Goal: Task Accomplishment & Management: Manage account settings

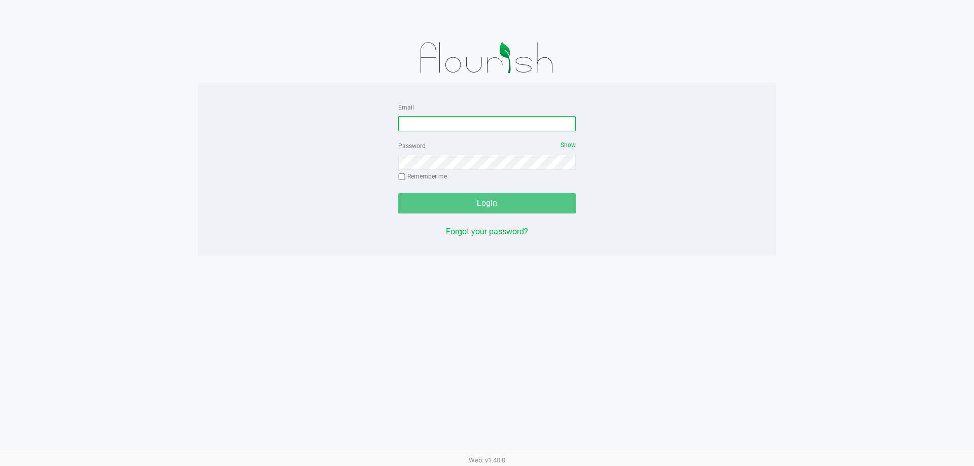
click at [517, 118] on input "Email" at bounding box center [487, 123] width 178 height 15
type input "[EMAIL_ADDRESS][DOMAIN_NAME]"
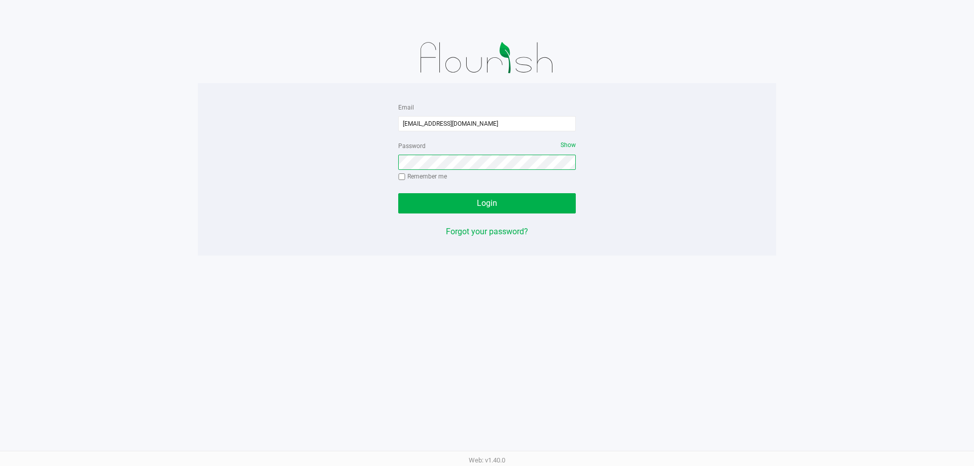
click at [398, 193] on button "Login" at bounding box center [487, 203] width 178 height 20
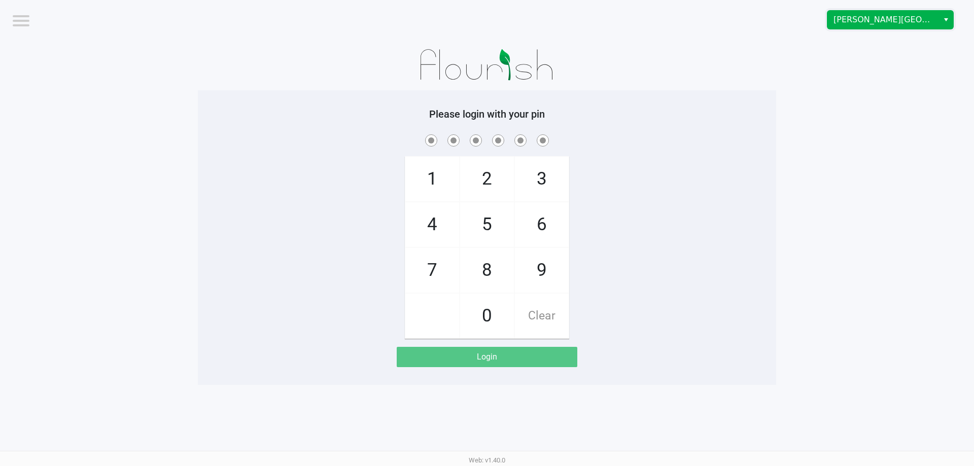
click at [881, 24] on span "[PERSON_NAME][GEOGRAPHIC_DATA]" at bounding box center [883, 20] width 99 height 12
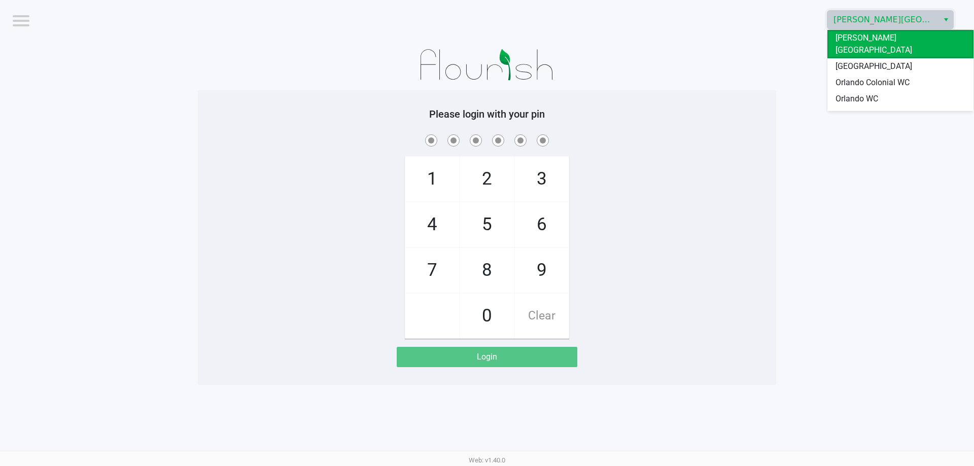
drag, startPoint x: 881, startPoint y: 70, endPoint x: 882, endPoint y: 78, distance: 8.6
click at [881, 77] on span "Orlando Colonial WC" at bounding box center [873, 83] width 74 height 12
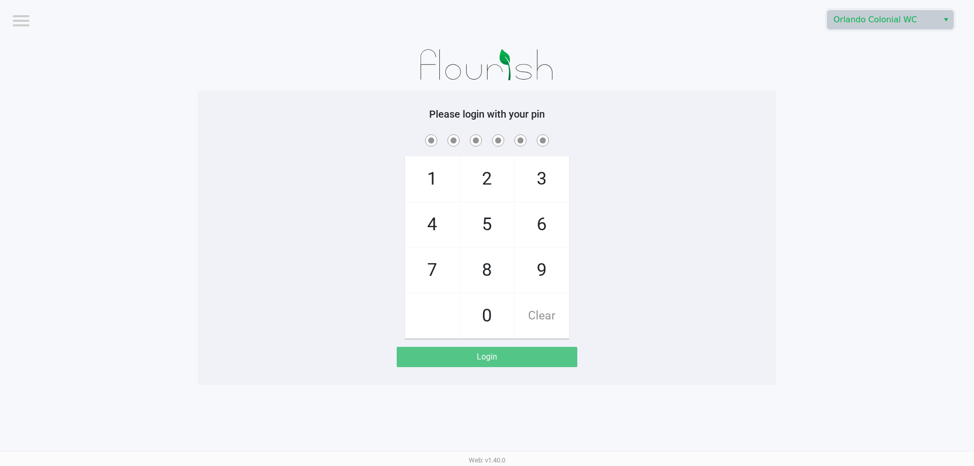
drag, startPoint x: 882, startPoint y: 78, endPoint x: 879, endPoint y: 63, distance: 15.0
click at [882, 77] on app-pos-login-wrapper "Logout Orlando Colonial WC Please login with your pin 1 4 7 2 5 8 0 3 6 9 Clear…" at bounding box center [487, 192] width 974 height 385
checkbox input "true"
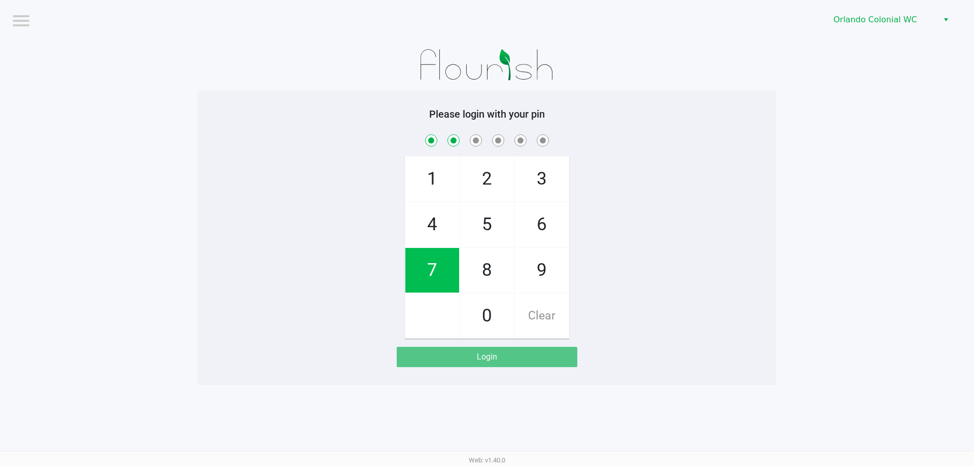
checkbox input "true"
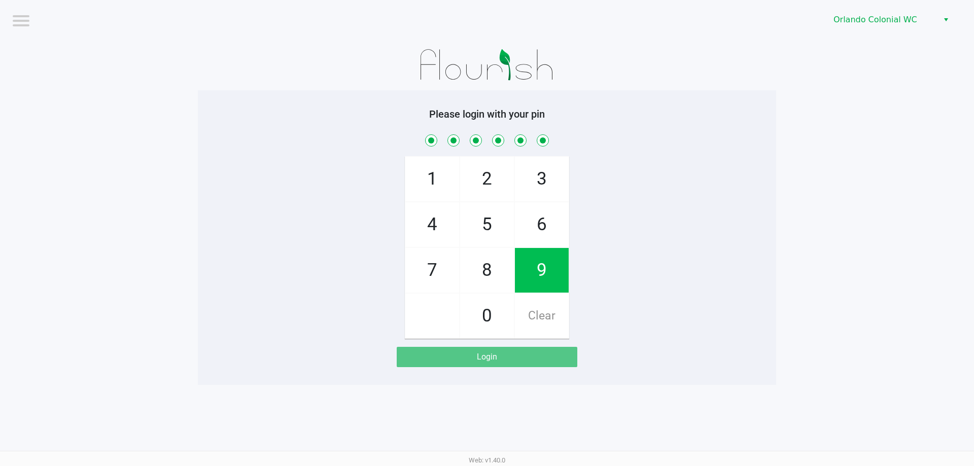
checkbox input "true"
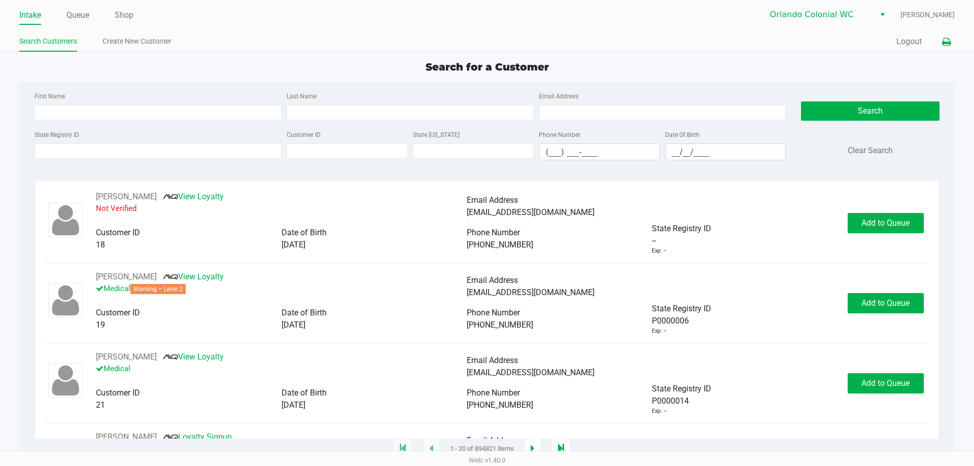
click at [949, 39] on icon at bounding box center [946, 42] width 9 height 7
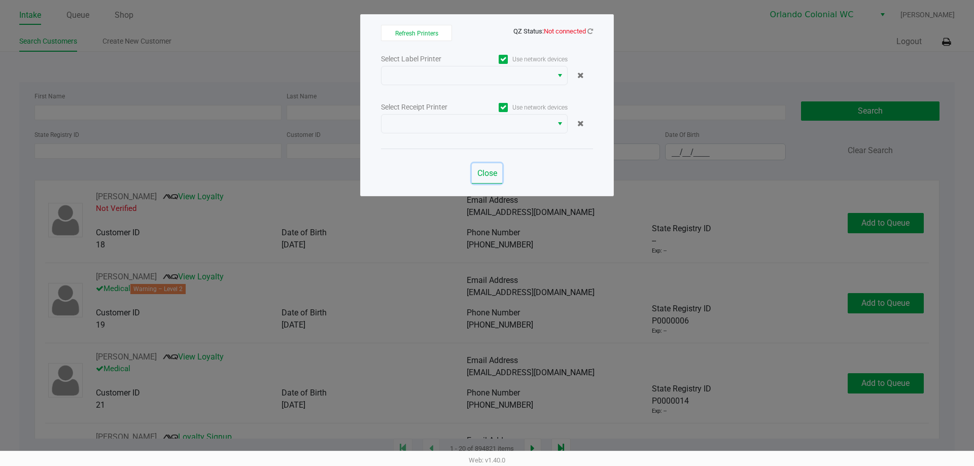
drag, startPoint x: 490, startPoint y: 168, endPoint x: 563, endPoint y: 127, distance: 84.3
click at [490, 168] on button "Close" at bounding box center [487, 173] width 30 height 20
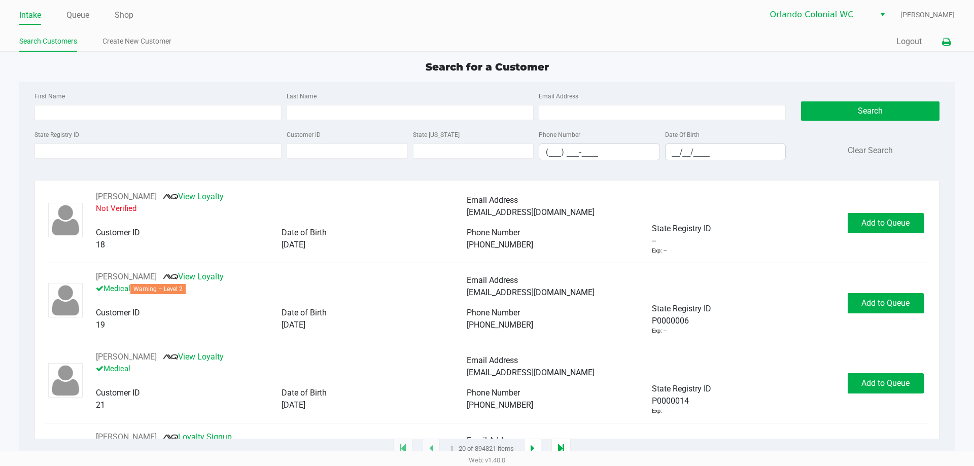
click at [951, 38] on button at bounding box center [946, 41] width 17 height 19
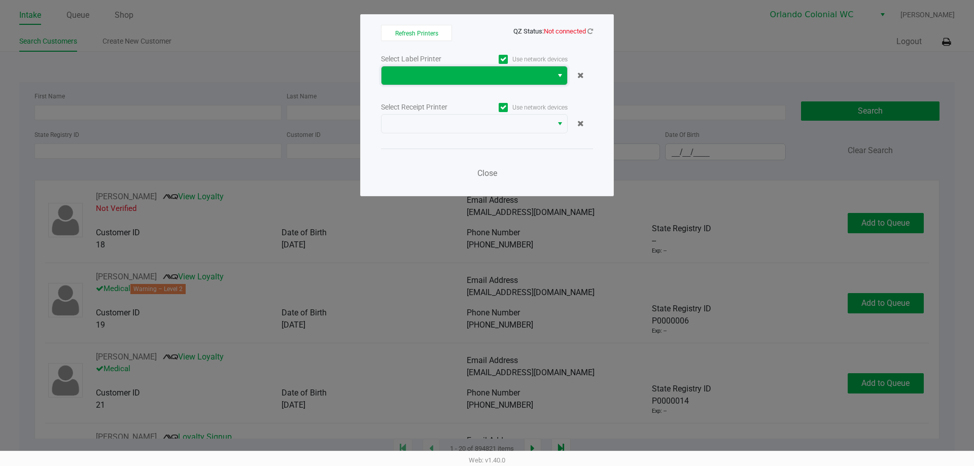
click at [509, 80] on span at bounding box center [467, 76] width 159 height 12
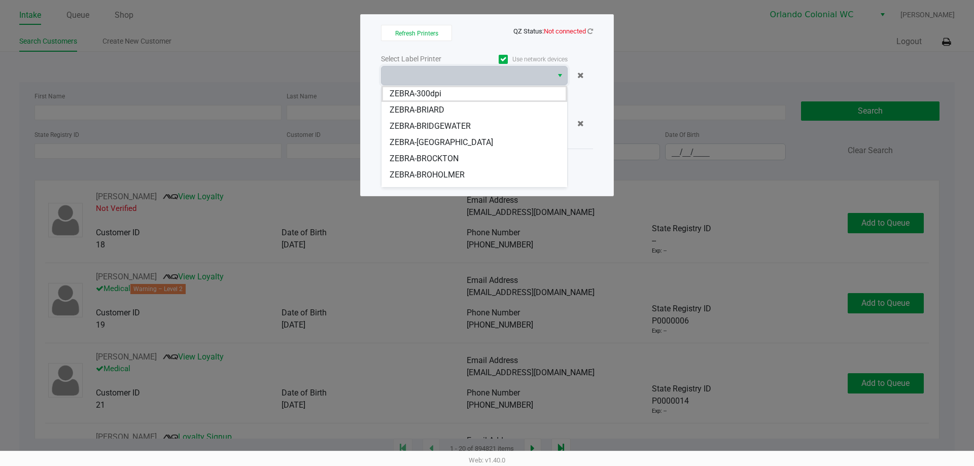
click at [456, 125] on span "ZEBRA-BRIDGEWATER" at bounding box center [430, 126] width 81 height 12
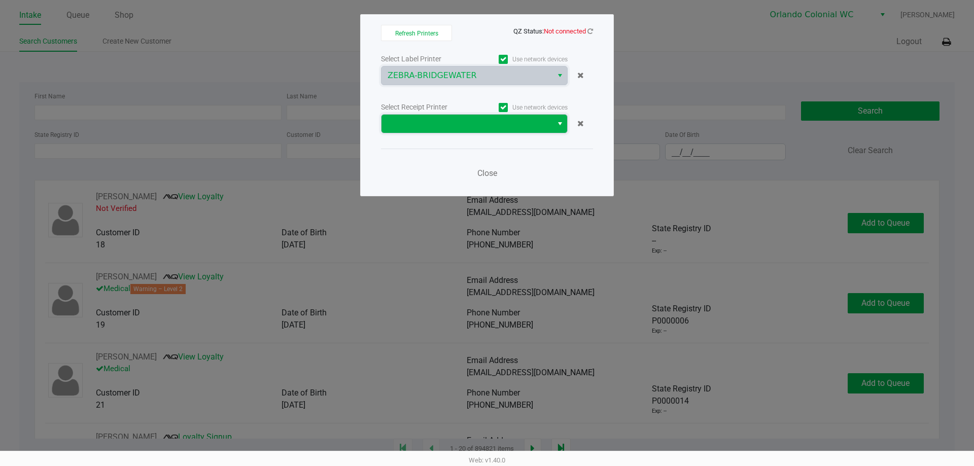
click at [457, 128] on span at bounding box center [467, 124] width 159 height 12
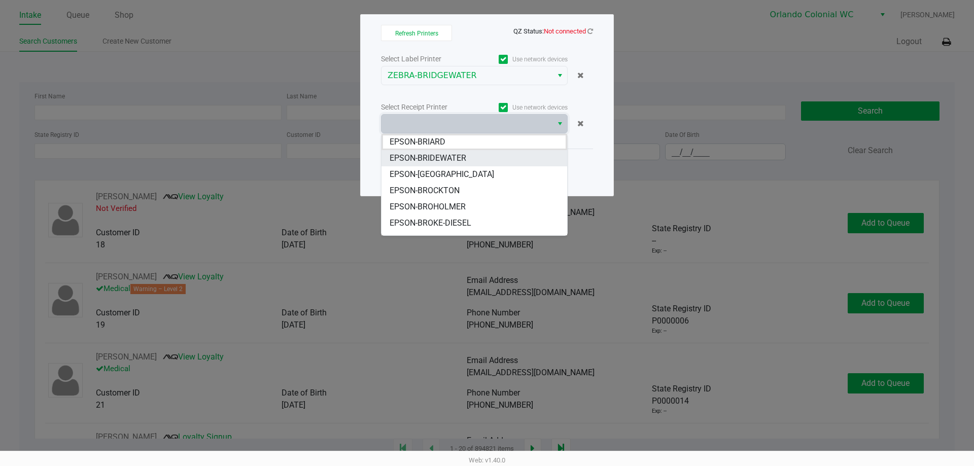
click at [455, 160] on span "EPSON-BRIDEWATER" at bounding box center [428, 158] width 77 height 12
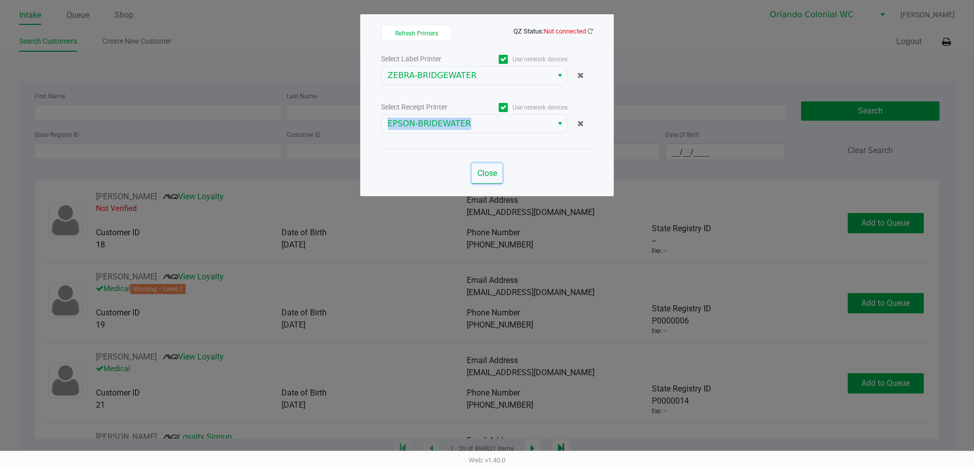
click at [478, 164] on button "Close" at bounding box center [487, 173] width 30 height 20
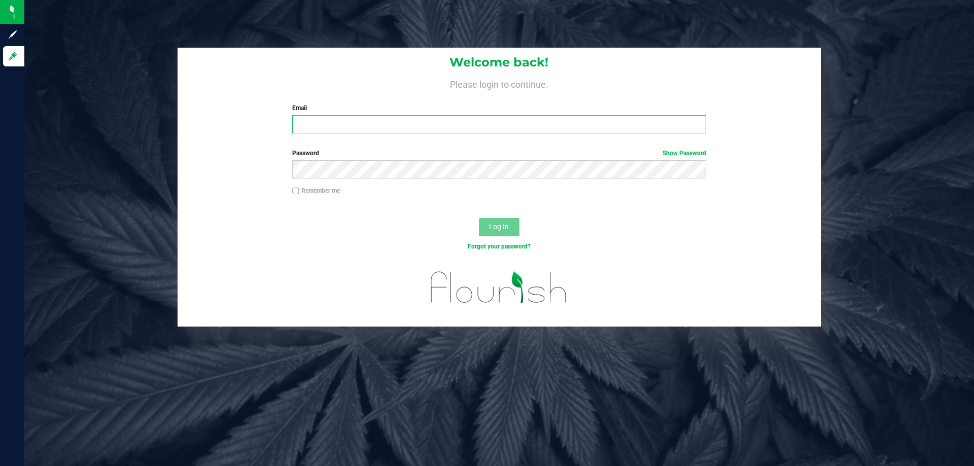
click at [355, 129] on input "Email" at bounding box center [499, 124] width 414 height 18
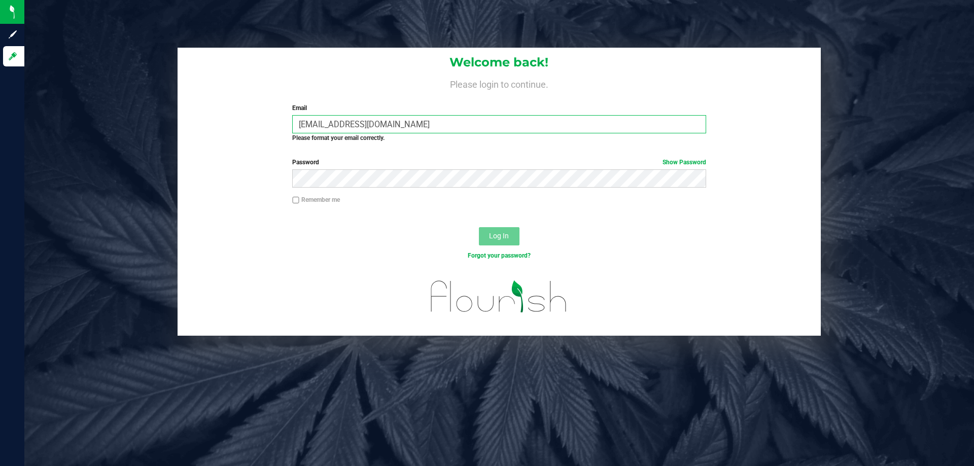
type input "[EMAIL_ADDRESS][DOMAIN_NAME]"
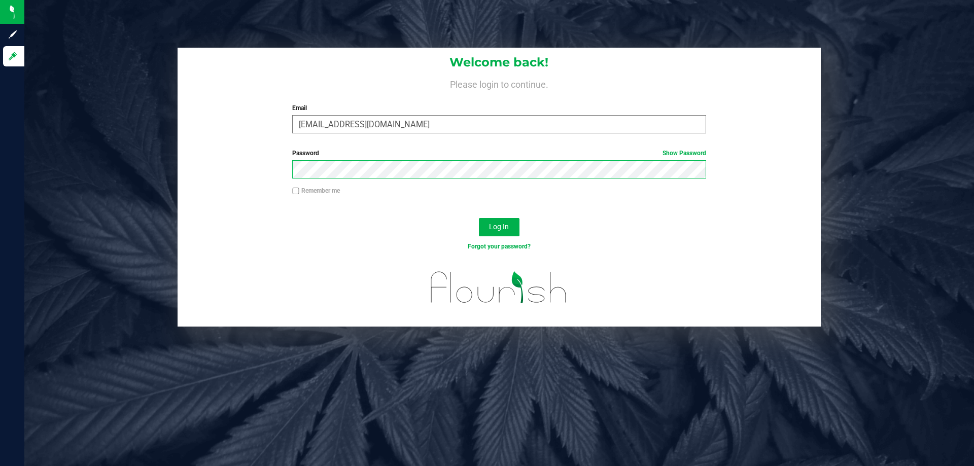
click at [479, 218] on button "Log In" at bounding box center [499, 227] width 41 height 18
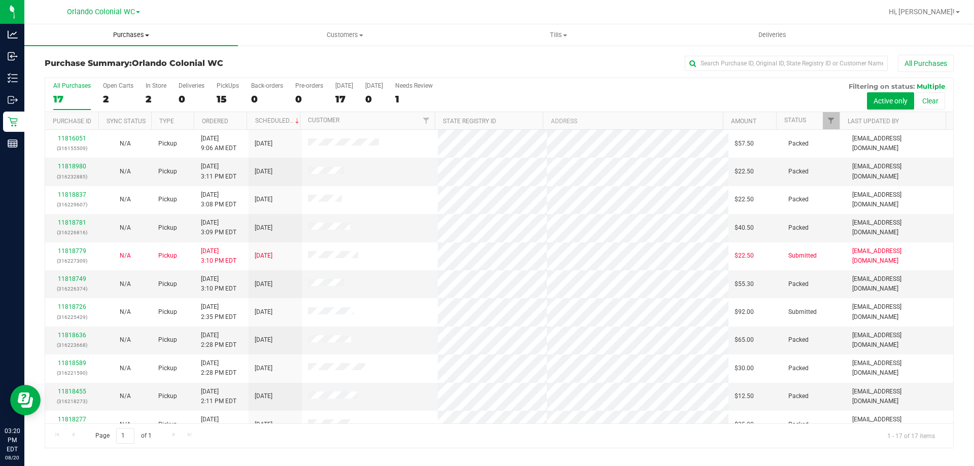
click at [121, 33] on span "Purchases" at bounding box center [131, 34] width 214 height 9
click at [84, 70] on span "Fulfillment" at bounding box center [55, 73] width 63 height 9
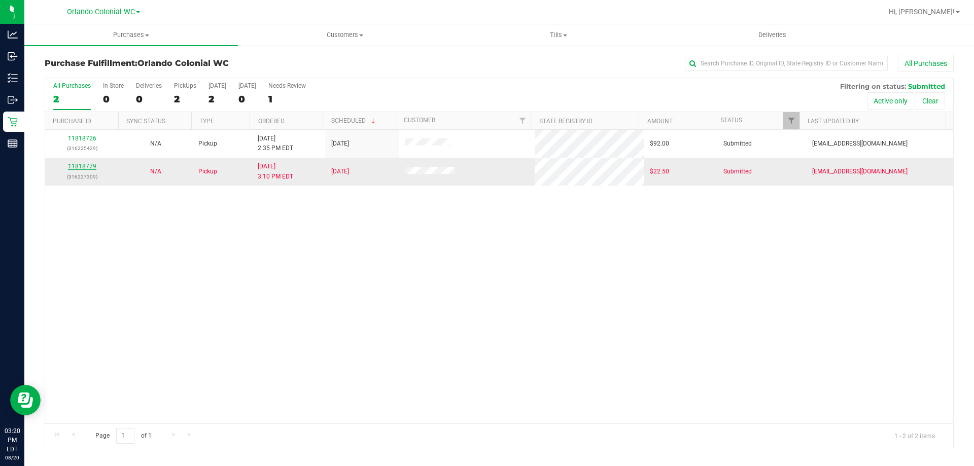
click at [89, 166] on link "11818779" at bounding box center [82, 166] width 28 height 7
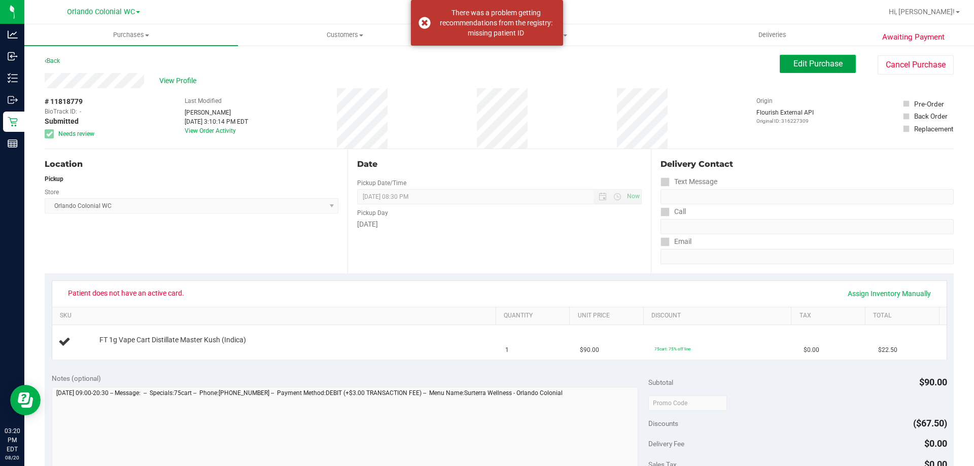
click at [794, 60] on span "Edit Purchase" at bounding box center [818, 64] width 49 height 10
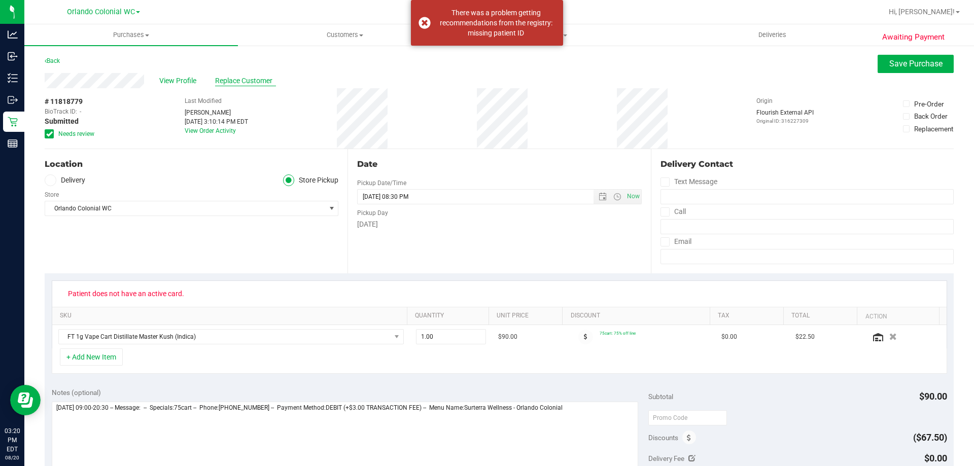
click at [245, 85] on span "Replace Customer" at bounding box center [245, 81] width 61 height 11
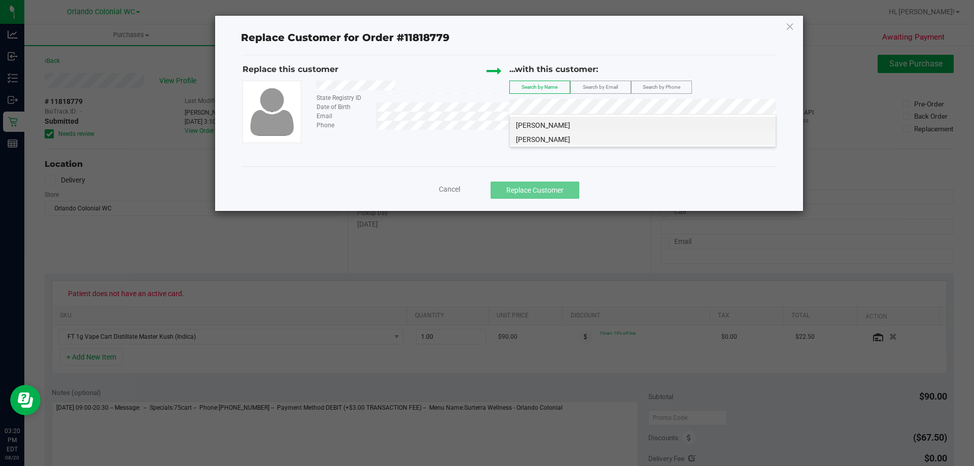
click at [565, 140] on span "JACQUELINE ROGERS" at bounding box center [543, 139] width 54 height 8
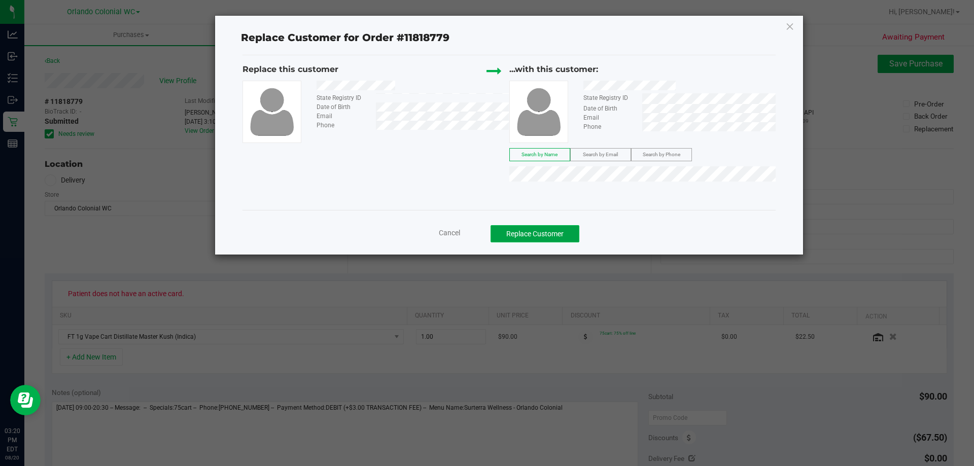
click at [541, 237] on button "Replace Customer" at bounding box center [535, 233] width 89 height 17
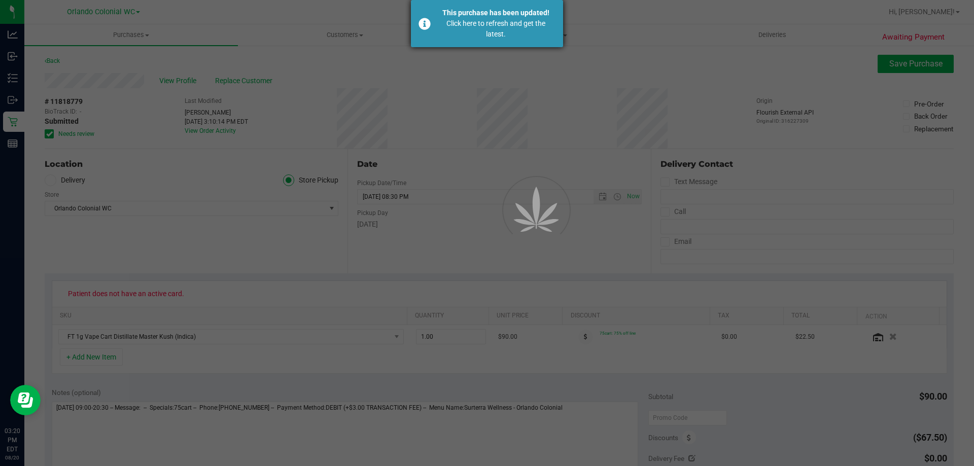
click at [482, 20] on div "Click here to refresh and get the latest." at bounding box center [495, 28] width 119 height 21
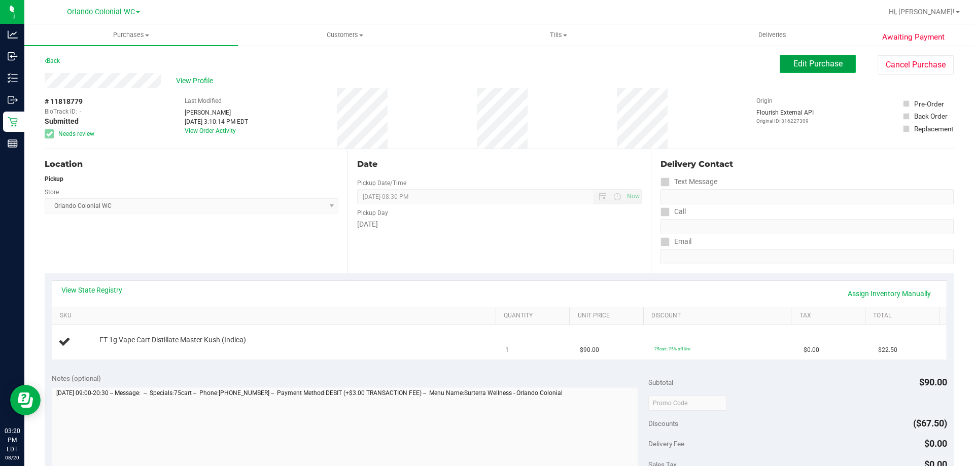
click at [828, 60] on span "Edit Purchase" at bounding box center [818, 64] width 49 height 10
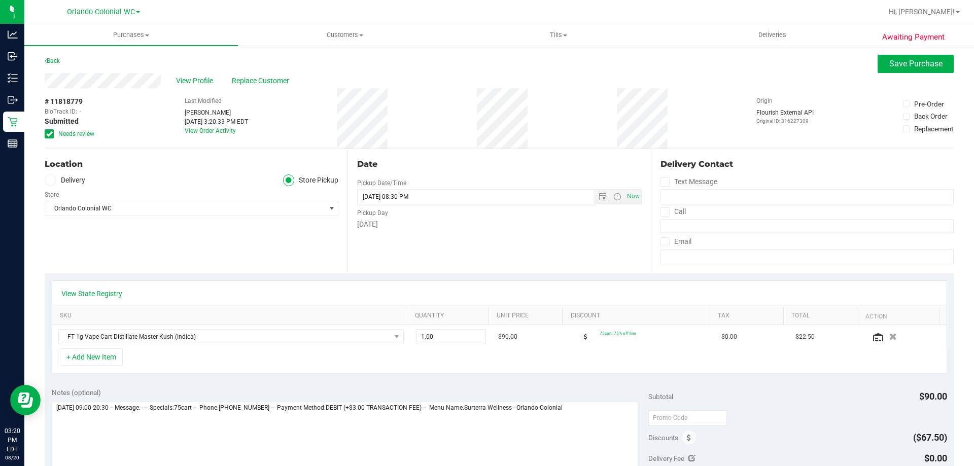
click at [85, 132] on span "Needs review" at bounding box center [76, 133] width 36 height 9
click at [0, 0] on input "Needs review" at bounding box center [0, 0] width 0 height 0
click at [923, 55] on button "Save Purchase" at bounding box center [916, 64] width 76 height 18
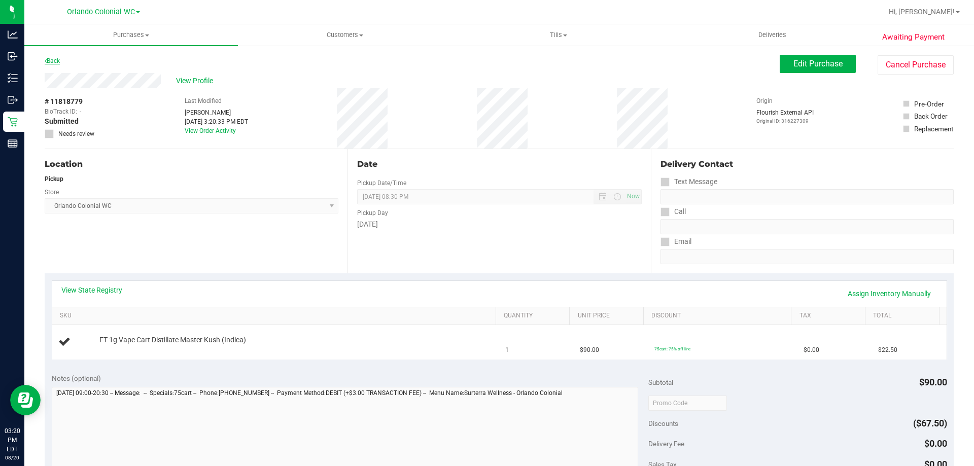
click at [53, 59] on link "Back" at bounding box center [52, 60] width 15 height 7
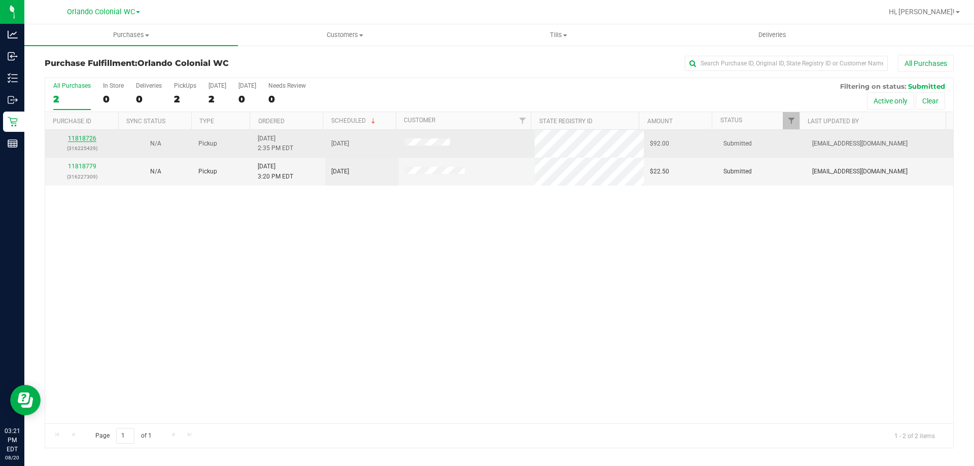
click at [72, 136] on link "11818726" at bounding box center [82, 138] width 28 height 7
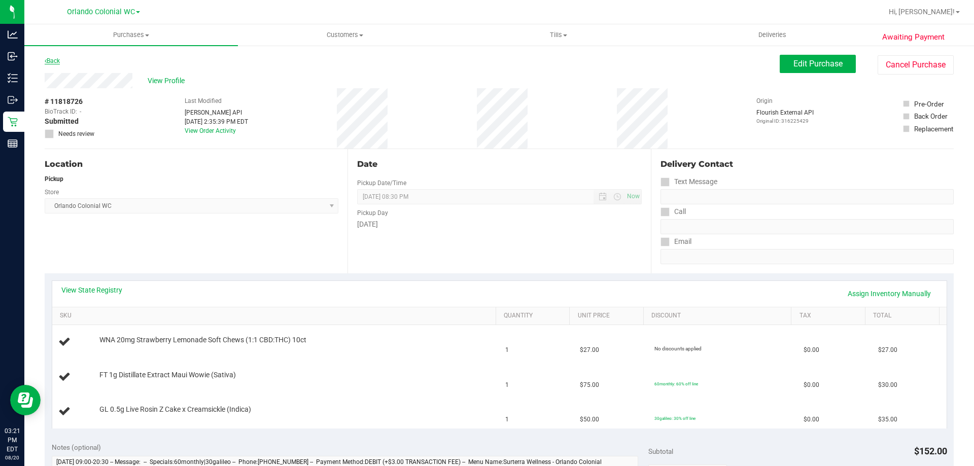
click at [45, 60] on icon at bounding box center [46, 61] width 2 height 6
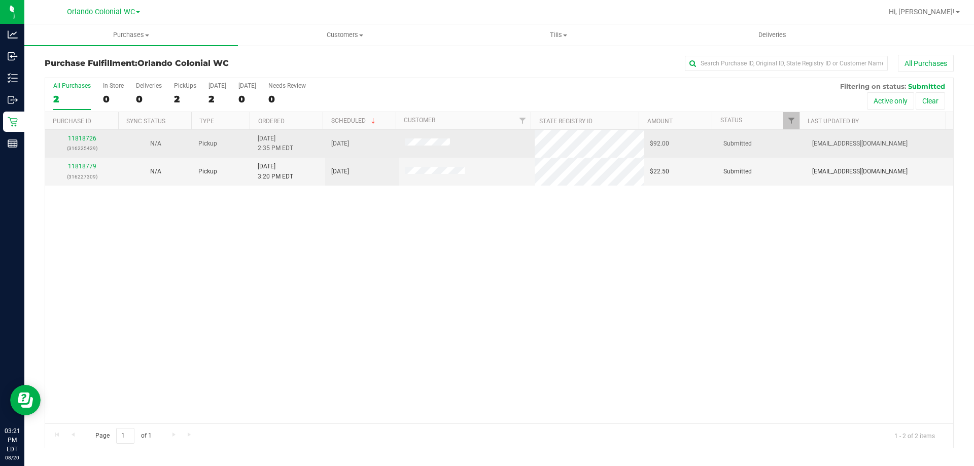
click at [91, 133] on td "11818726 (316225429)" at bounding box center [82, 144] width 74 height 28
click at [90, 135] on link "11818726" at bounding box center [82, 138] width 28 height 7
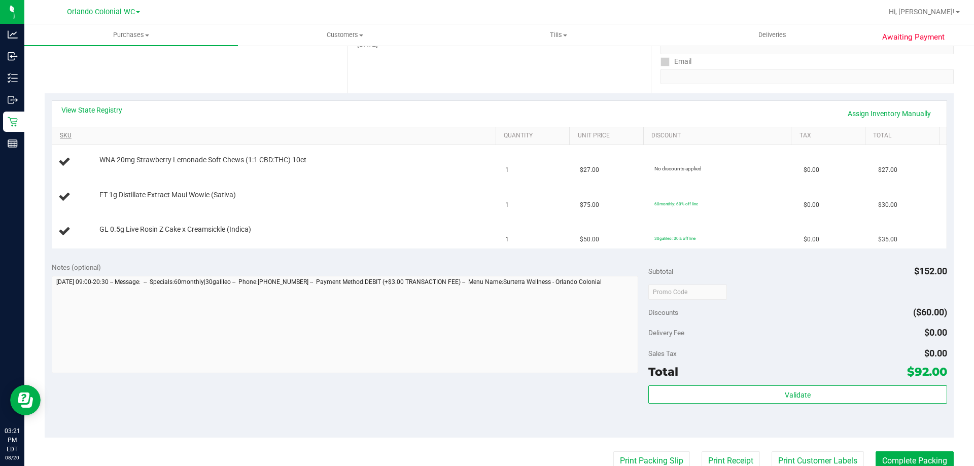
scroll to position [194, 0]
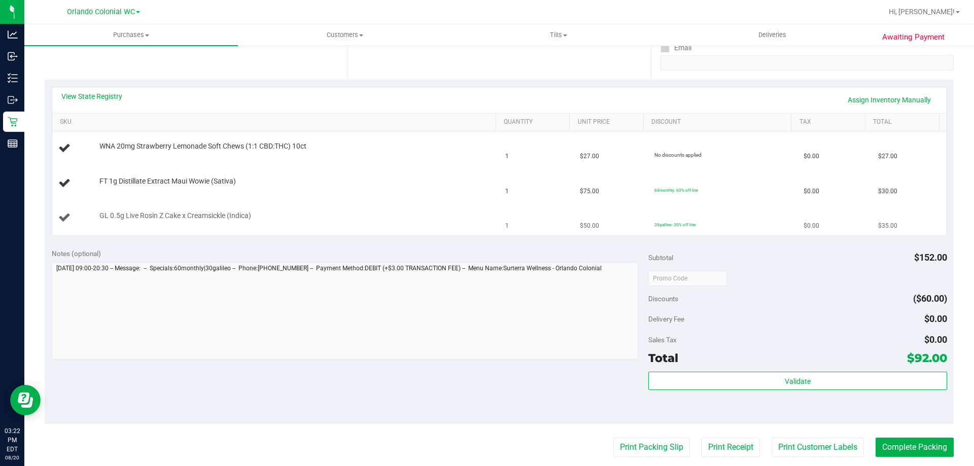
click at [477, 218] on div "GL 0.5g Live Rosin Z Cake x Creamsickle (Indica)" at bounding box center [292, 216] width 397 height 10
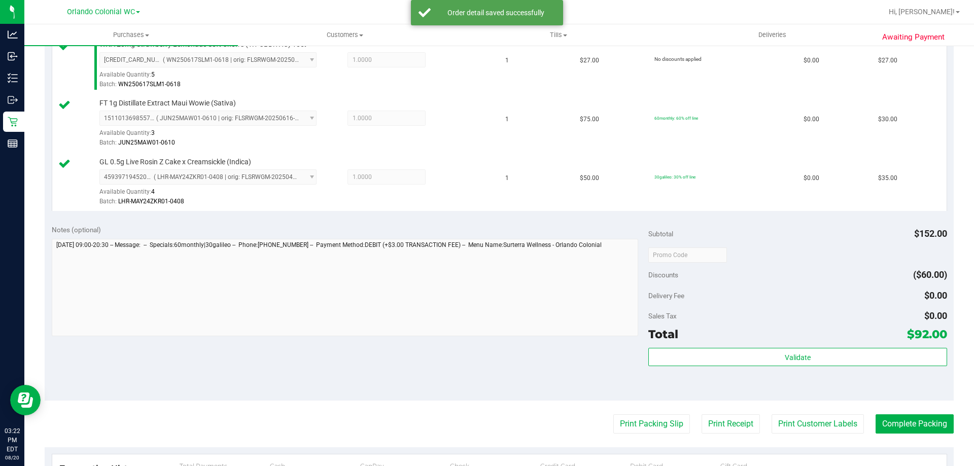
scroll to position [346, 0]
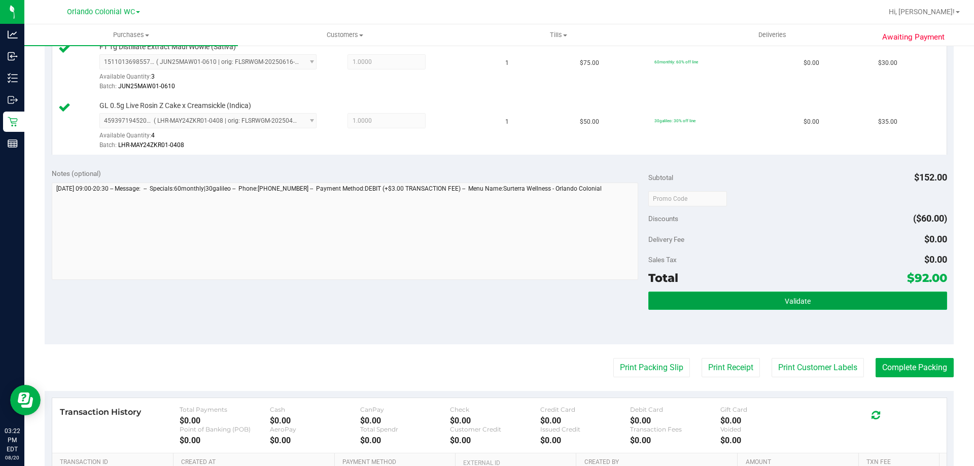
click at [805, 308] on button "Validate" at bounding box center [797, 301] width 298 height 18
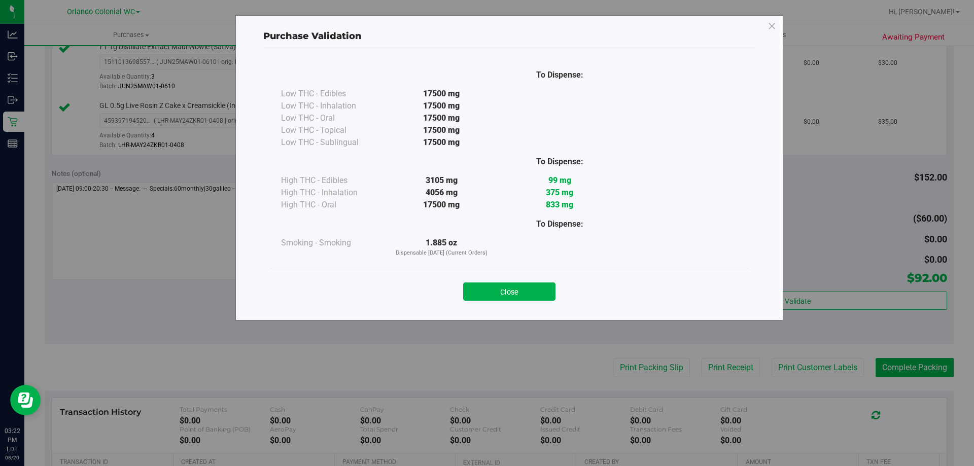
click at [509, 305] on div "Close" at bounding box center [509, 288] width 477 height 41
click at [525, 287] on button "Close" at bounding box center [509, 292] width 92 height 18
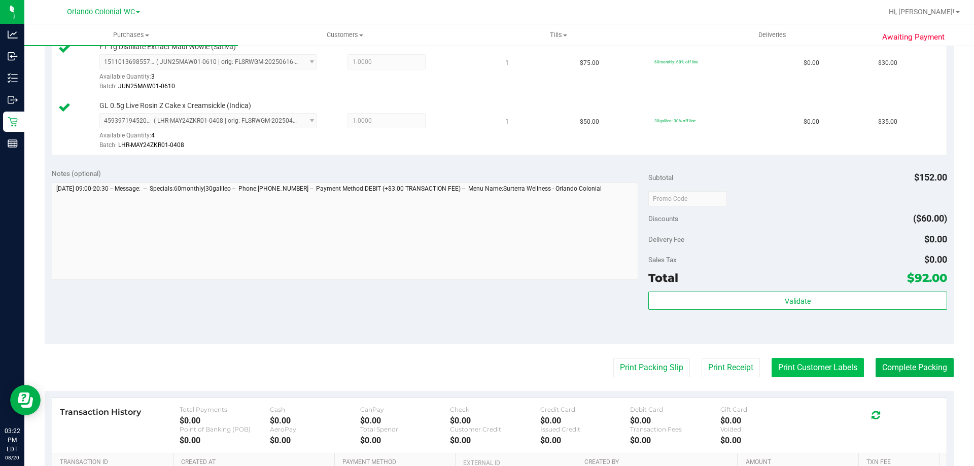
click at [838, 362] on button "Print Customer Labels" at bounding box center [818, 367] width 92 height 19
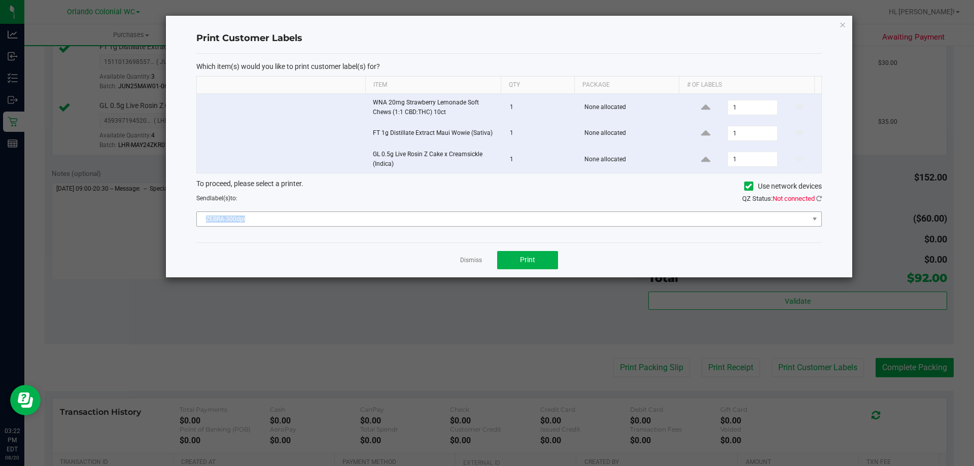
drag, startPoint x: 369, startPoint y: 211, endPoint x: 369, endPoint y: 218, distance: 7.6
click at [369, 215] on div "To proceed, please select a printer. Use network devices Send label(s) to: QZ S…" at bounding box center [509, 203] width 626 height 48
click at [365, 216] on span "ZEBRA-300dpi" at bounding box center [503, 219] width 612 height 14
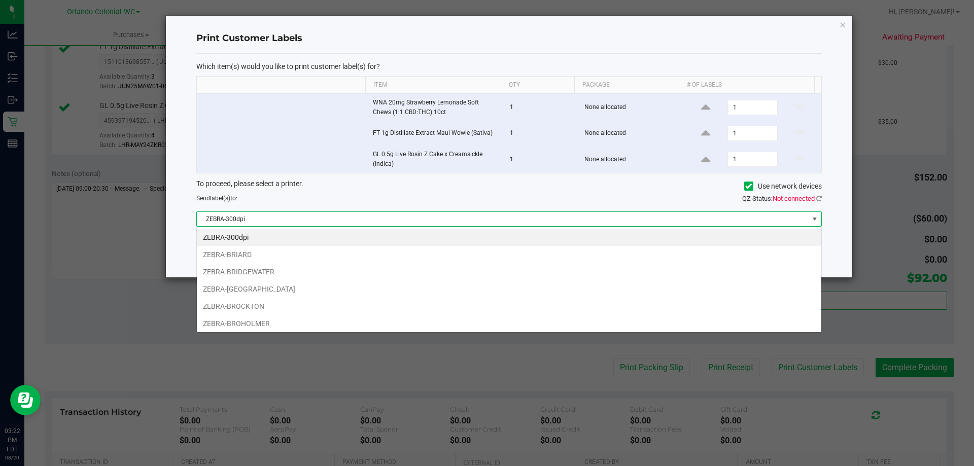
scroll to position [15, 625]
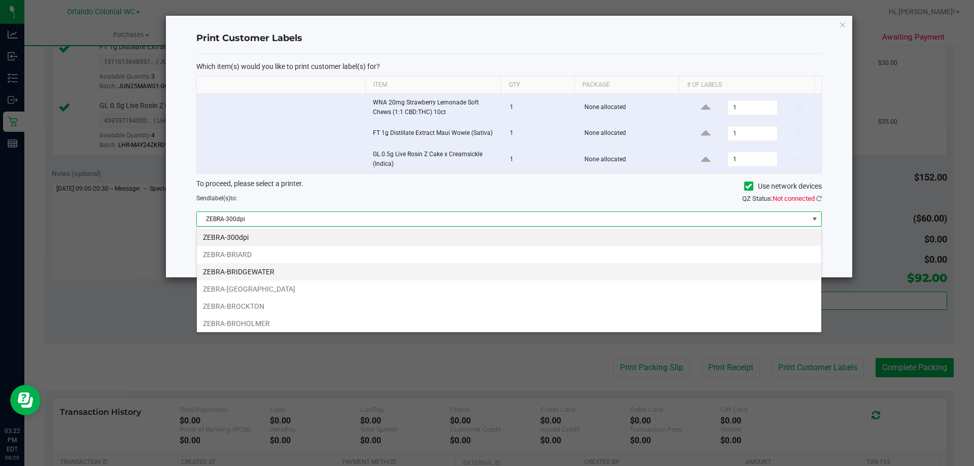
click at [273, 269] on li "ZEBRA-BRIDGEWATER" at bounding box center [509, 271] width 625 height 17
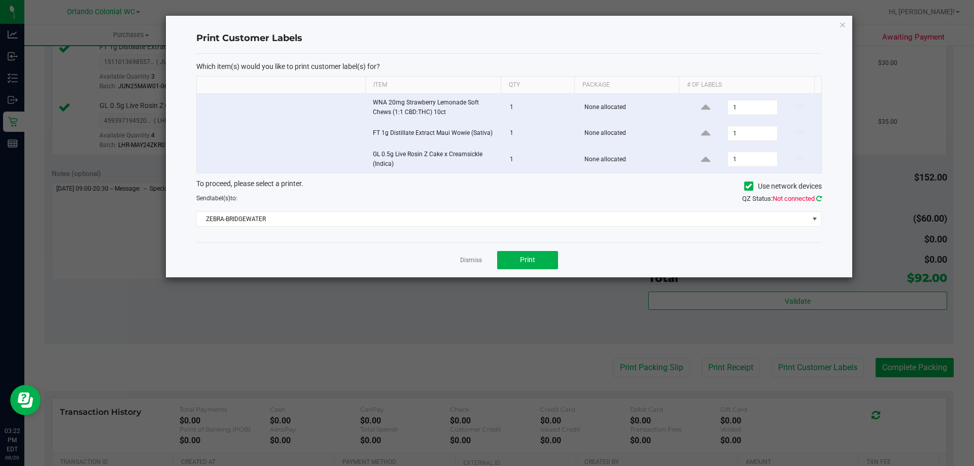
click at [819, 202] on icon at bounding box center [819, 198] width 6 height 7
click at [515, 260] on button "Print" at bounding box center [527, 260] width 61 height 18
click at [846, 28] on icon "button" at bounding box center [842, 24] width 7 height 12
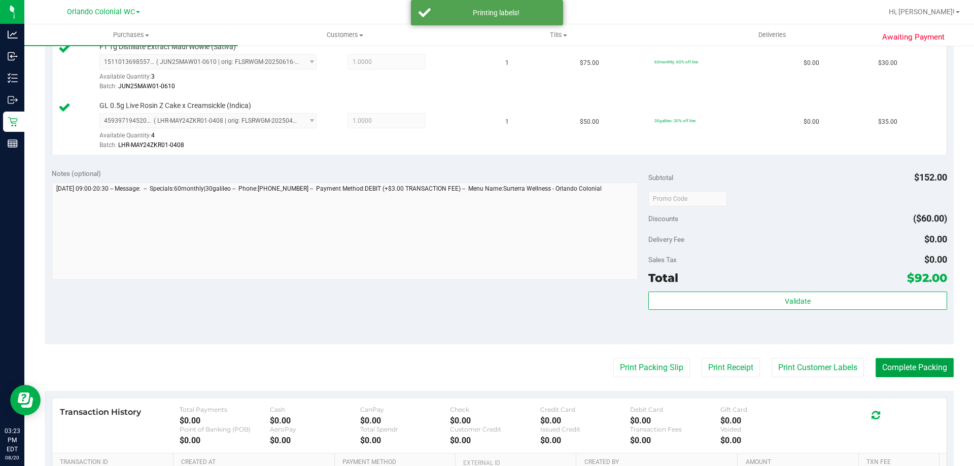
click at [925, 368] on button "Complete Packing" at bounding box center [915, 367] width 78 height 19
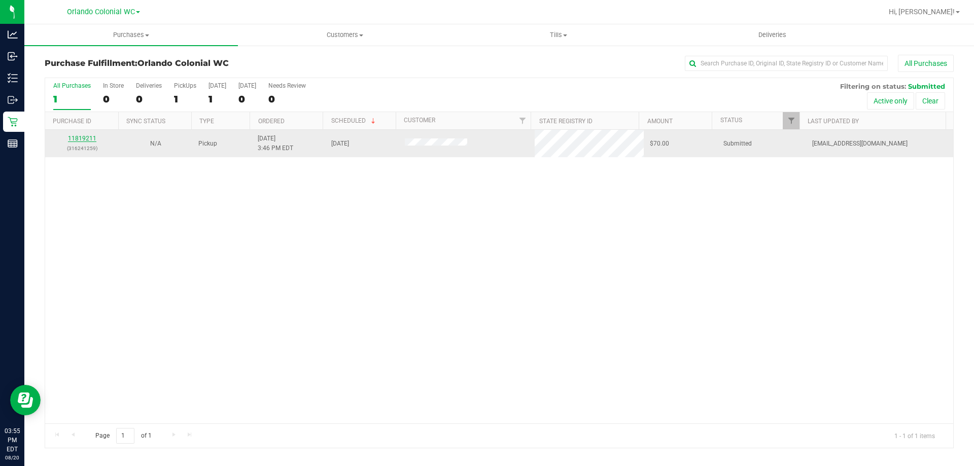
click at [72, 141] on link "11819211" at bounding box center [82, 138] width 28 height 7
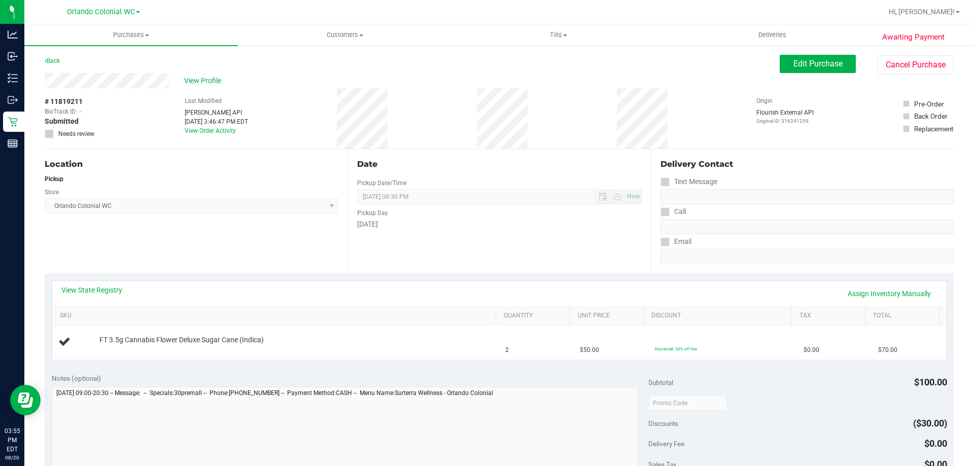
click at [282, 105] on div "# 11819211 BioTrack ID: - Submitted Needs review Last Modified Jane API Aug 20,…" at bounding box center [499, 118] width 909 height 60
click at [56, 61] on link "Back" at bounding box center [52, 60] width 15 height 7
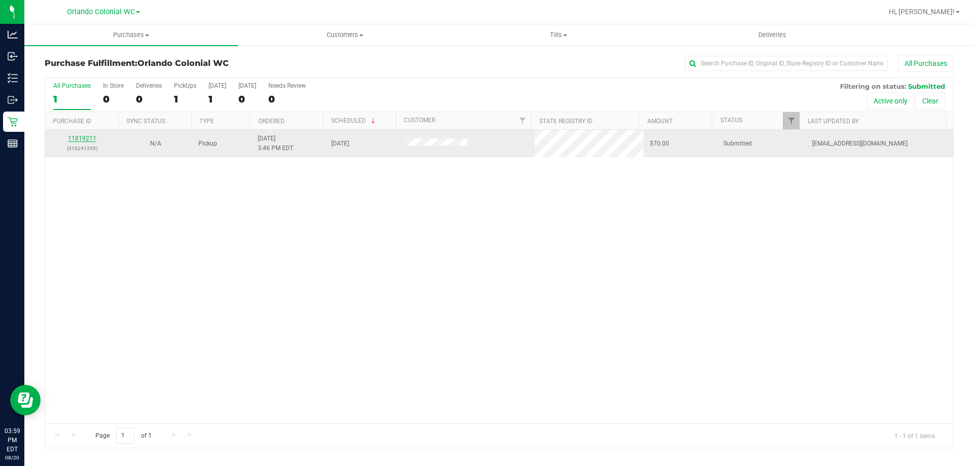
click at [88, 138] on link "11819211" at bounding box center [82, 138] width 28 height 7
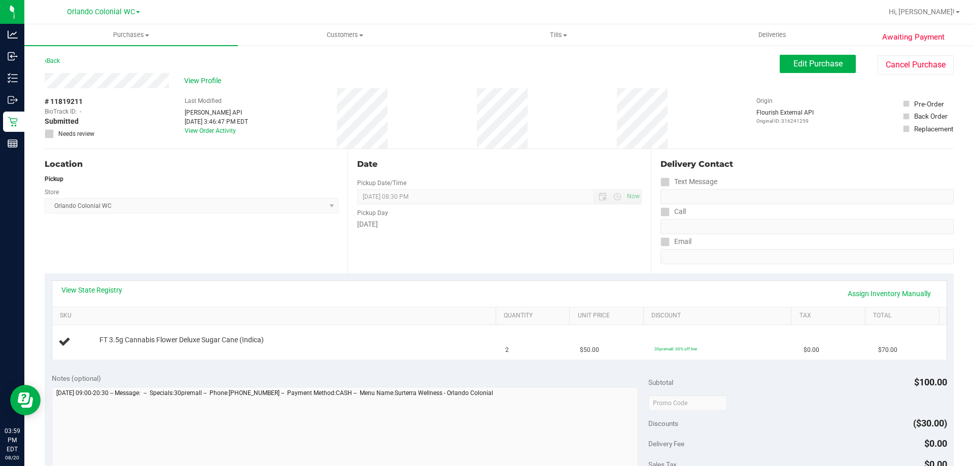
click at [292, 263] on div "Location Pickup Store Orlando Colonial WC Select Store Bonita Springs WC Boynto…" at bounding box center [196, 211] width 303 height 124
click at [310, 245] on div "Location Pickup Store Orlando Colonial WC Select Store Bonita Springs WC Boynto…" at bounding box center [196, 211] width 303 height 124
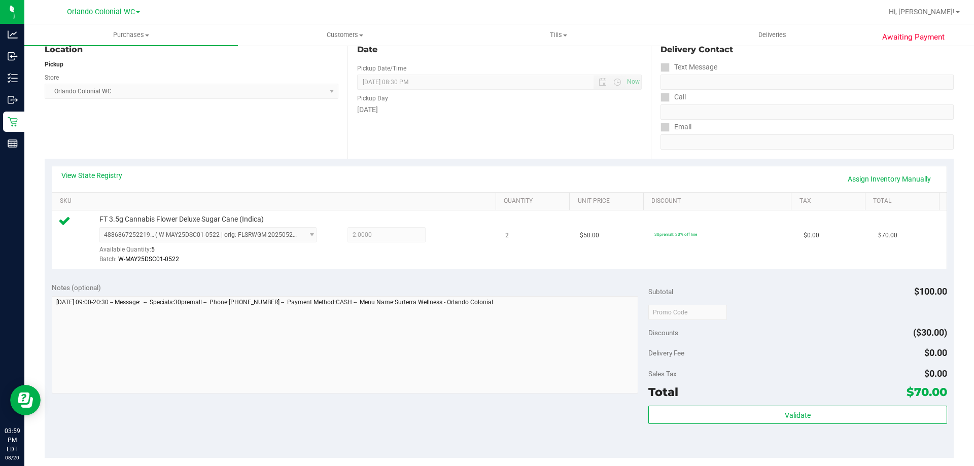
scroll to position [164, 0]
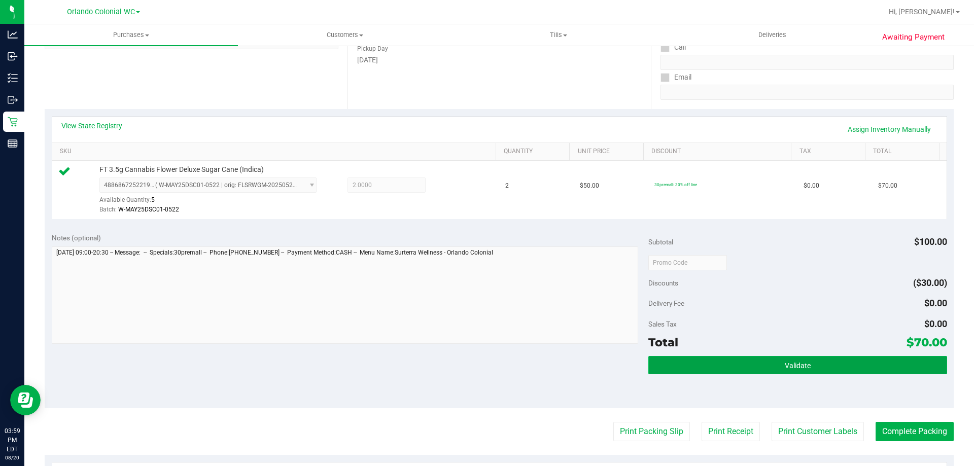
click at [790, 364] on span "Validate" at bounding box center [798, 366] width 26 height 8
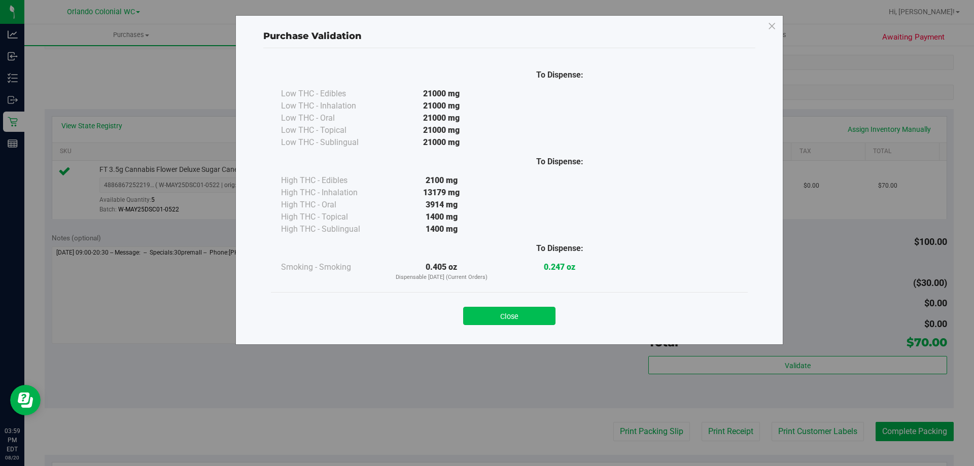
click at [544, 311] on button "Close" at bounding box center [509, 316] width 92 height 18
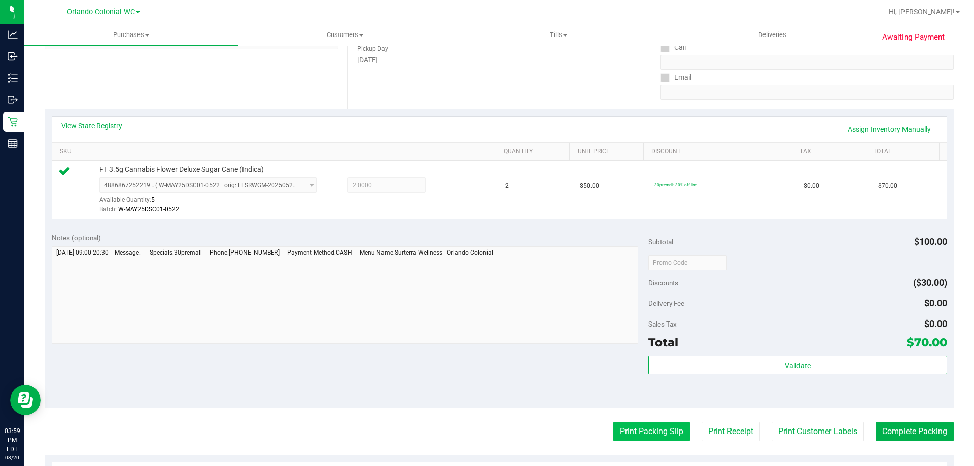
click at [638, 429] on button "Print Packing Slip" at bounding box center [651, 431] width 77 height 19
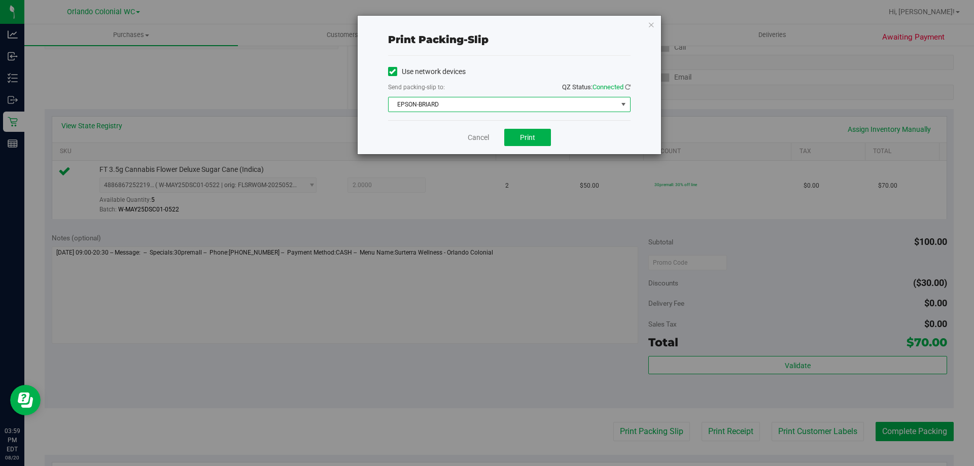
click at [483, 100] on span "EPSON-BRIARD" at bounding box center [503, 104] width 229 height 14
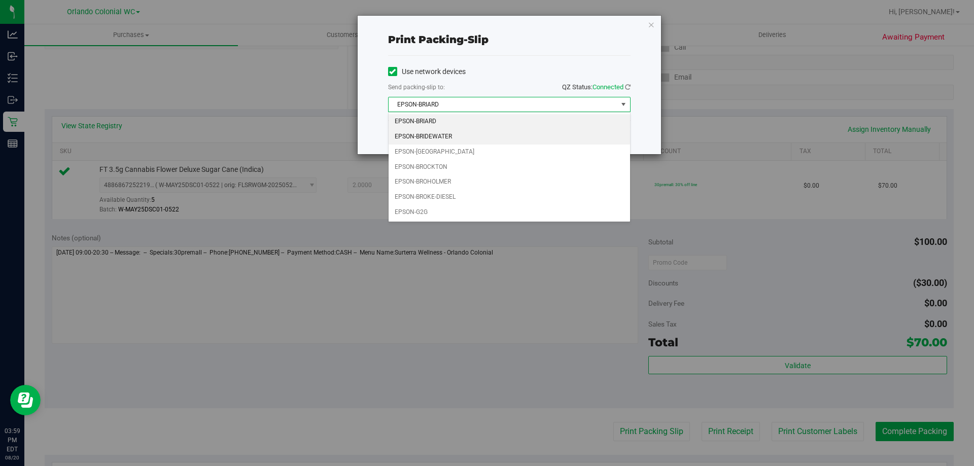
click at [440, 134] on li "EPSON-BRIDEWATER" at bounding box center [510, 136] width 242 height 15
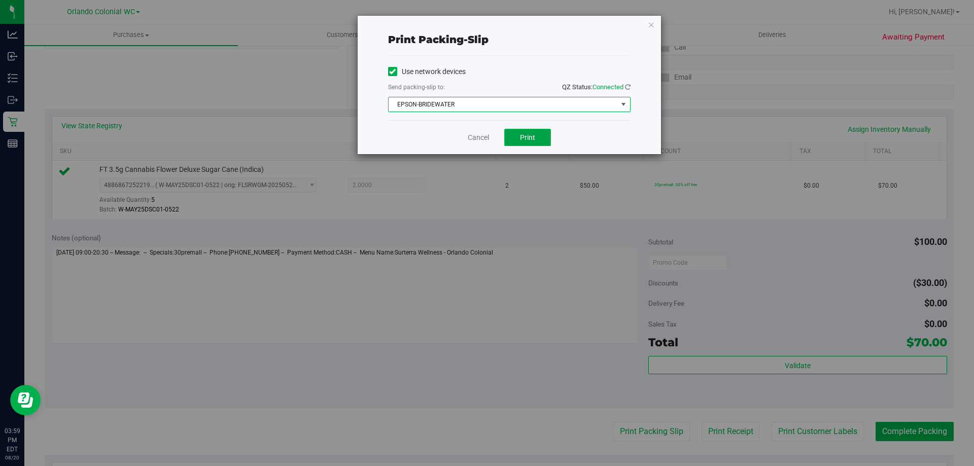
click at [525, 141] on span "Print" at bounding box center [527, 137] width 15 height 8
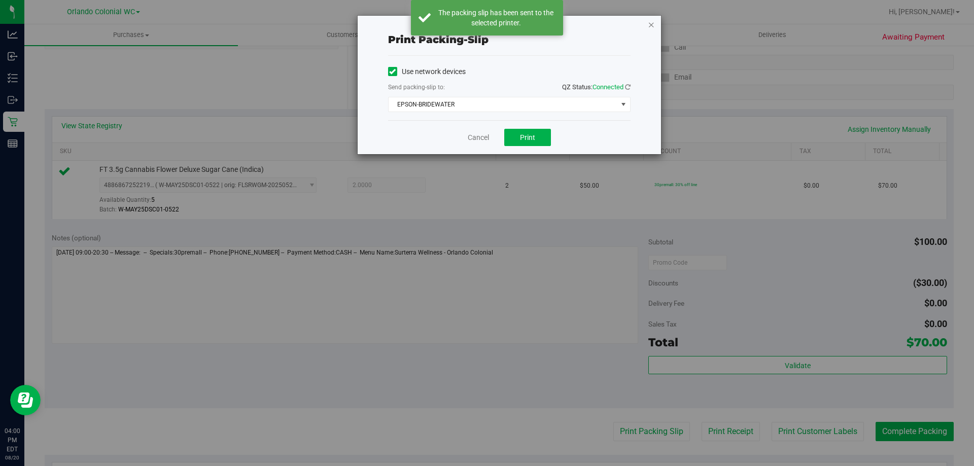
click at [654, 25] on icon "button" at bounding box center [651, 24] width 7 height 12
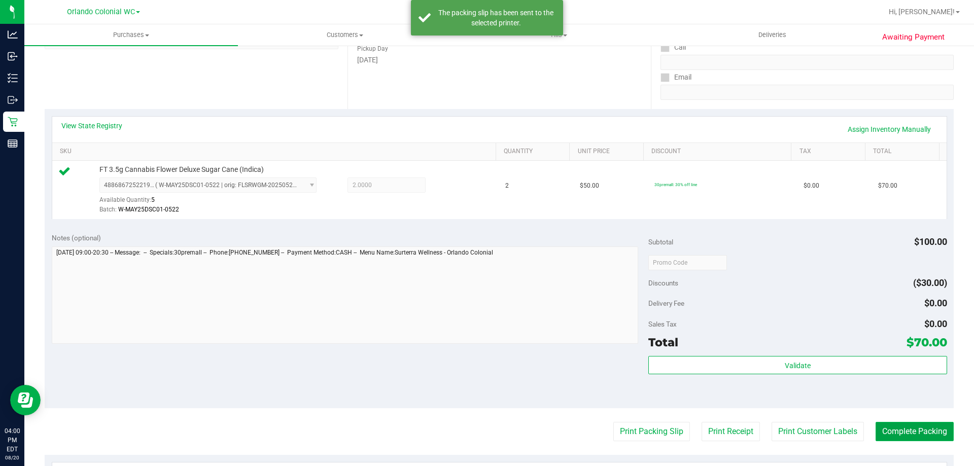
click at [899, 429] on button "Complete Packing" at bounding box center [915, 431] width 78 height 19
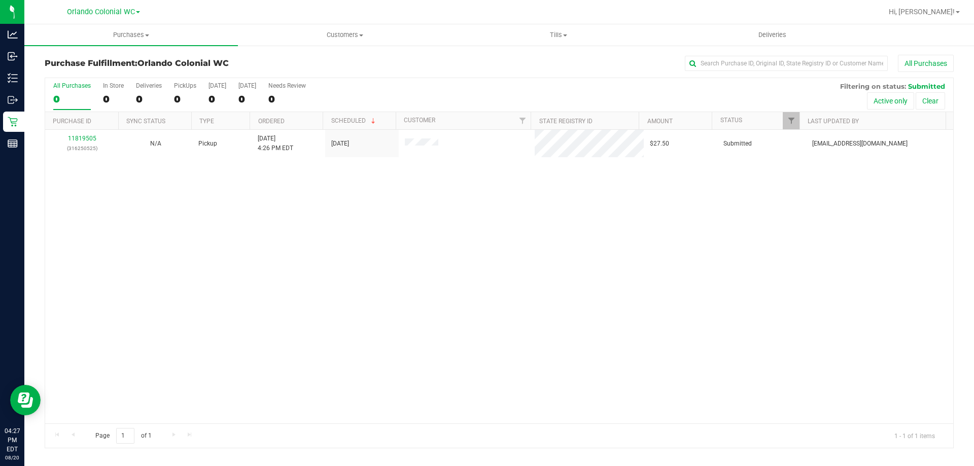
click at [81, 129] on th "Purchase ID" at bounding box center [81, 121] width 73 height 18
click at [85, 141] on link "11819505" at bounding box center [82, 138] width 28 height 7
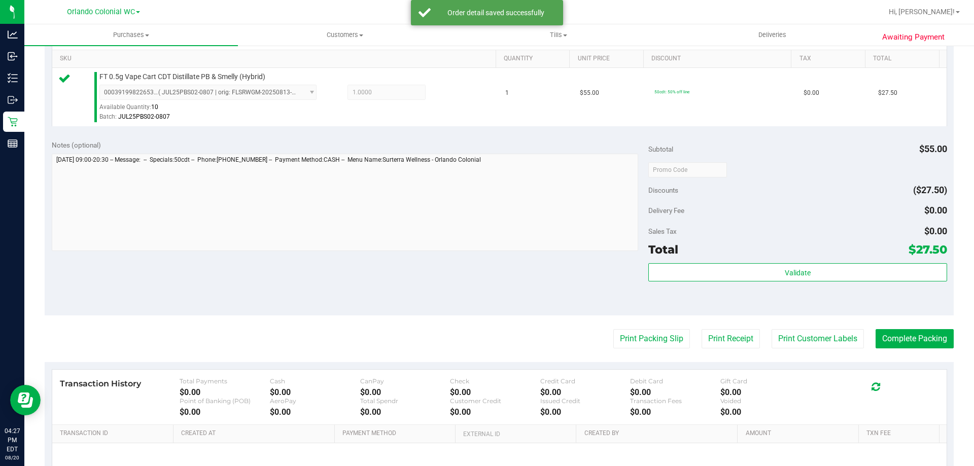
scroll to position [363, 0]
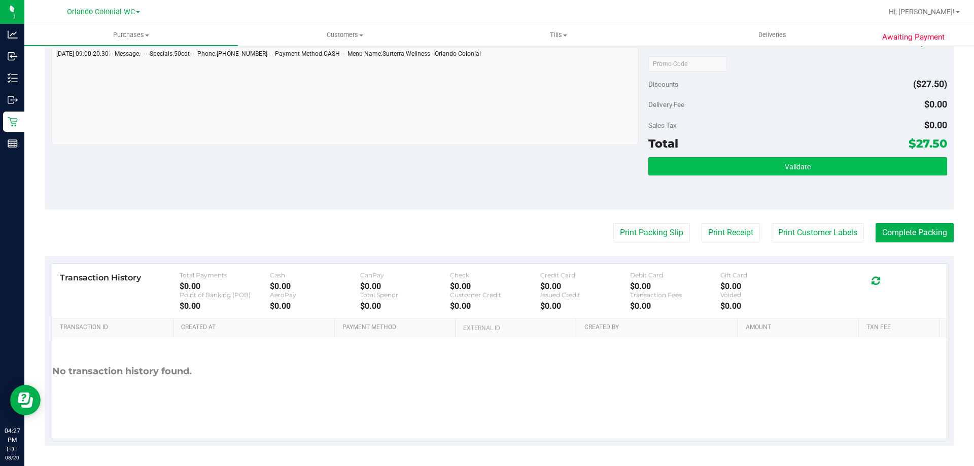
click at [806, 176] on div "Validate" at bounding box center [797, 180] width 298 height 46
click at [806, 174] on button "Validate" at bounding box center [797, 166] width 298 height 18
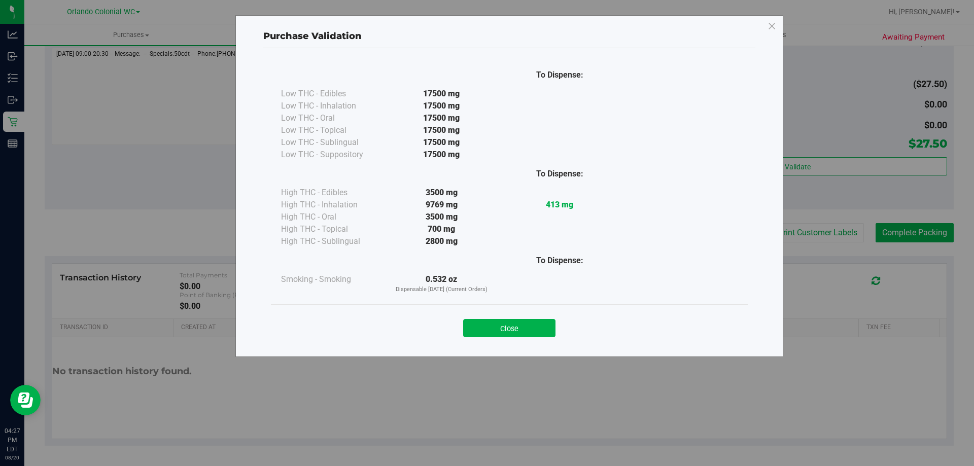
drag, startPoint x: 545, startPoint y: 331, endPoint x: 609, endPoint y: 267, distance: 90.4
click at [546, 331] on button "Close" at bounding box center [509, 328] width 92 height 18
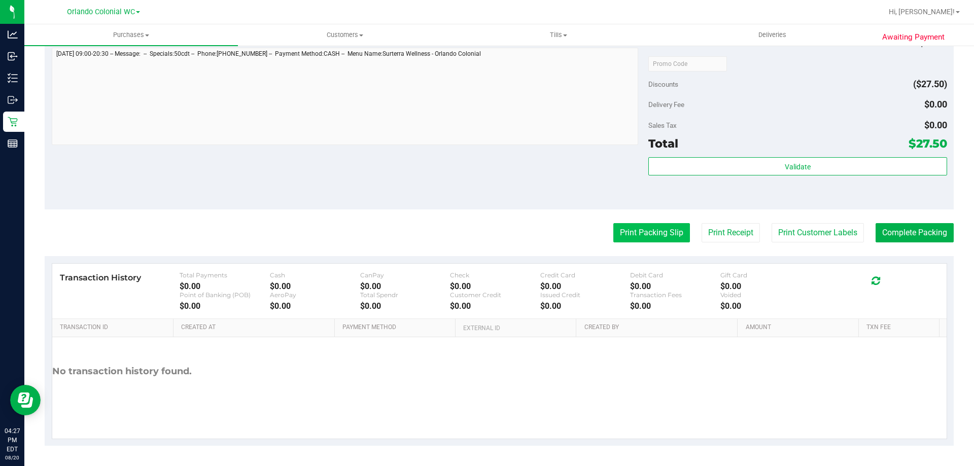
click at [647, 236] on button "Print Packing Slip" at bounding box center [651, 232] width 77 height 19
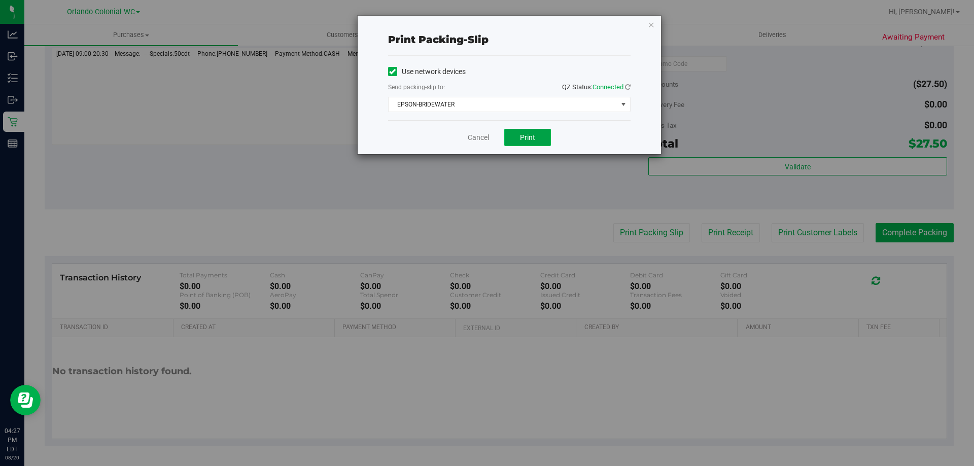
click at [535, 132] on button "Print" at bounding box center [527, 137] width 47 height 17
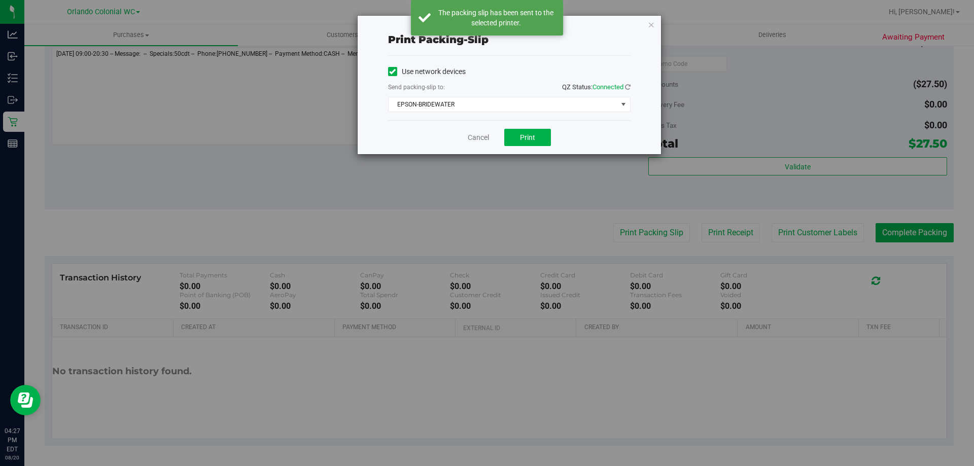
drag, startPoint x: 649, startPoint y: 23, endPoint x: 810, endPoint y: 149, distance: 203.9
click at [648, 23] on icon "button" at bounding box center [651, 24] width 7 height 12
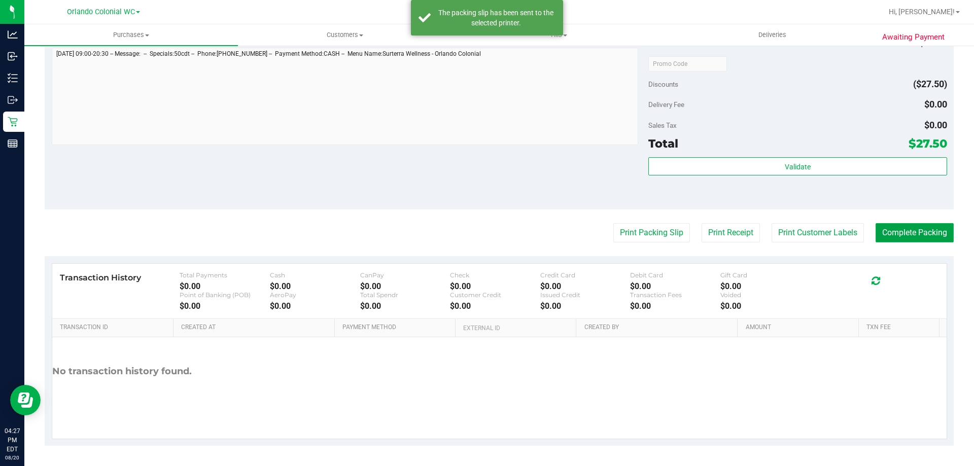
click at [890, 230] on button "Complete Packing" at bounding box center [915, 232] width 78 height 19
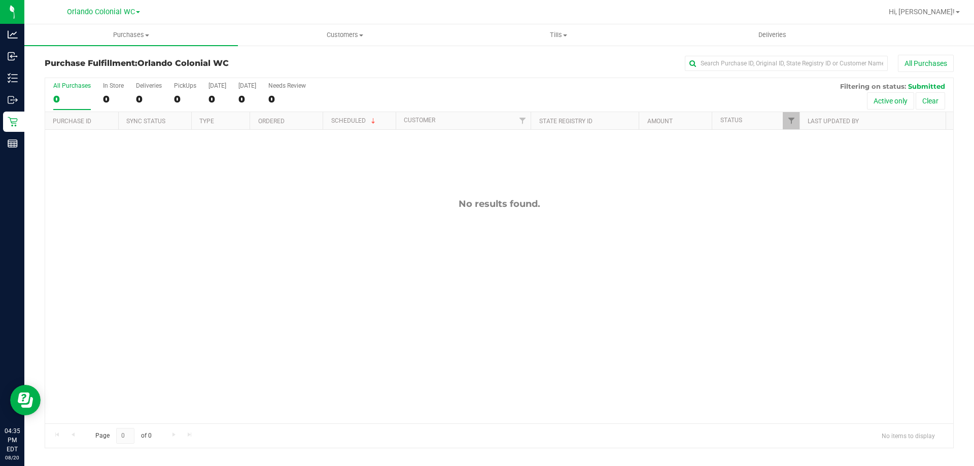
click at [717, 304] on div "No results found." at bounding box center [499, 311] width 908 height 362
click at [878, 316] on div "No results found." at bounding box center [499, 311] width 908 height 362
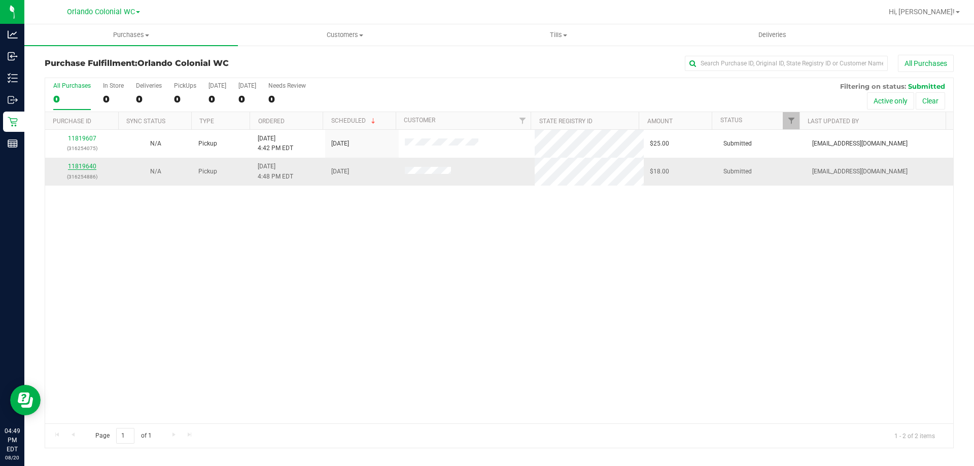
click at [80, 163] on link "11819640" at bounding box center [82, 166] width 28 height 7
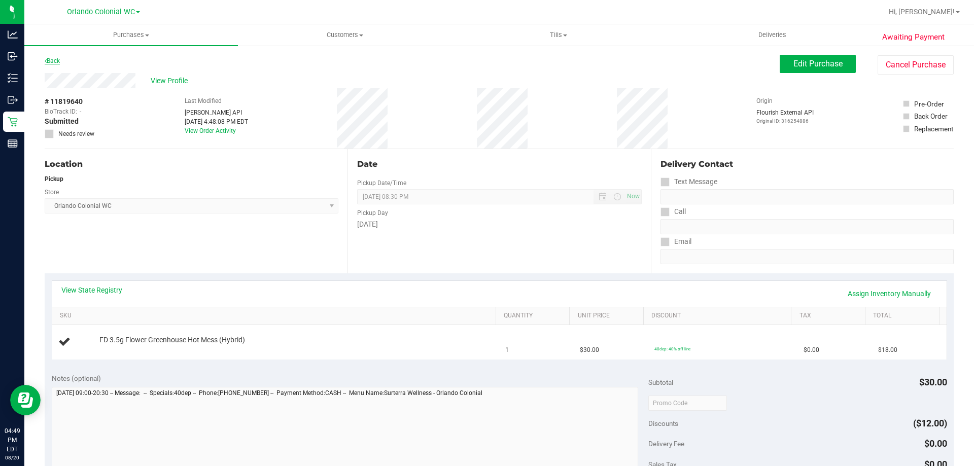
click at [60, 60] on link "Back" at bounding box center [52, 60] width 15 height 7
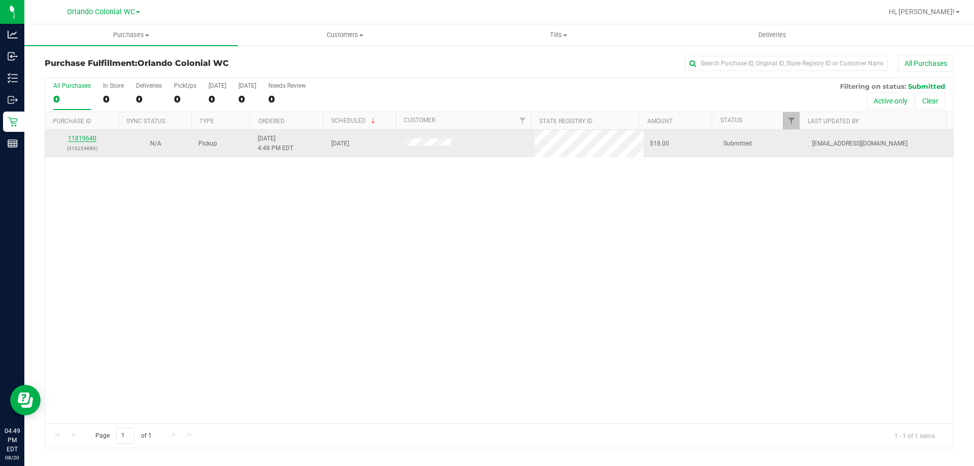
click at [73, 136] on link "11819640" at bounding box center [82, 138] width 28 height 7
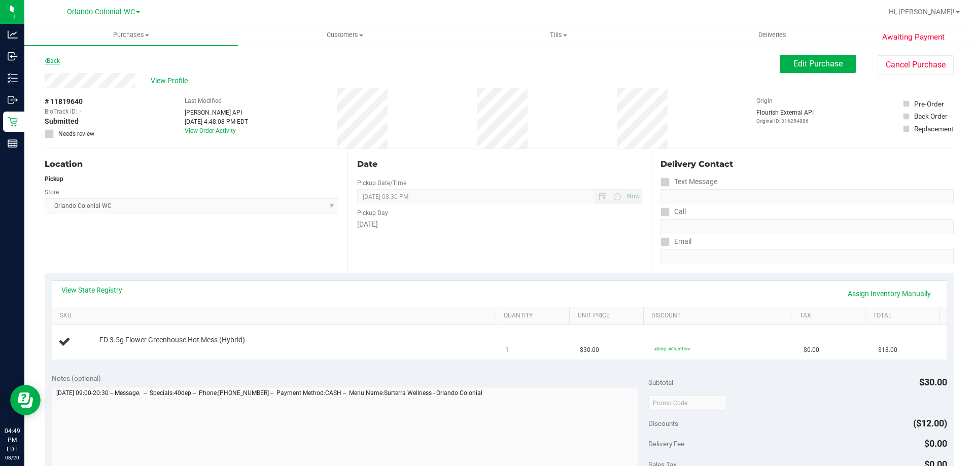
click at [56, 58] on link "Back" at bounding box center [52, 60] width 15 height 7
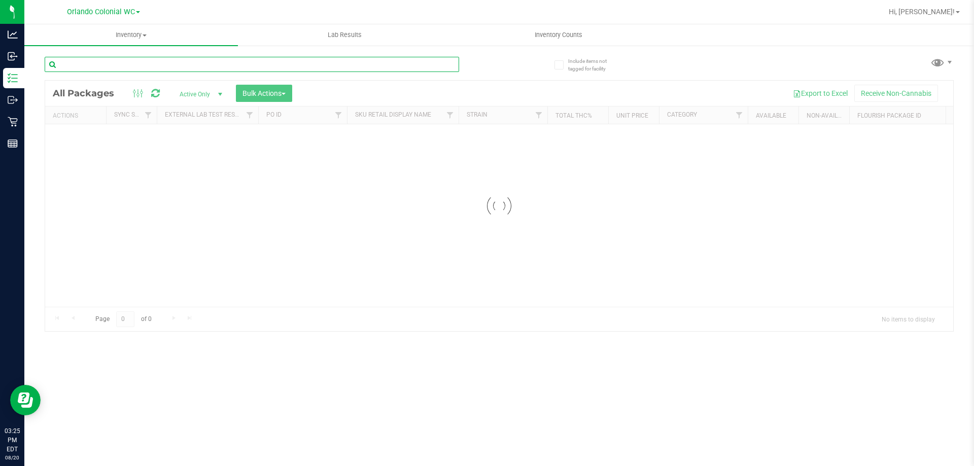
click at [136, 67] on input "text" at bounding box center [252, 64] width 415 height 15
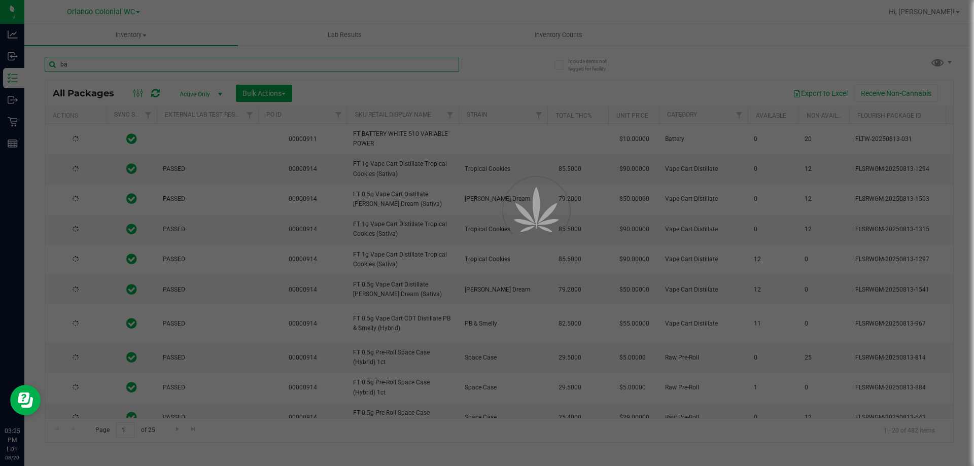
type input "bat"
type input "[DATE]"
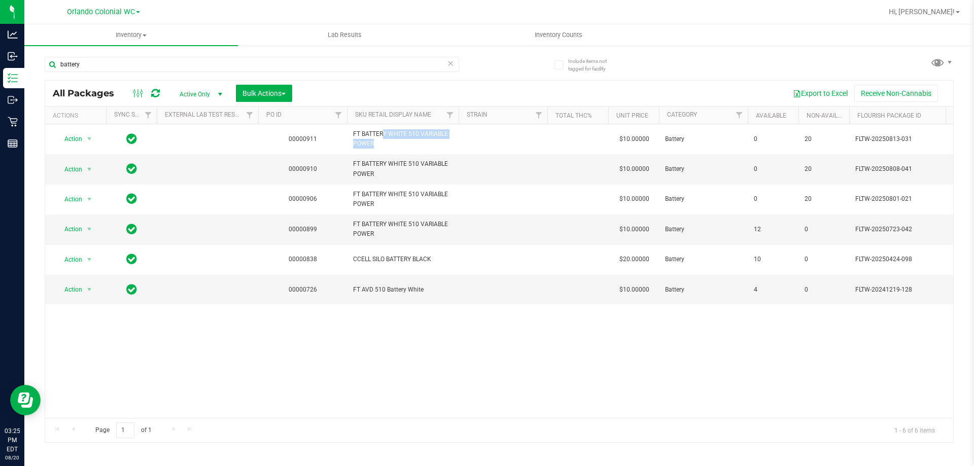
click at [397, 136] on span "FT BATTERY WHITE 510 VARIABLE POWER" at bounding box center [402, 138] width 99 height 19
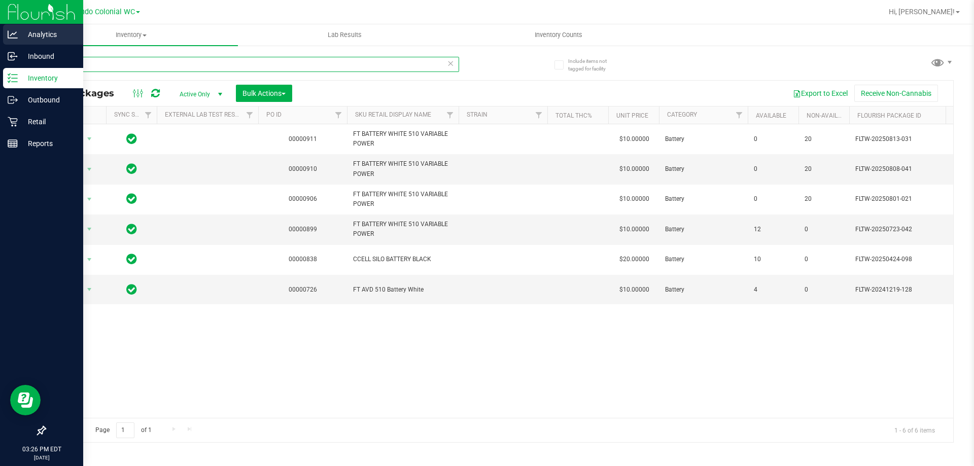
click at [0, 38] on div "Analytics Inbound Inventory Outbound Retail Reports 03:26 PM EDT 08/20/2025 08/…" at bounding box center [487, 233] width 974 height 466
paste input "FT BATTERY WHITE 510 VARIABLE POWER"
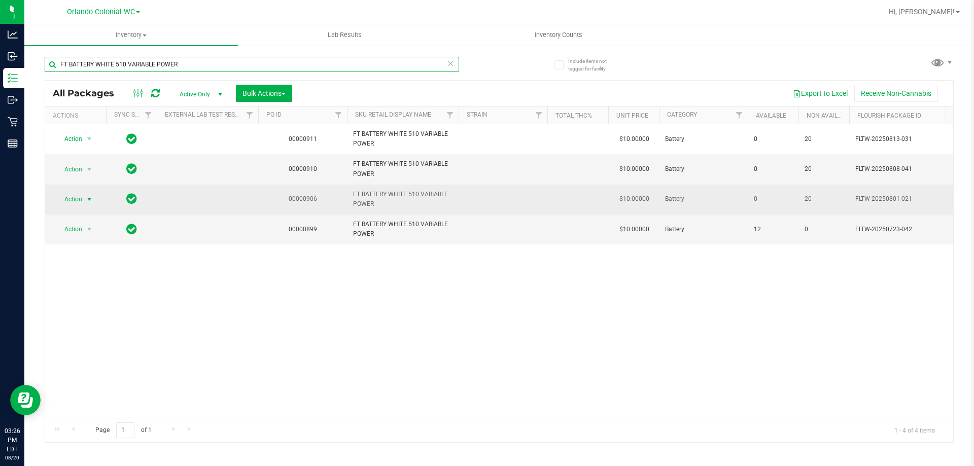
type input "FT BATTERY WHITE 510 VARIABLE POWER"
click at [77, 192] on span "Action" at bounding box center [68, 199] width 27 height 14
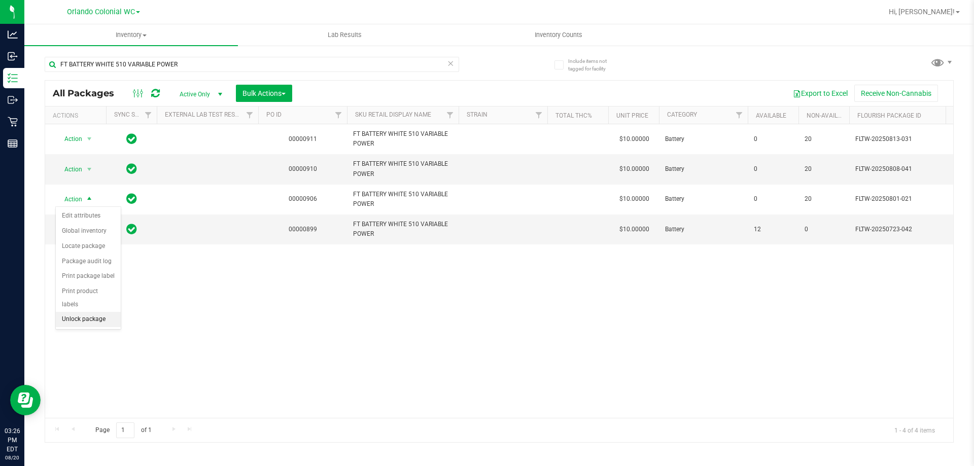
click at [88, 312] on li "Unlock package" at bounding box center [88, 319] width 65 height 15
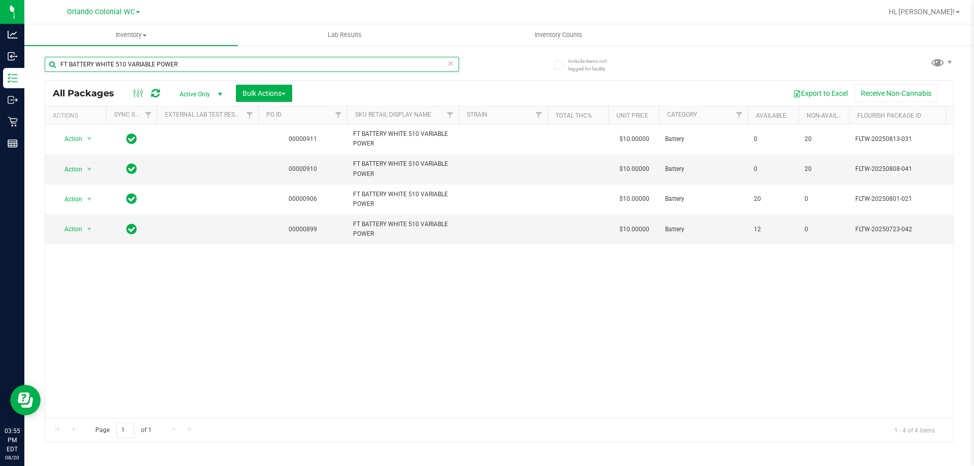
drag, startPoint x: 198, startPoint y: 66, endPoint x: 0, endPoint y: -4, distance: 210.4
click at [0, 0] on html "Analytics Inbound Inventory Outbound Retail Reports 03:55 PM EDT 08/20/2025 08/…" at bounding box center [487, 233] width 974 height 466
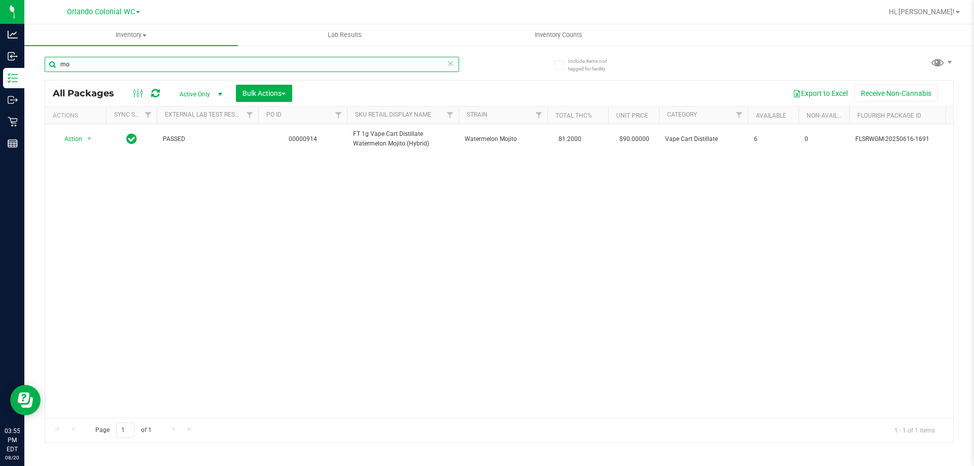
type input "m"
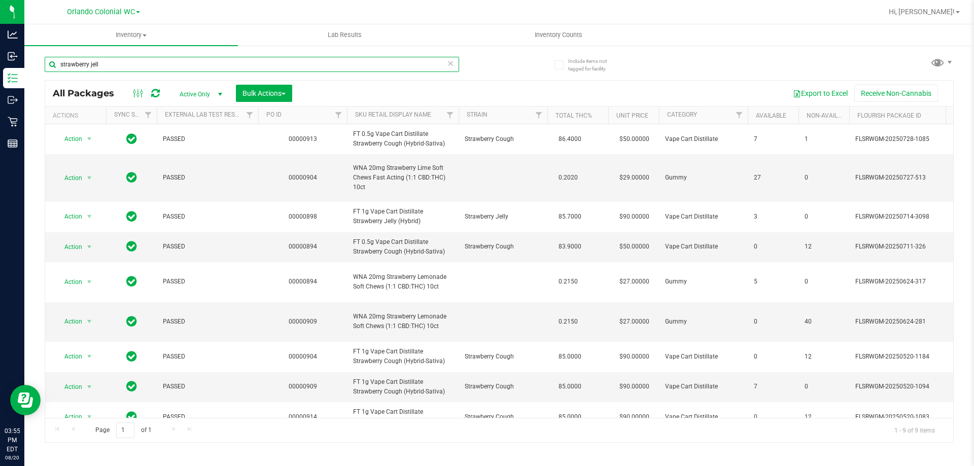
type input "strawberry jelly"
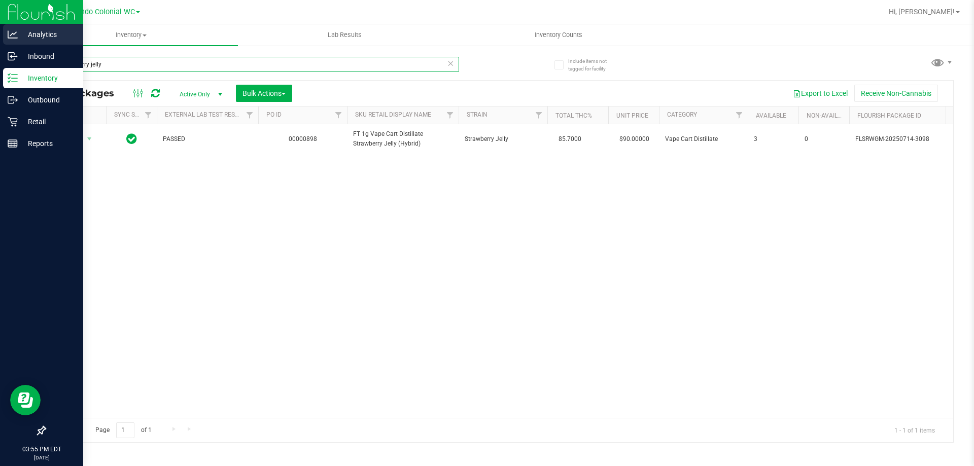
drag, startPoint x: 163, startPoint y: 63, endPoint x: 0, endPoint y: 43, distance: 164.1
click at [0, 43] on div "Analytics Inbound Inventory Outbound Retail Reports 03:55 PM EDT 08/20/2025 08/…" at bounding box center [487, 233] width 974 height 466
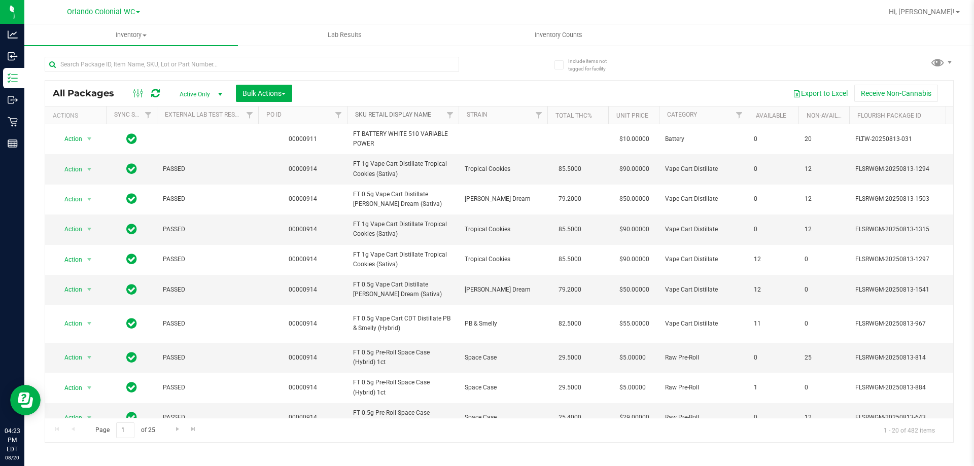
click at [418, 117] on link "SKU Retail Display Name" at bounding box center [393, 114] width 76 height 7
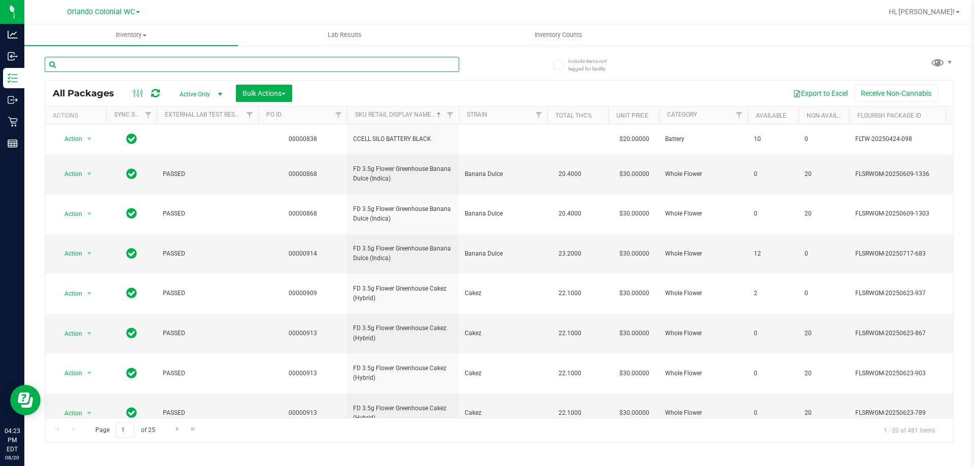
click at [234, 62] on input "text" at bounding box center [252, 64] width 415 height 15
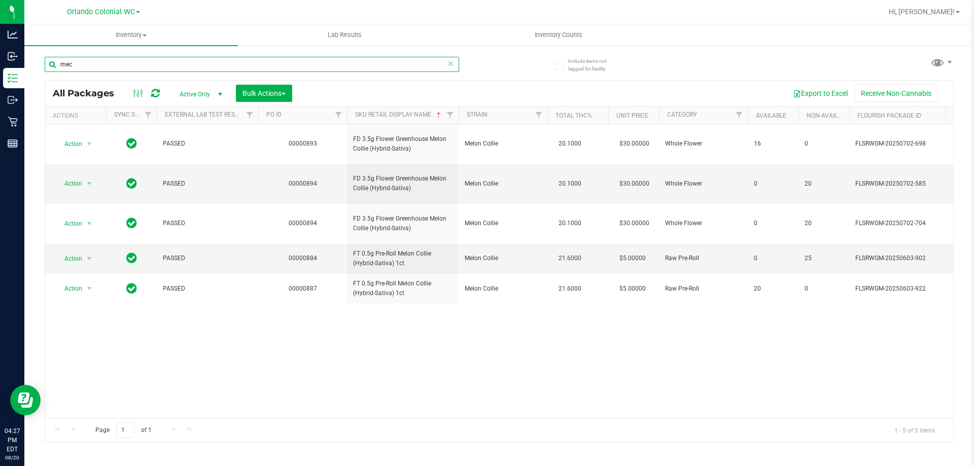
type input "mec"
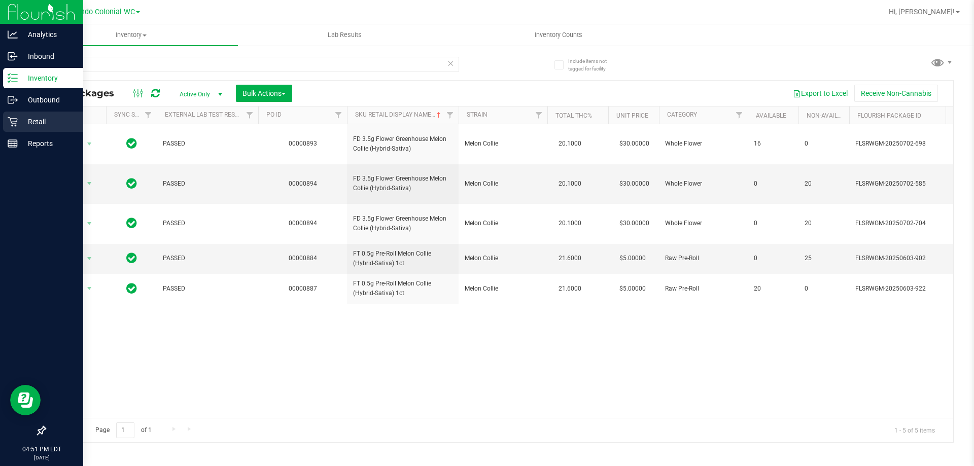
click at [56, 120] on p "Retail" at bounding box center [48, 122] width 61 height 12
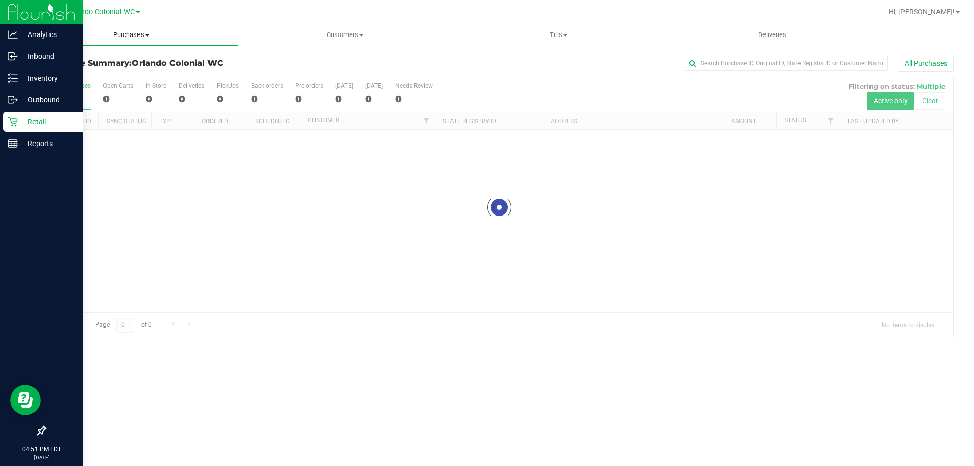
click at [149, 36] on span at bounding box center [147, 36] width 4 height 2
click at [77, 80] on li "All purchases" at bounding box center [131, 86] width 214 height 12
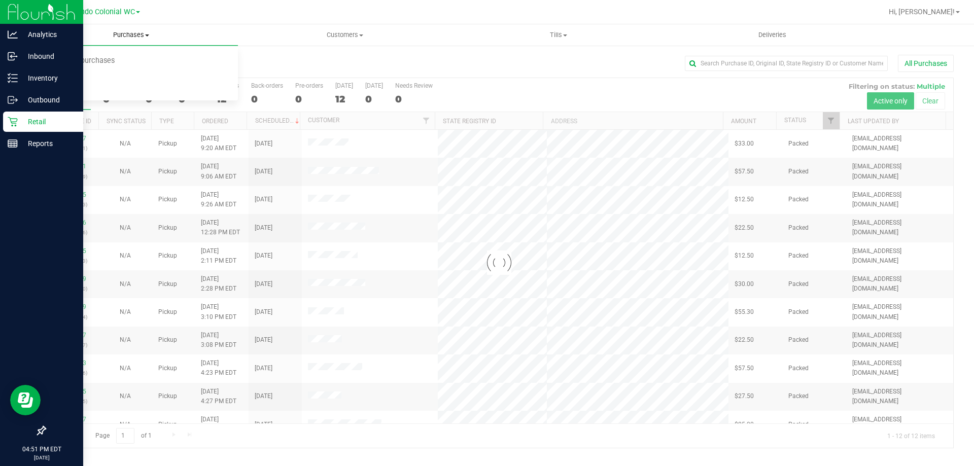
click at [132, 35] on span "Purchases" at bounding box center [131, 34] width 214 height 9
click at [131, 33] on span "Purchases" at bounding box center [131, 34] width 214 height 9
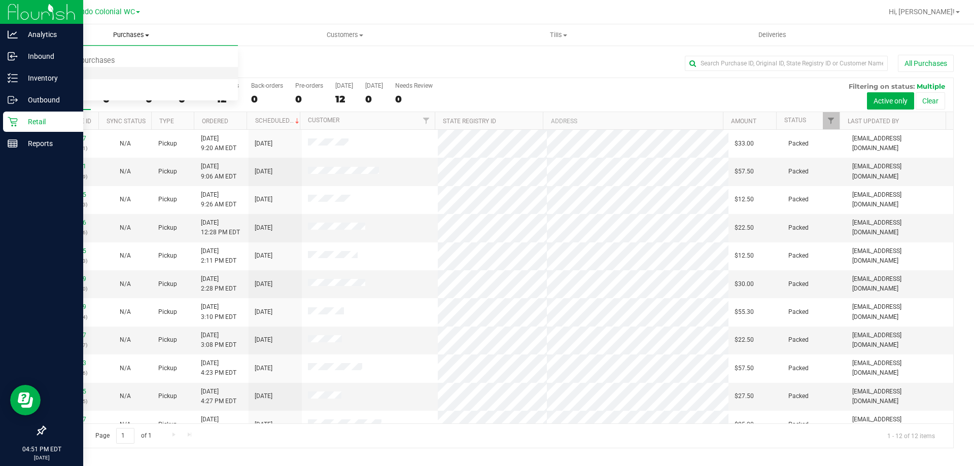
click at [87, 77] on li "Fulfillment" at bounding box center [131, 73] width 214 height 12
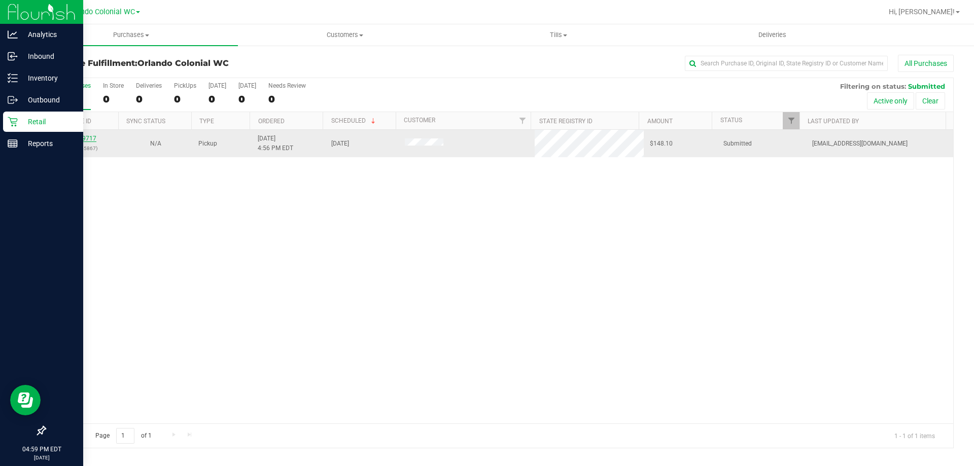
click at [85, 139] on link "11819717" at bounding box center [82, 138] width 28 height 7
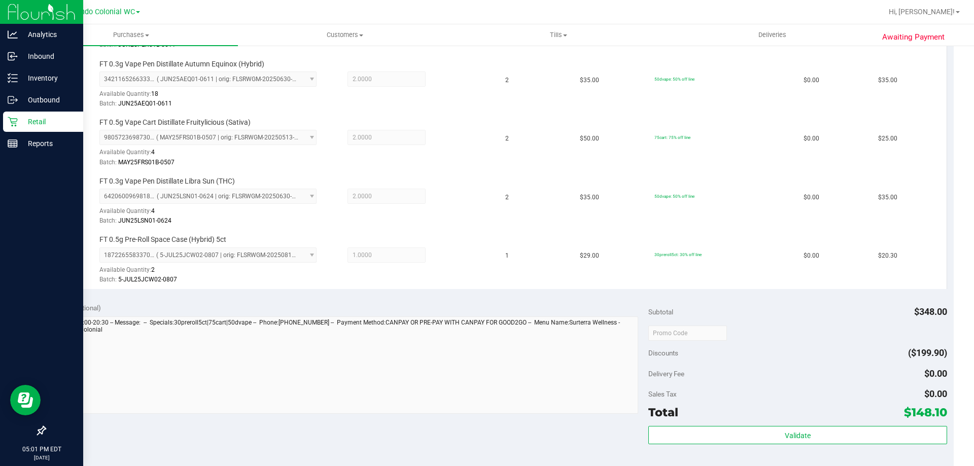
scroll to position [507, 0]
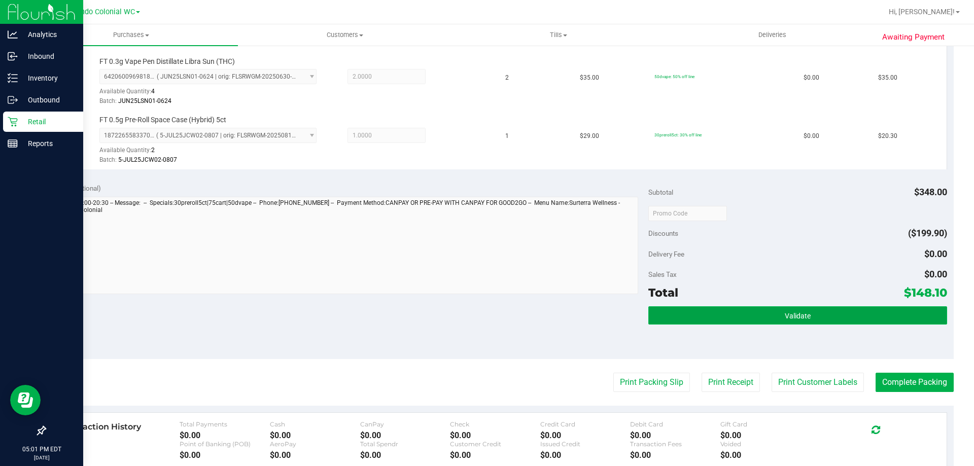
click at [762, 310] on button "Validate" at bounding box center [797, 315] width 298 height 18
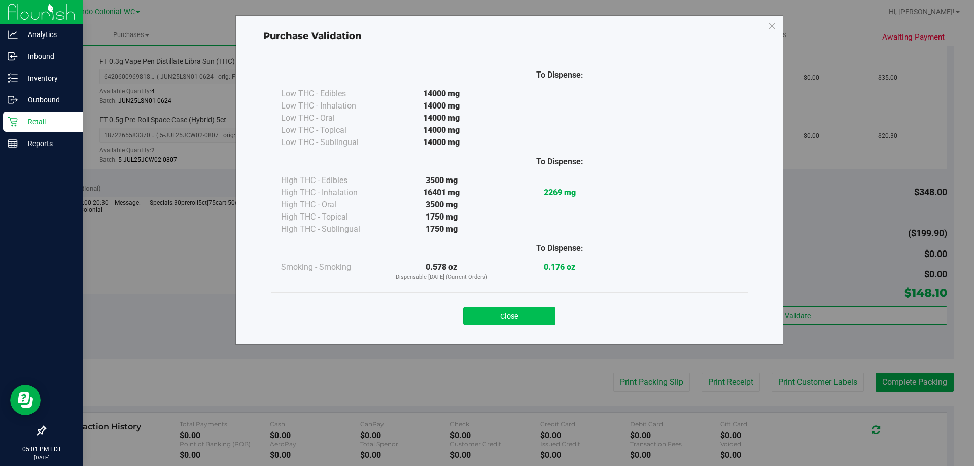
click at [527, 321] on button "Close" at bounding box center [509, 316] width 92 height 18
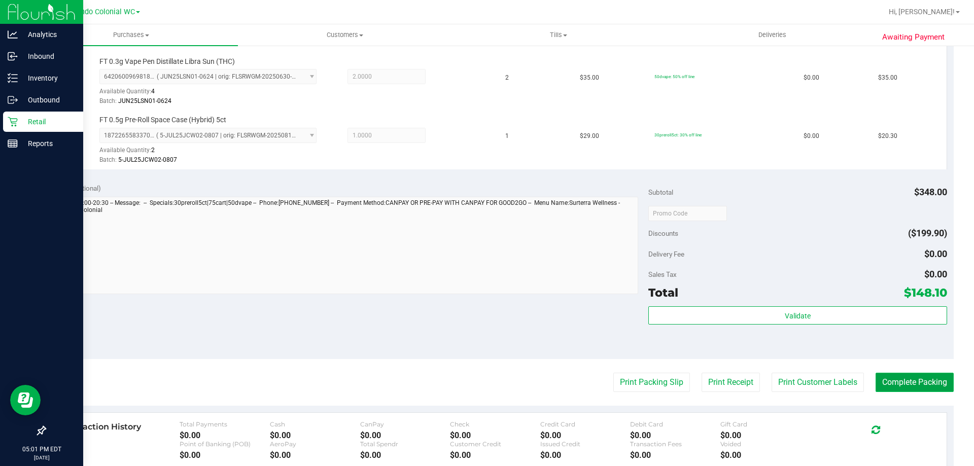
click at [914, 391] on button "Complete Packing" at bounding box center [915, 382] width 78 height 19
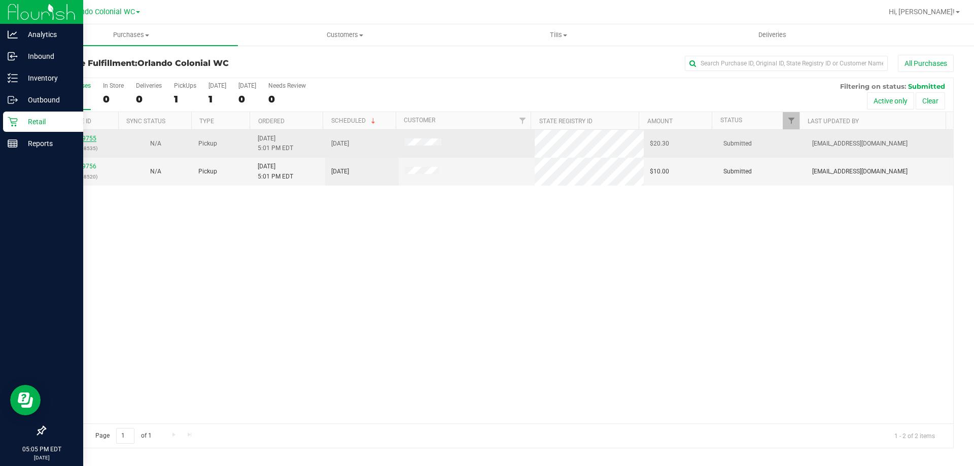
click at [89, 139] on link "11819755" at bounding box center [82, 138] width 28 height 7
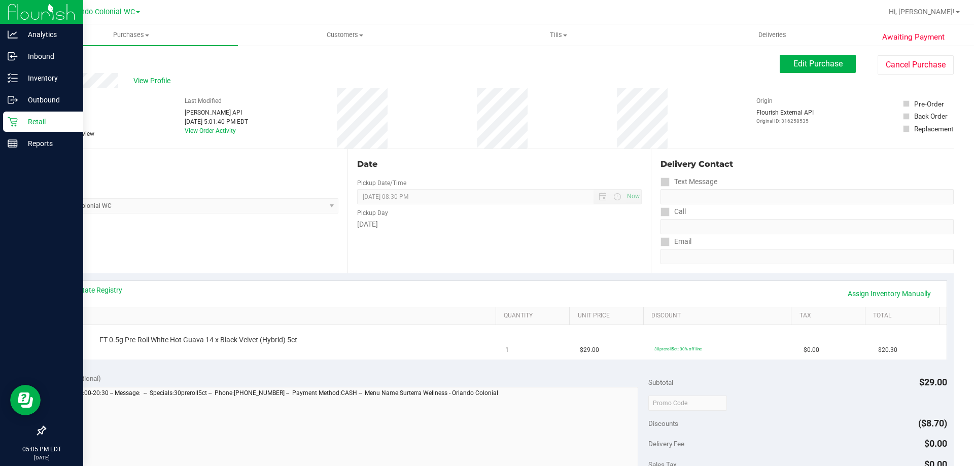
click at [55, 61] on link "Back" at bounding box center [52, 60] width 15 height 7
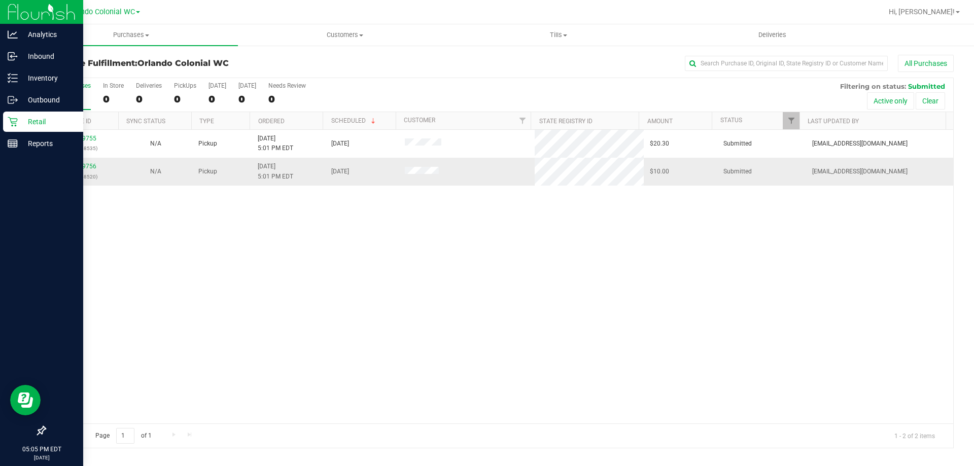
click at [74, 172] on p "(316258520)" at bounding box center [81, 177] width 61 height 10
click at [81, 168] on link "11819756" at bounding box center [82, 166] width 28 height 7
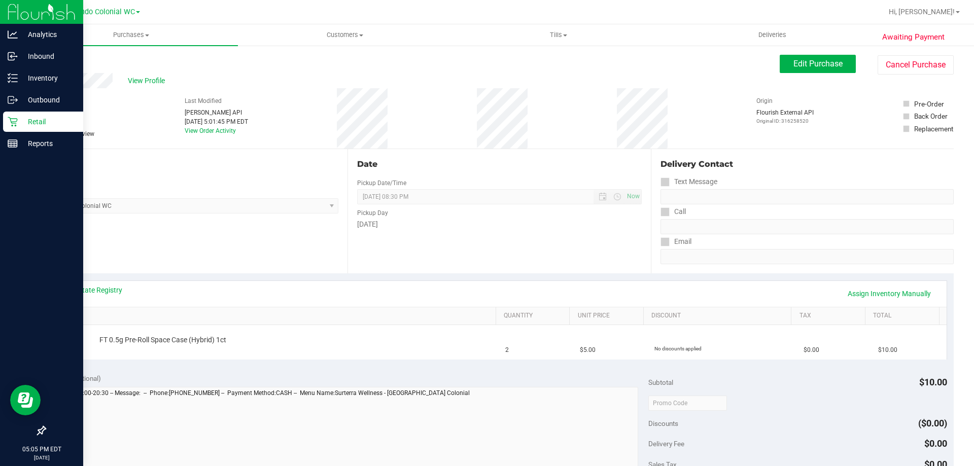
click at [56, 61] on link "Back" at bounding box center [52, 60] width 15 height 7
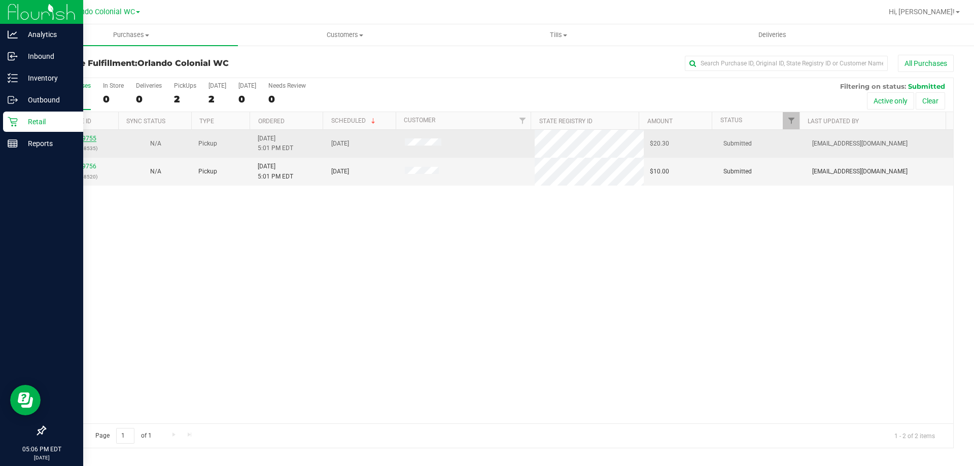
click at [83, 141] on link "11819755" at bounding box center [82, 138] width 28 height 7
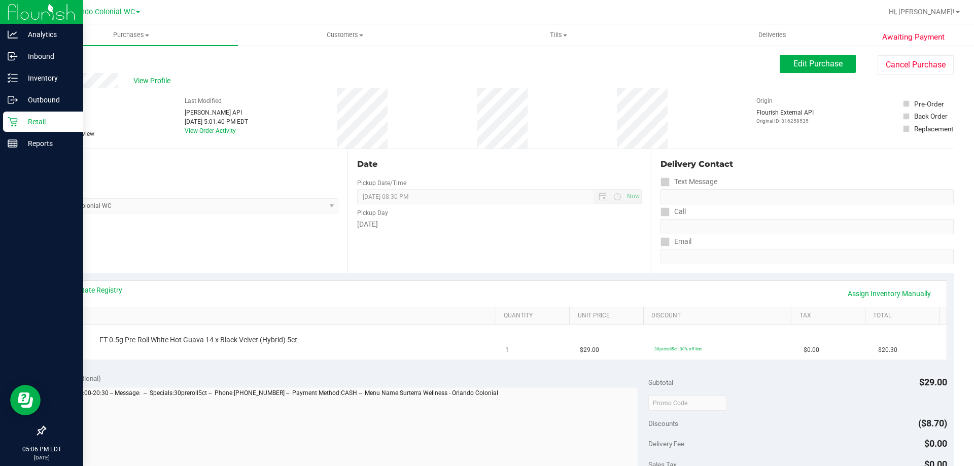
click at [48, 60] on link "Back" at bounding box center [52, 60] width 15 height 7
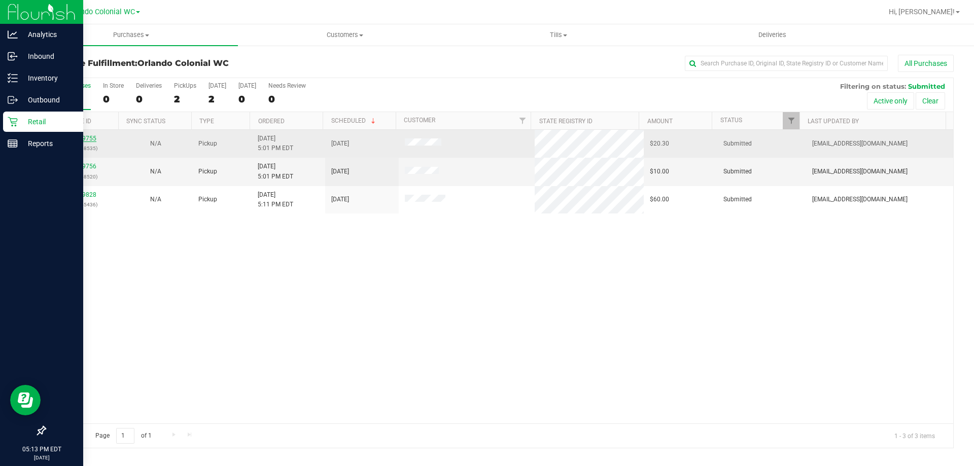
click at [90, 138] on link "11819755" at bounding box center [82, 138] width 28 height 7
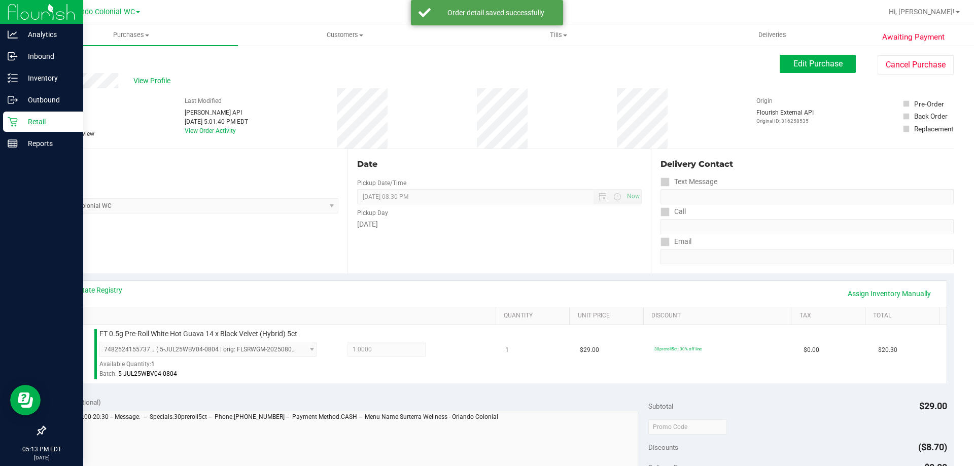
scroll to position [304, 0]
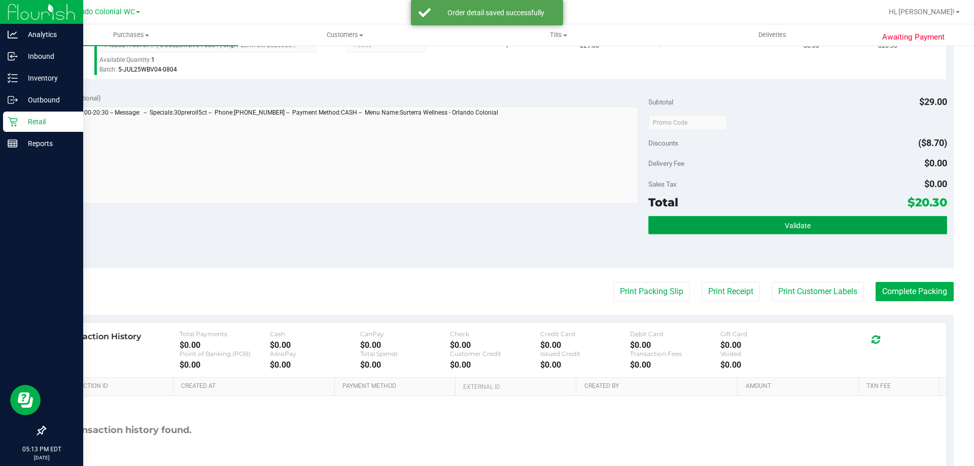
click at [735, 222] on button "Validate" at bounding box center [797, 225] width 298 height 18
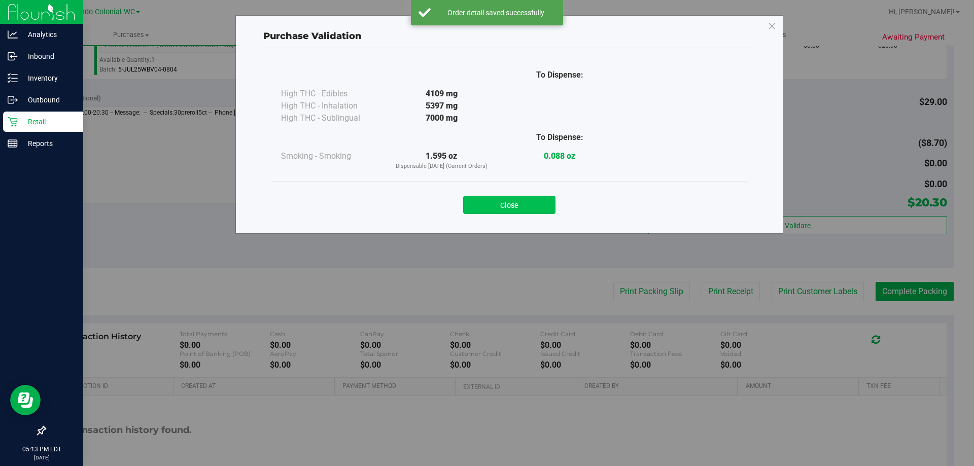
click at [527, 209] on button "Close" at bounding box center [509, 205] width 92 height 18
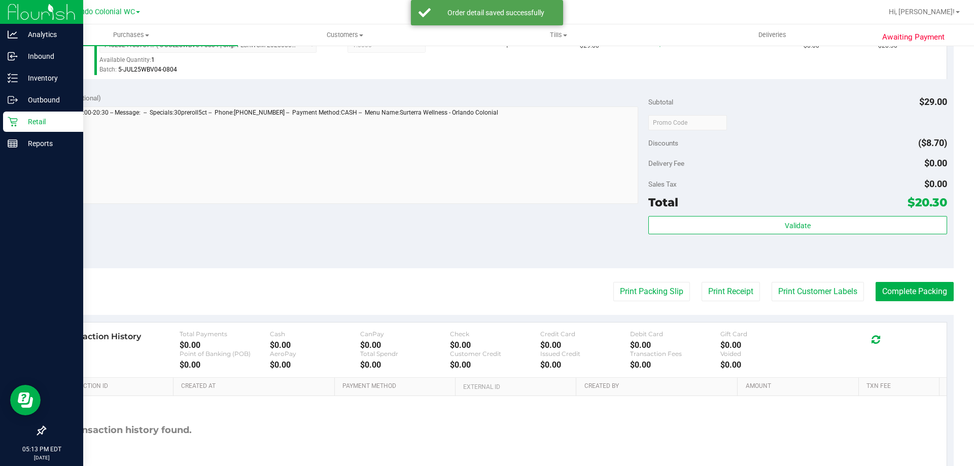
click at [653, 304] on purchase-details "Back Edit Purchase Cancel Purchase View Profile # 11819755 BioTrack ID: - Submi…" at bounding box center [499, 127] width 909 height 754
click at [656, 296] on button "Print Packing Slip" at bounding box center [651, 291] width 77 height 19
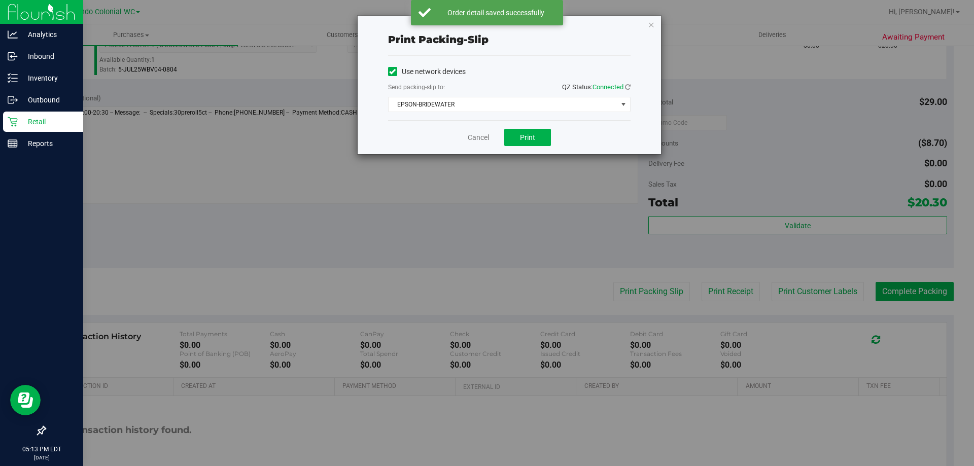
click at [520, 149] on div "Cancel Print" at bounding box center [509, 137] width 243 height 34
click at [527, 145] on button "Print" at bounding box center [527, 137] width 47 height 17
click at [654, 24] on icon "button" at bounding box center [651, 24] width 7 height 12
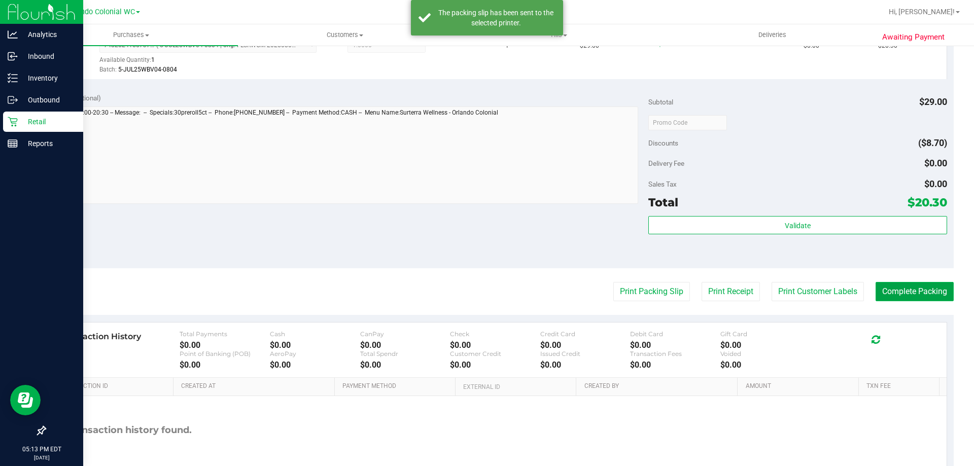
click at [916, 292] on button "Complete Packing" at bounding box center [915, 291] width 78 height 19
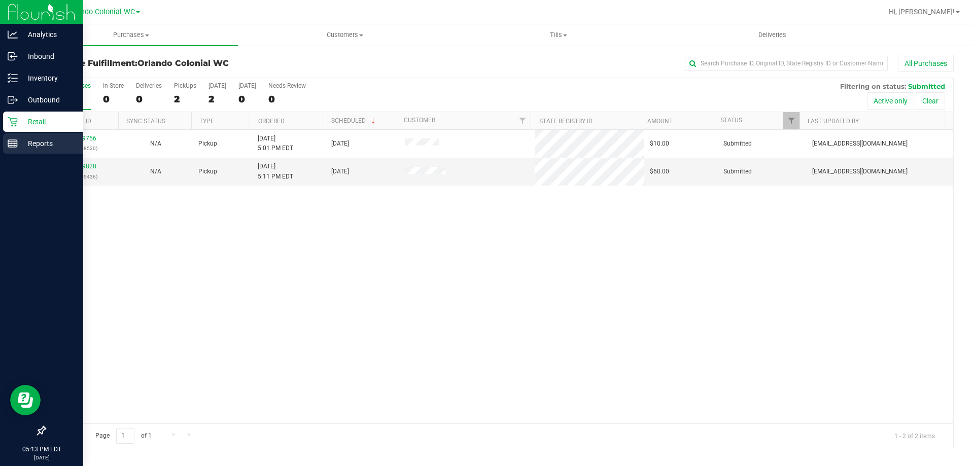
click at [104, 149] on p "(316258520)" at bounding box center [81, 149] width 61 height 10
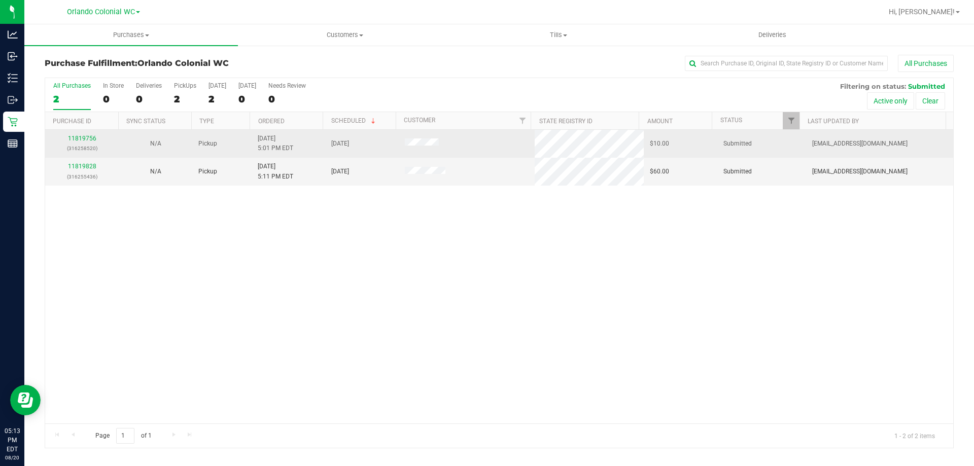
click at [81, 137] on link "11819756" at bounding box center [82, 138] width 28 height 7
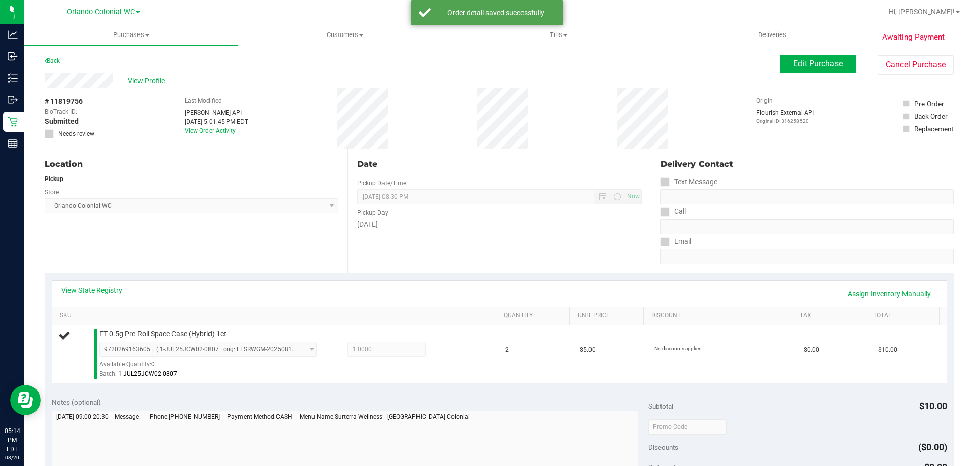
click at [193, 325] on th "SKU" at bounding box center [273, 316] width 443 height 18
click at [193, 331] on span "FT 0.5g Pre-Roll Space Case (Hybrid) 1ct" at bounding box center [162, 334] width 127 height 10
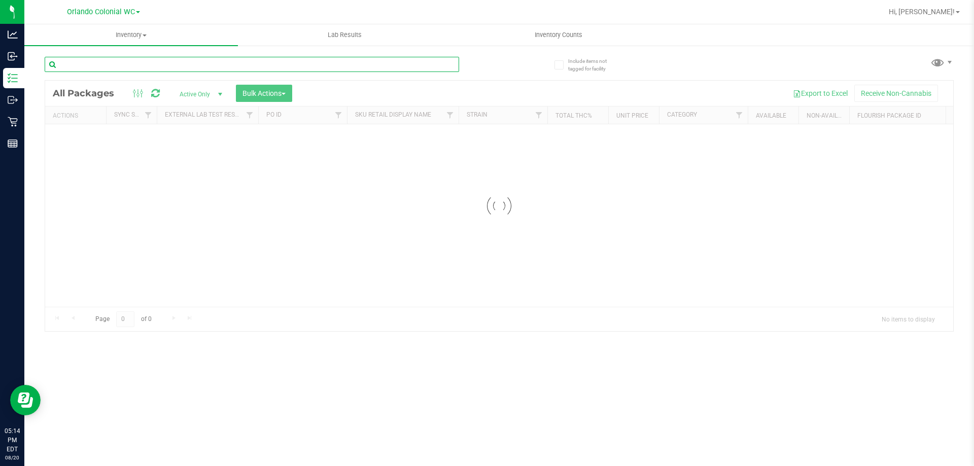
click at [146, 64] on div "Inventory All packages All inventory Waste log Create inventory Lab Results Inv…" at bounding box center [499, 245] width 950 height 442
paste input "FT 0.5g Pre-Roll Space Case (Hybrid) 1ct"
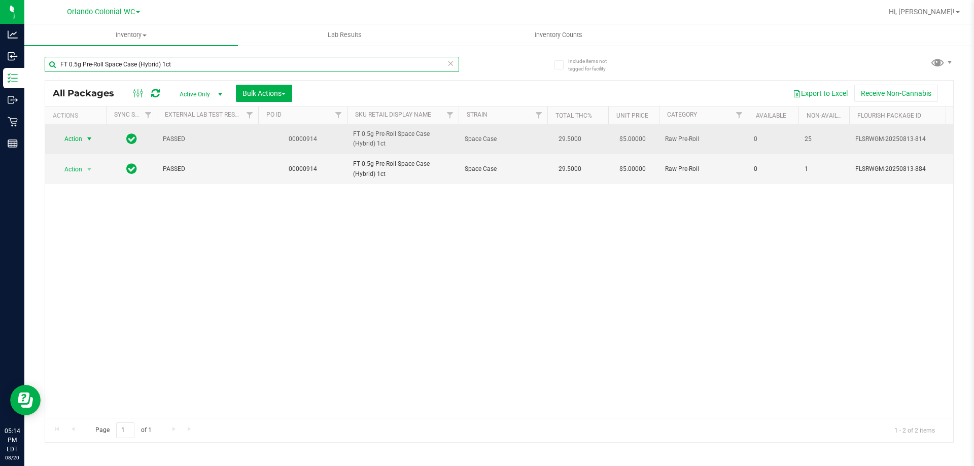
type input "FT 0.5g Pre-Roll Space Case (Hybrid) 1ct"
click at [73, 135] on span "Action" at bounding box center [68, 139] width 27 height 14
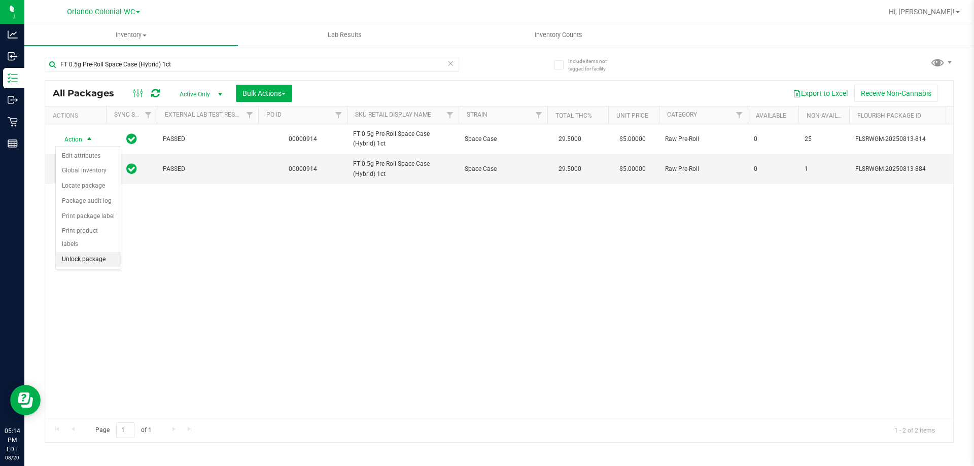
click at [100, 252] on li "Unlock package" at bounding box center [88, 259] width 65 height 15
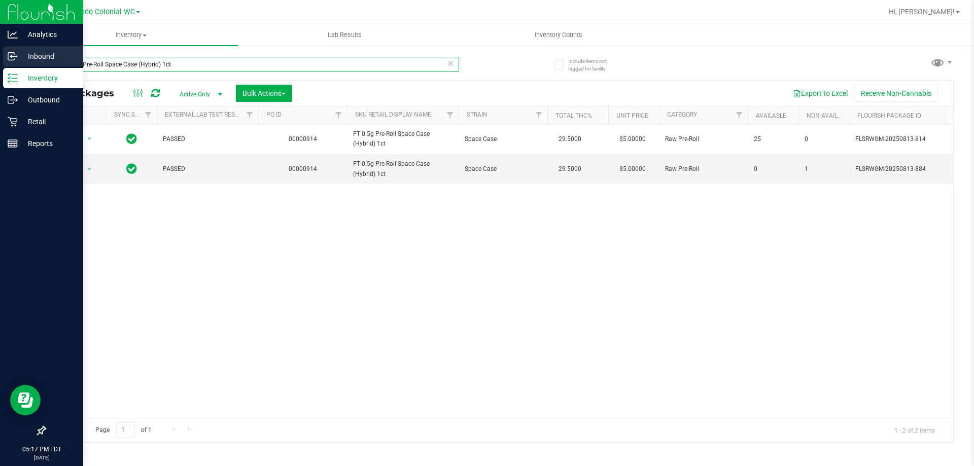
click at [0, 62] on div "Analytics Inbound Inventory Outbound Retail Reports 05:17 PM EDT 08/20/2025 08/…" at bounding box center [487, 233] width 974 height 466
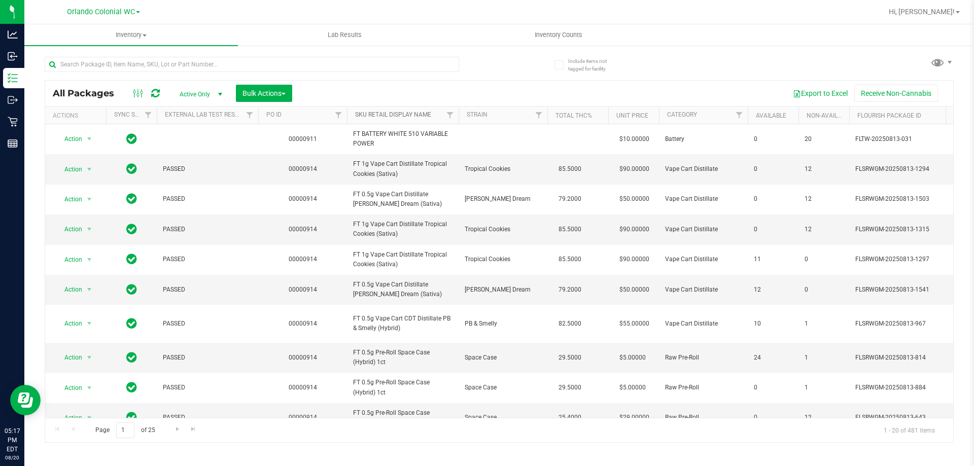
click at [420, 118] on link "SKU Retail Display Name" at bounding box center [393, 114] width 76 height 7
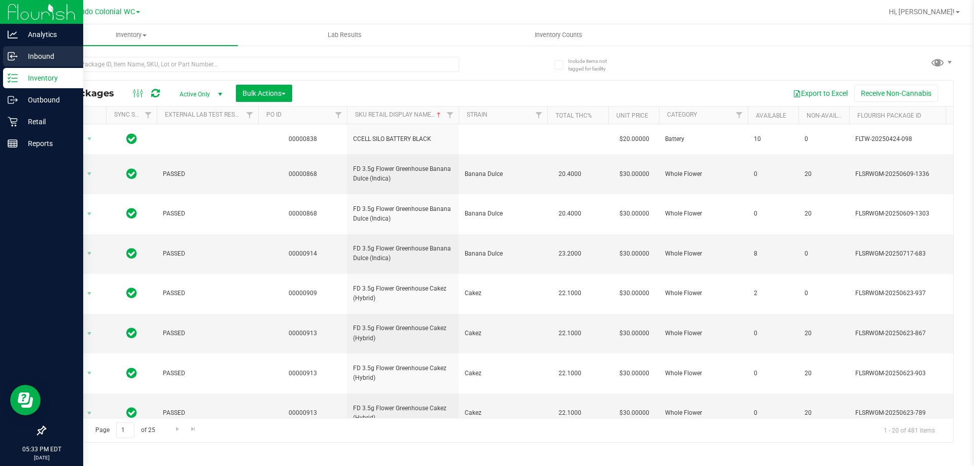
click at [55, 52] on p "Inbound" at bounding box center [48, 56] width 61 height 12
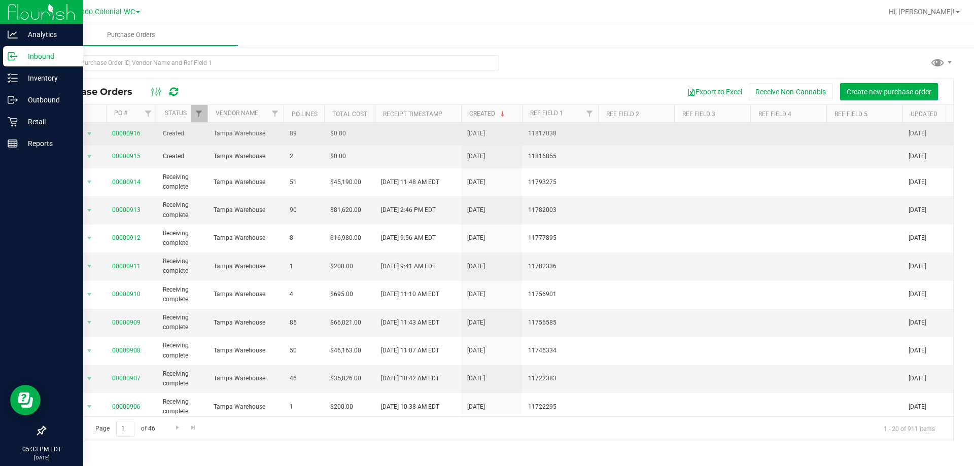
click at [121, 137] on span "00000916" at bounding box center [126, 134] width 28 height 10
click at [121, 136] on link "00000916" at bounding box center [126, 133] width 28 height 7
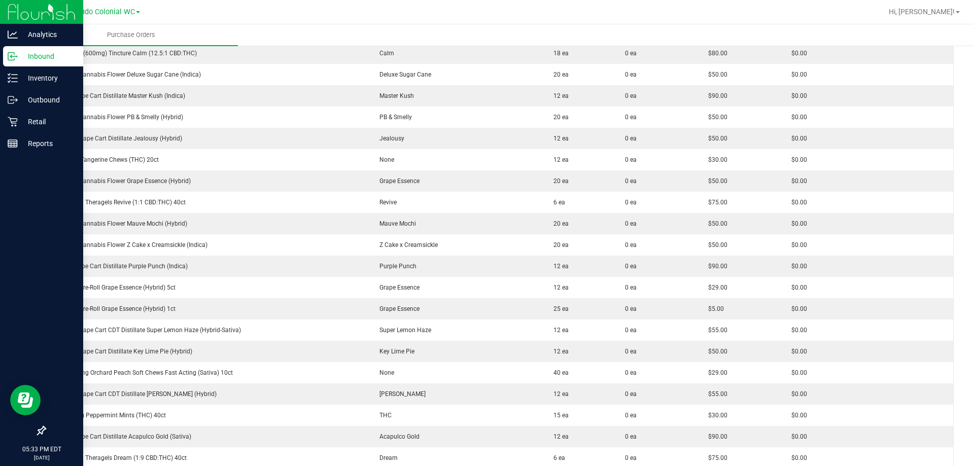
scroll to position [303, 0]
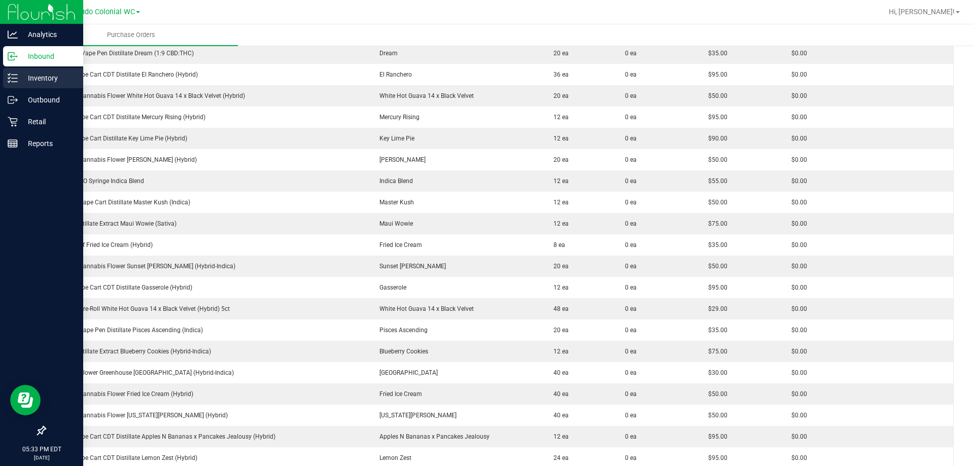
click at [21, 82] on p "Inventory" at bounding box center [48, 78] width 61 height 12
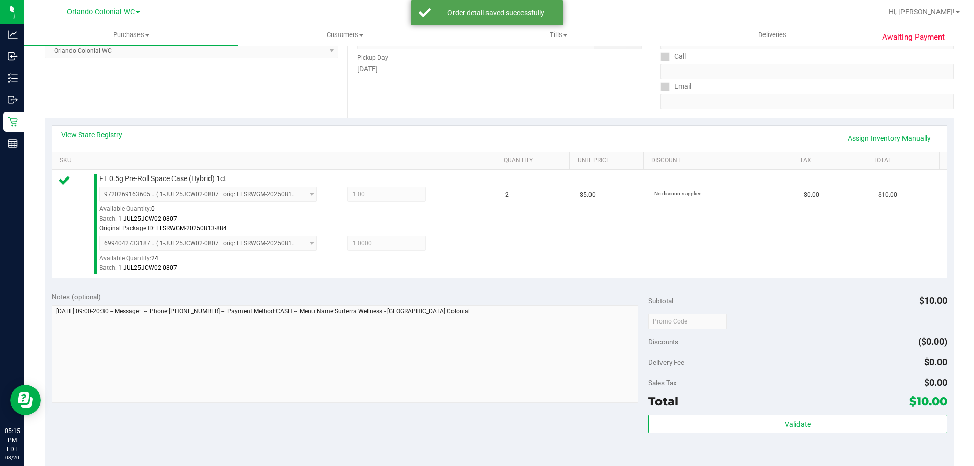
scroll to position [203, 0]
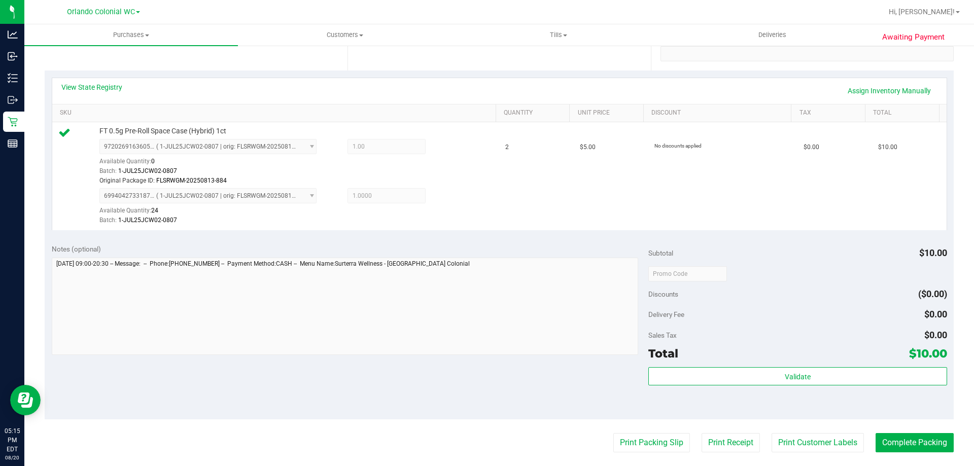
drag, startPoint x: 774, startPoint y: 391, endPoint x: 802, endPoint y: 365, distance: 38.1
click at [775, 387] on div "Validate" at bounding box center [797, 390] width 298 height 46
click at [803, 365] on div "Subtotal $10.00 Discounts ($0.00) Delivery Fee $0.00 Sales Tax $0.00 Total $10.…" at bounding box center [797, 328] width 298 height 169
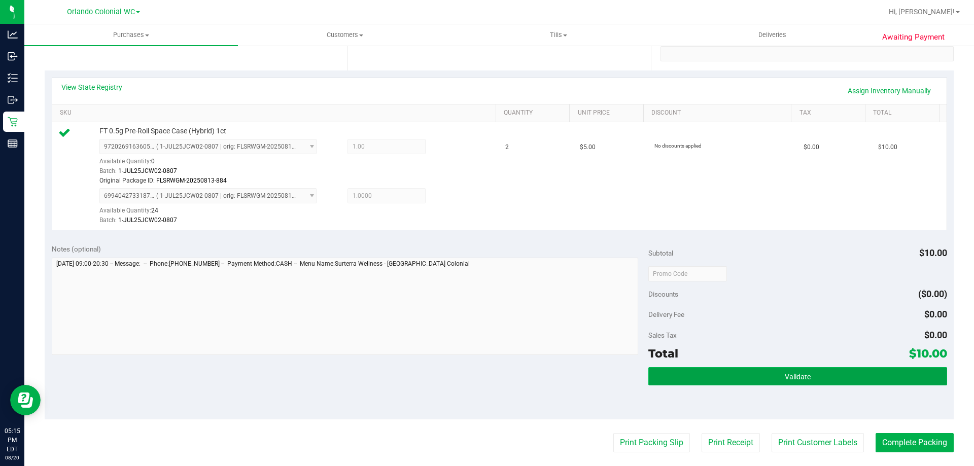
click at [803, 368] on button "Validate" at bounding box center [797, 376] width 298 height 18
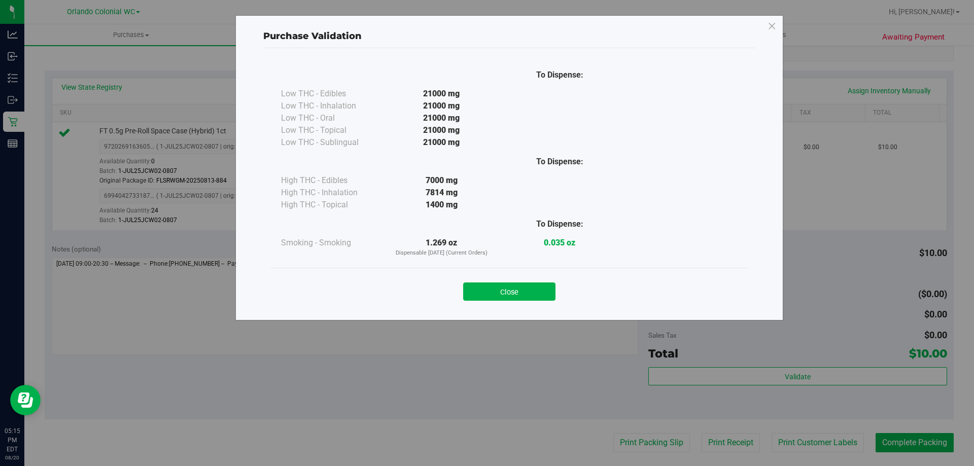
drag, startPoint x: 528, startPoint y: 292, endPoint x: 611, endPoint y: 406, distance: 141.2
click at [528, 292] on button "Close" at bounding box center [509, 292] width 92 height 18
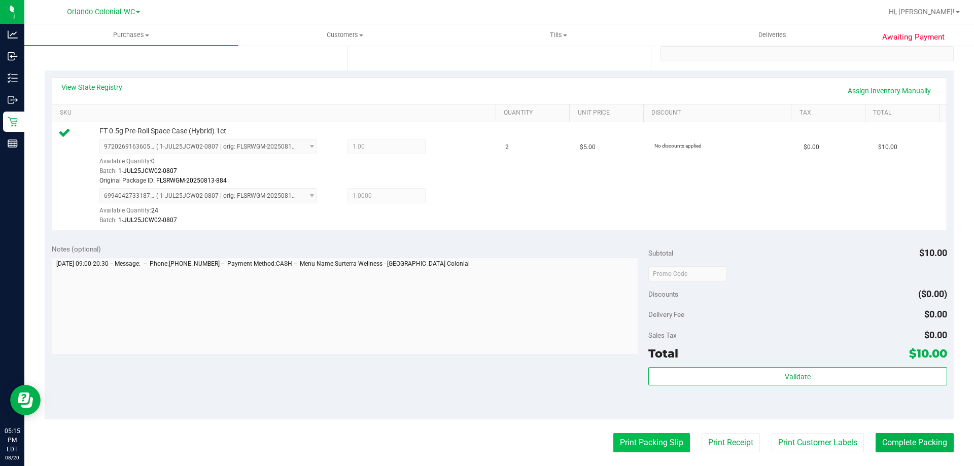
click at [628, 440] on button "Print Packing Slip" at bounding box center [651, 442] width 77 height 19
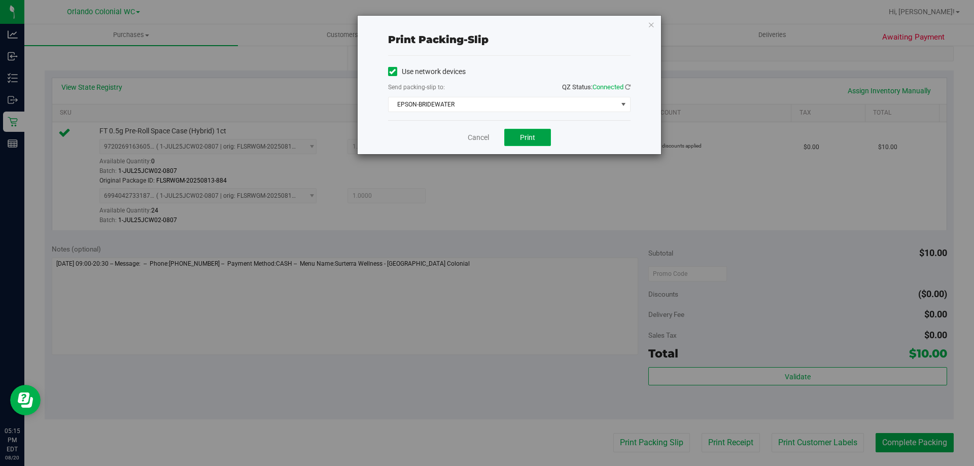
click at [521, 133] on span "Print" at bounding box center [527, 137] width 15 height 8
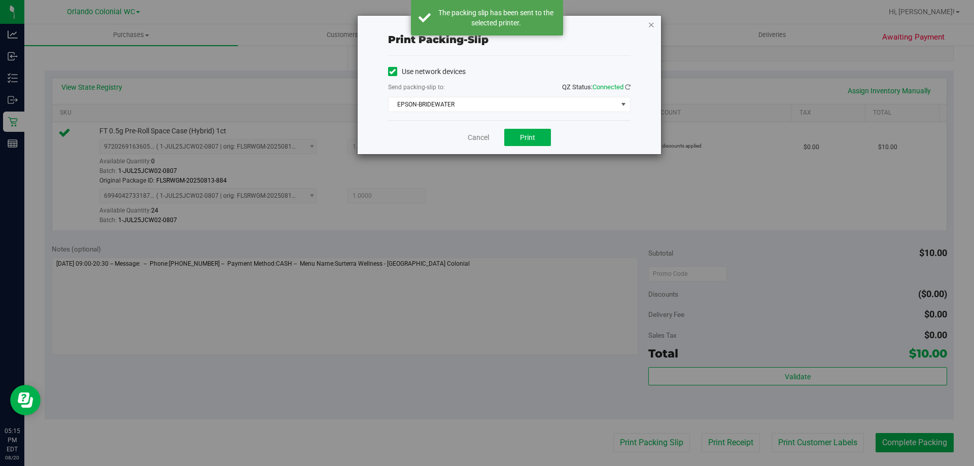
click at [652, 22] on icon "button" at bounding box center [651, 24] width 7 height 12
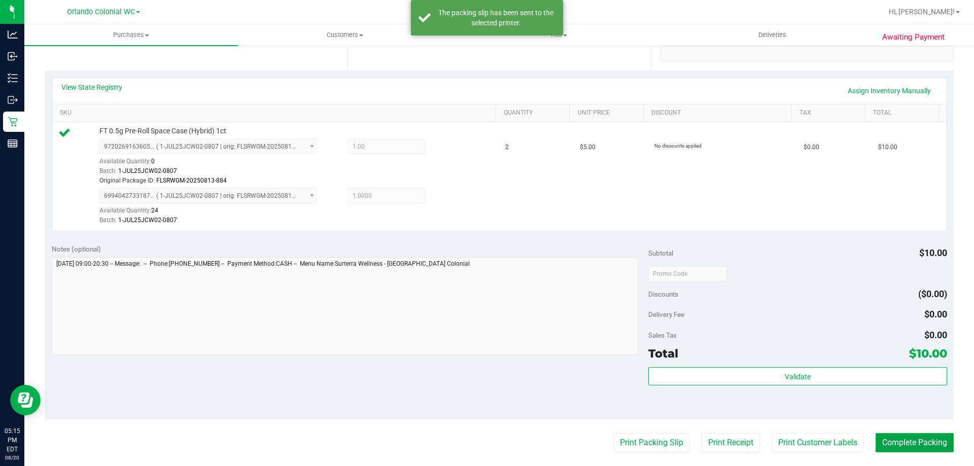
drag, startPoint x: 912, startPoint y: 451, endPoint x: 912, endPoint y: 443, distance: 7.6
click at [912, 447] on button "Complete Packing" at bounding box center [915, 442] width 78 height 19
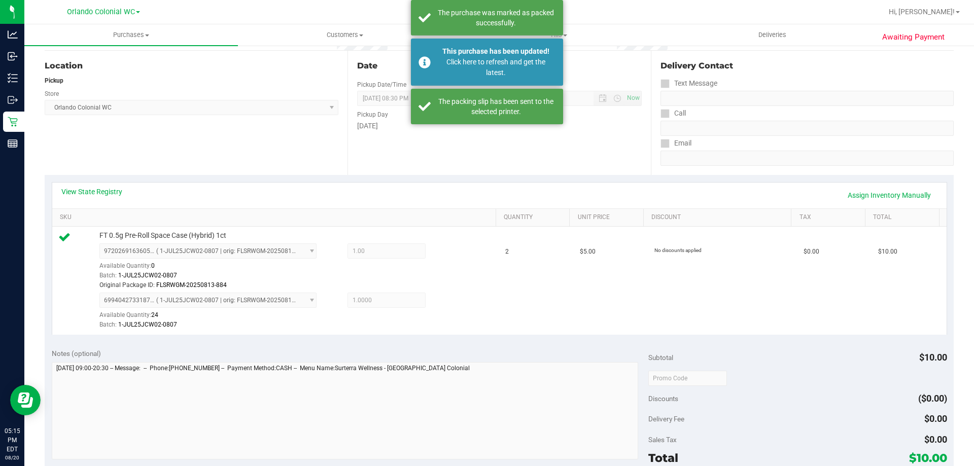
scroll to position [0, 0]
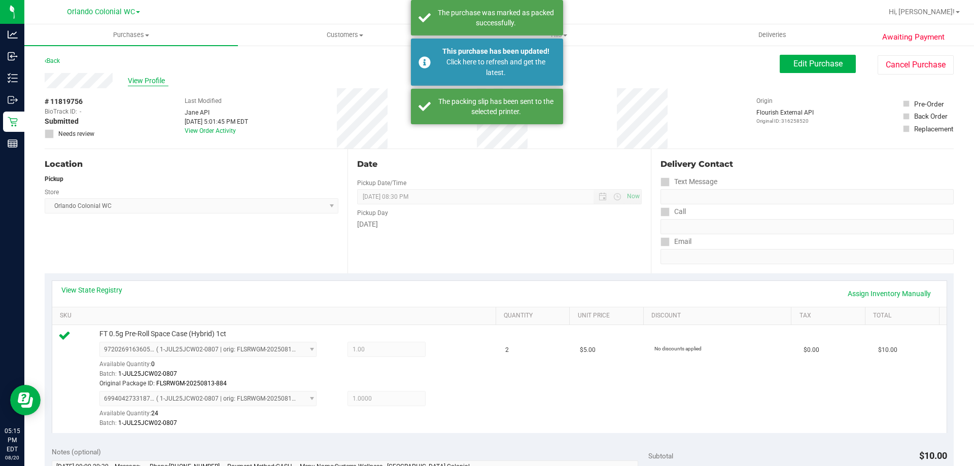
click at [152, 77] on span "View Profile" at bounding box center [148, 81] width 41 height 11
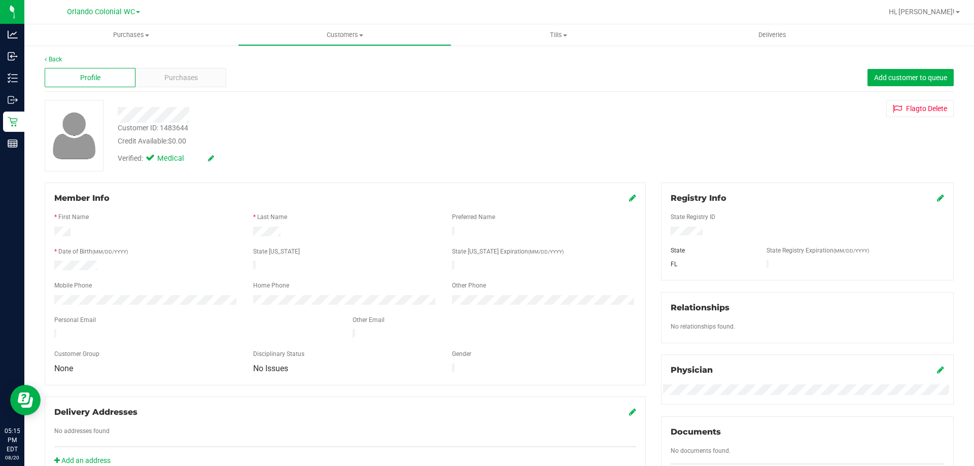
click at [180, 75] on span "Purchases" at bounding box center [180, 78] width 33 height 11
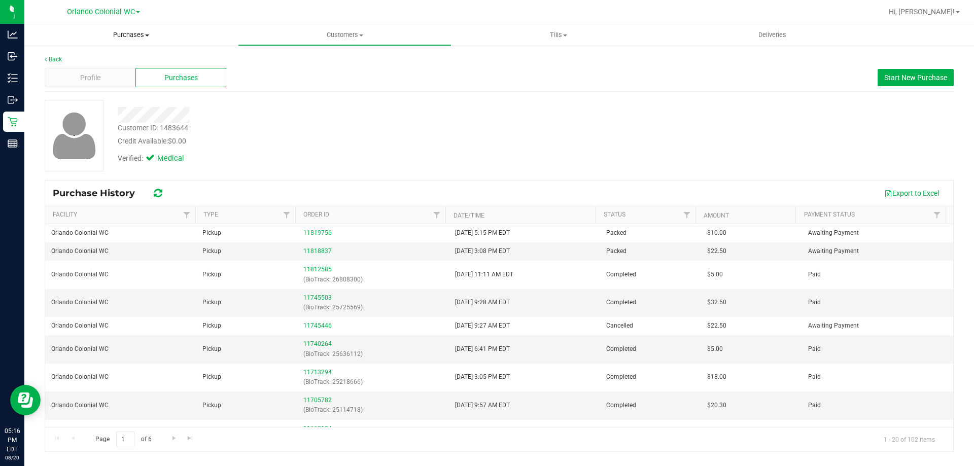
click at [132, 35] on span "Purchases" at bounding box center [131, 34] width 214 height 9
click at [83, 75] on span "Fulfillment" at bounding box center [55, 73] width 63 height 9
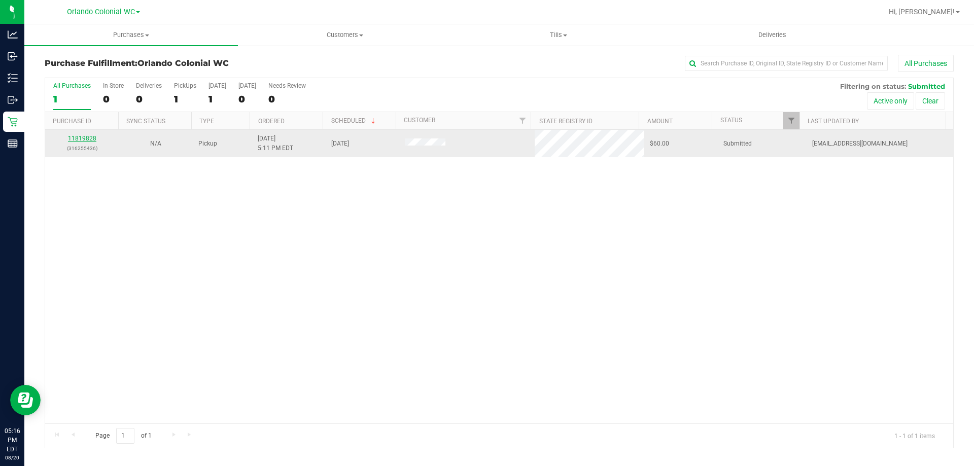
click at [82, 140] on link "11819828" at bounding box center [82, 138] width 28 height 7
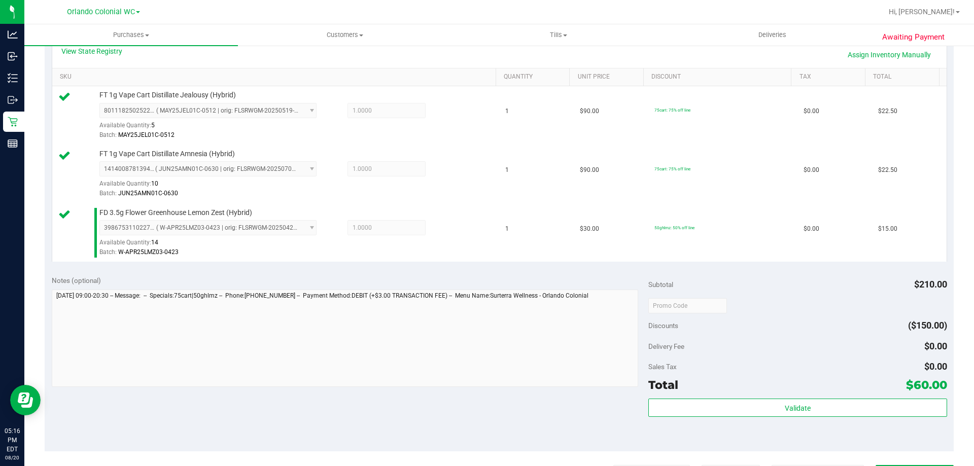
scroll to position [304, 0]
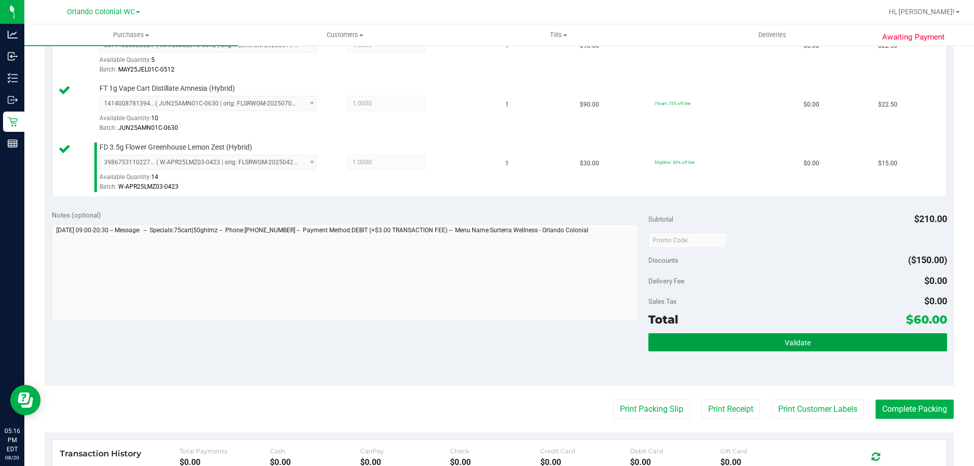
click at [785, 341] on span "Validate" at bounding box center [798, 343] width 26 height 8
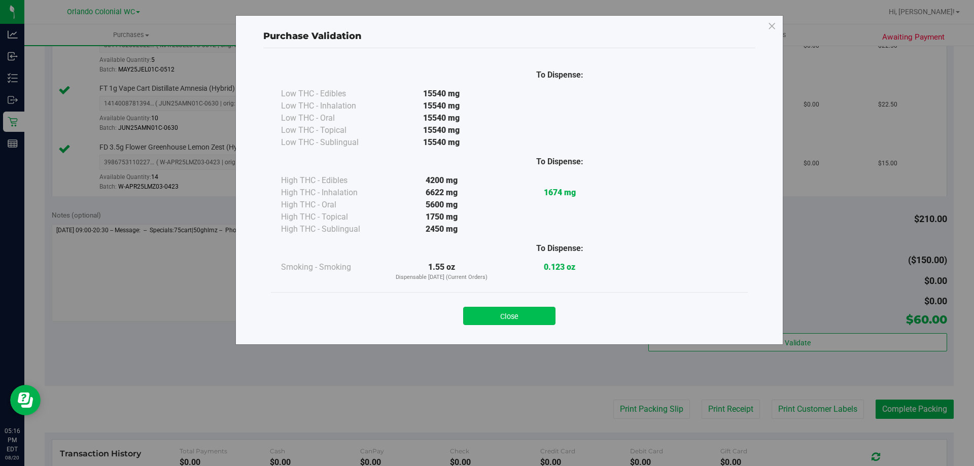
click at [549, 320] on button "Close" at bounding box center [509, 316] width 92 height 18
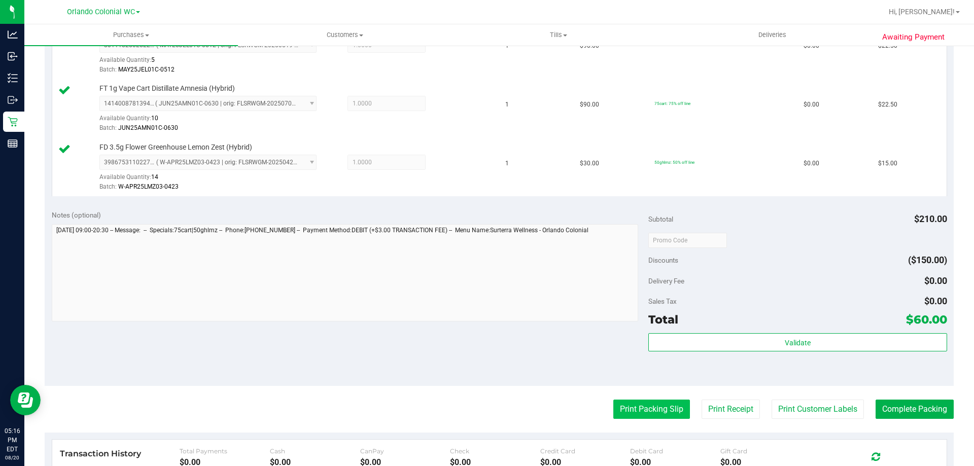
click at [639, 404] on button "Print Packing Slip" at bounding box center [651, 409] width 77 height 19
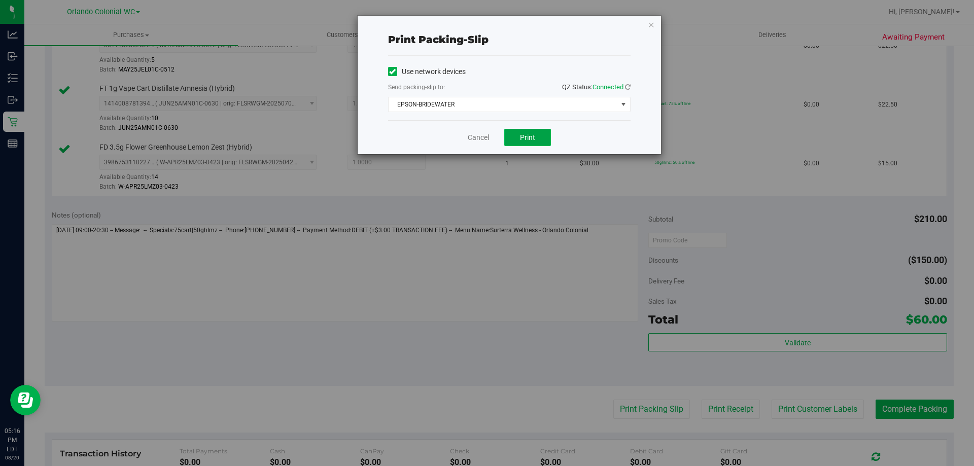
click at [523, 131] on button "Print" at bounding box center [527, 137] width 47 height 17
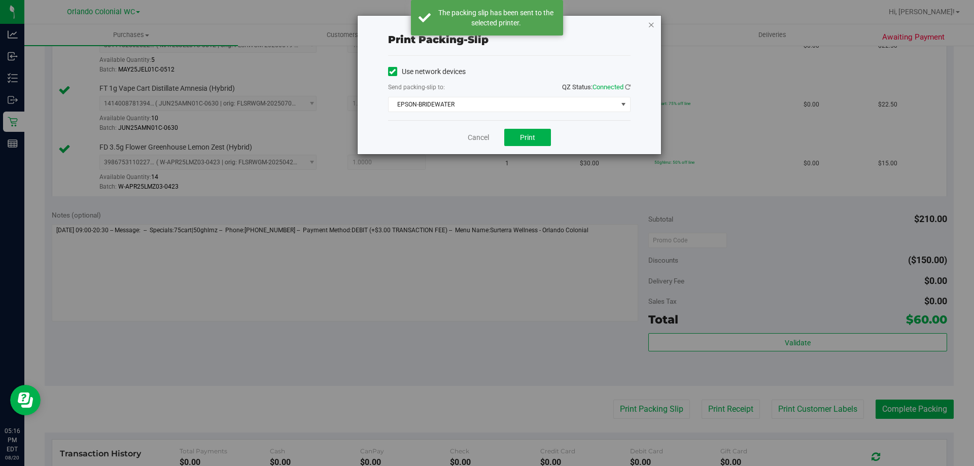
click at [652, 24] on icon "button" at bounding box center [651, 24] width 7 height 12
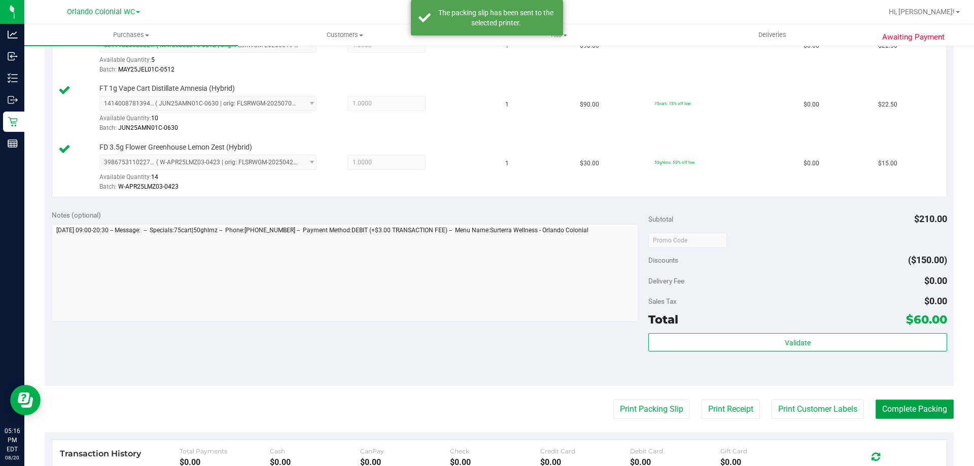
drag, startPoint x: 900, startPoint y: 410, endPoint x: 913, endPoint y: 414, distance: 14.2
click at [901, 411] on button "Complete Packing" at bounding box center [915, 409] width 78 height 19
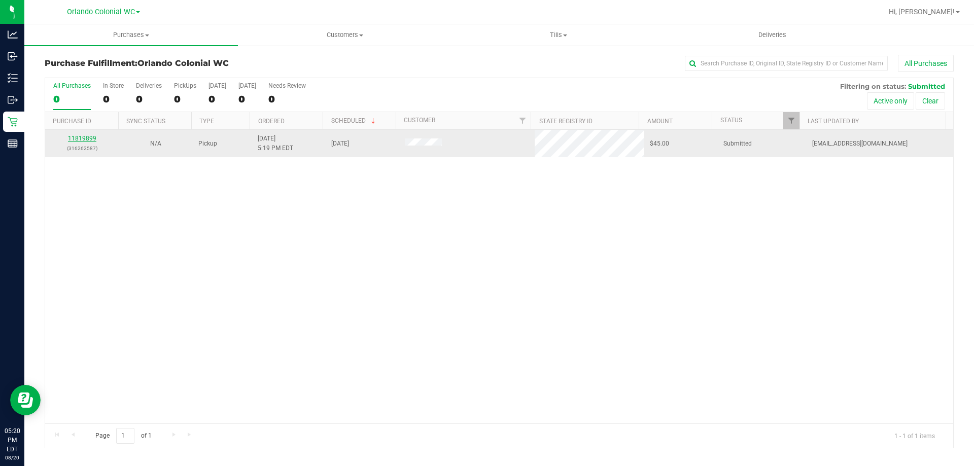
click at [79, 142] on link "11819899" at bounding box center [82, 138] width 28 height 7
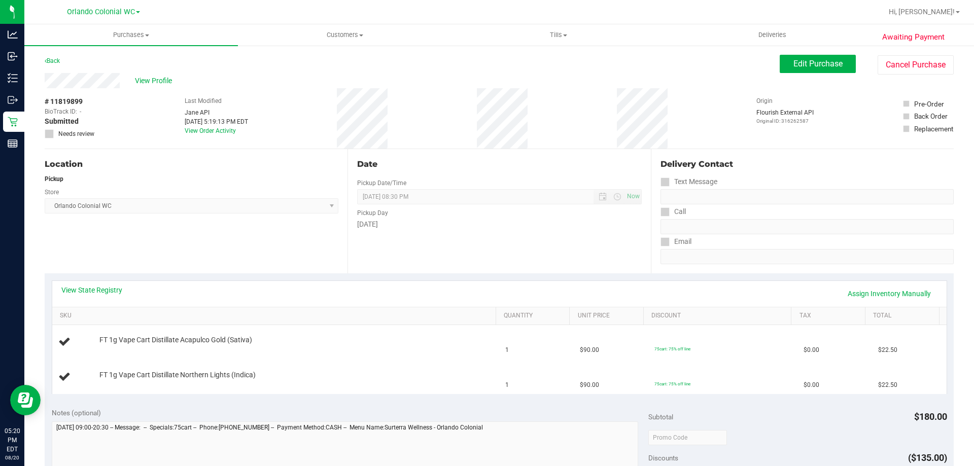
click at [66, 61] on div "Back Edit Purchase Cancel Purchase" at bounding box center [499, 64] width 909 height 18
click at [57, 60] on link "Back" at bounding box center [52, 60] width 15 height 7
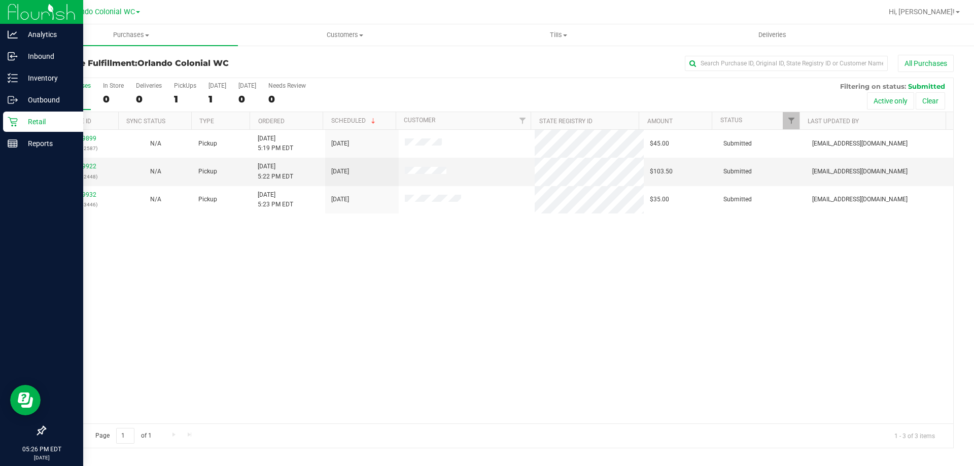
click at [11, 118] on icon at bounding box center [13, 122] width 10 height 10
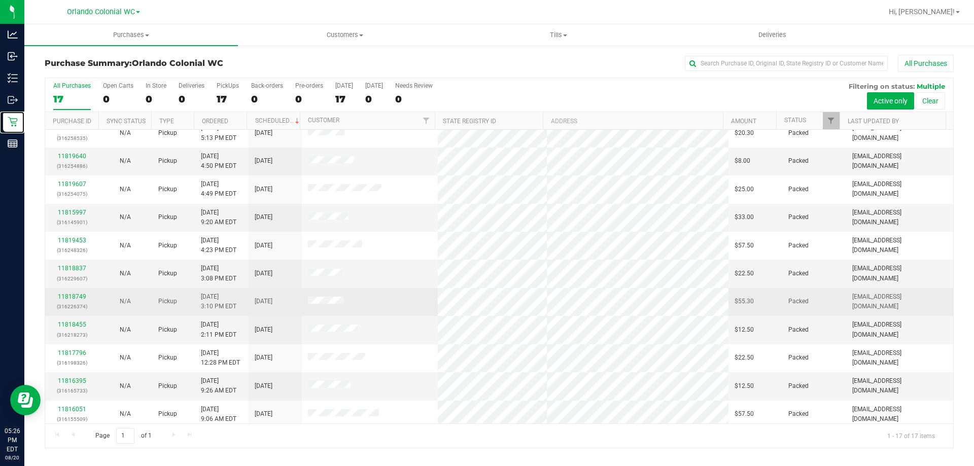
scroll to position [184, 0]
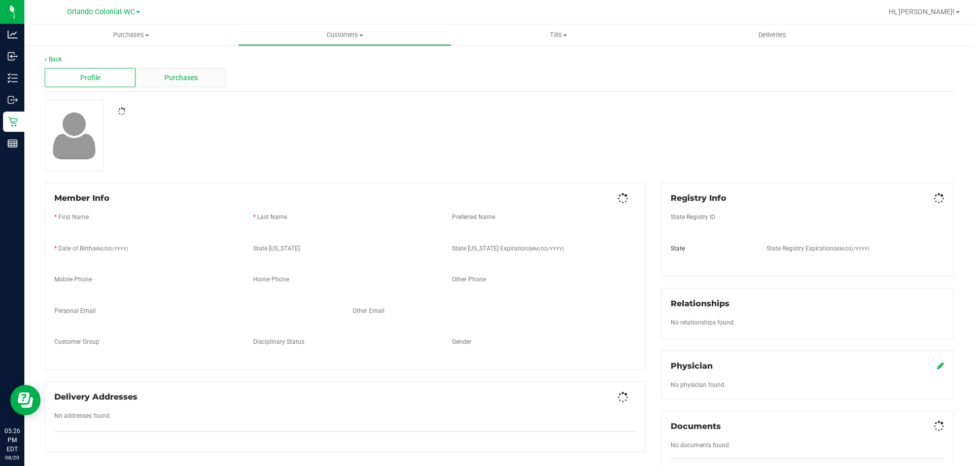
click at [182, 82] on span "Purchases" at bounding box center [180, 78] width 33 height 11
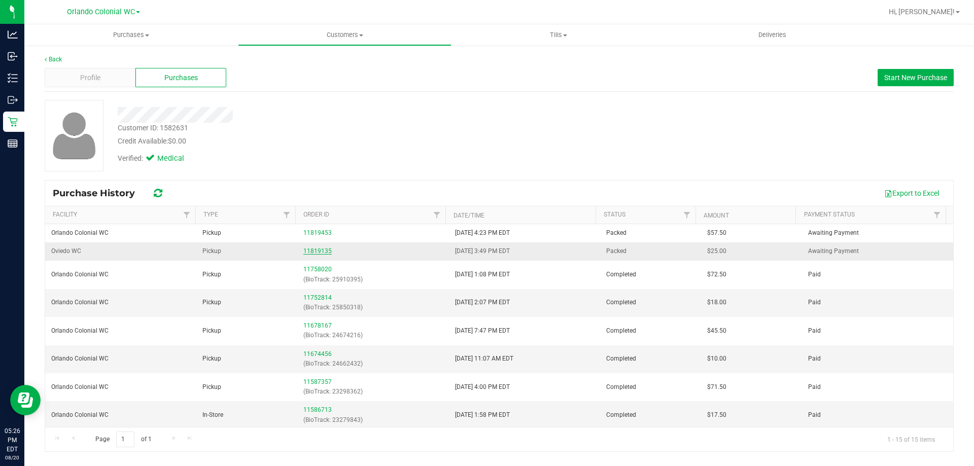
click at [320, 250] on link "11819135" at bounding box center [317, 251] width 28 height 7
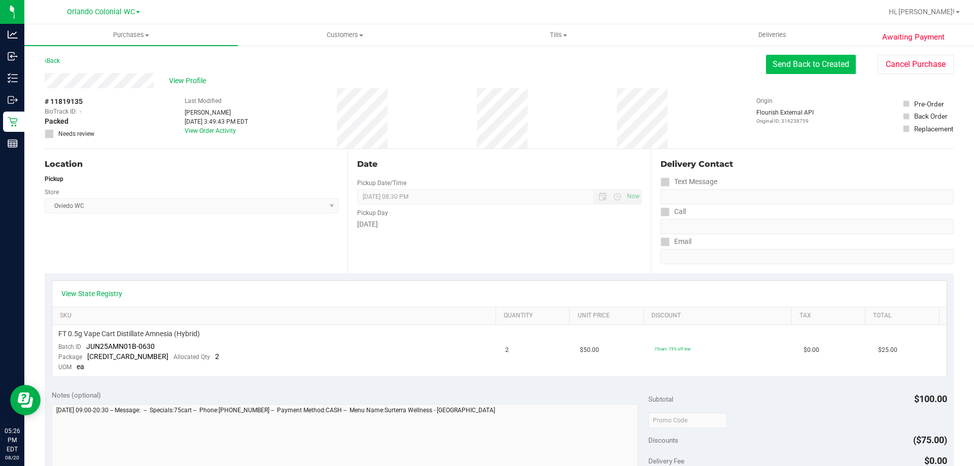
click at [802, 70] on button "Send Back to Created" at bounding box center [811, 64] width 90 height 19
click at [803, 69] on button "Send Back to Created" at bounding box center [811, 64] width 90 height 19
click at [80, 132] on span "Needs review" at bounding box center [76, 133] width 36 height 9
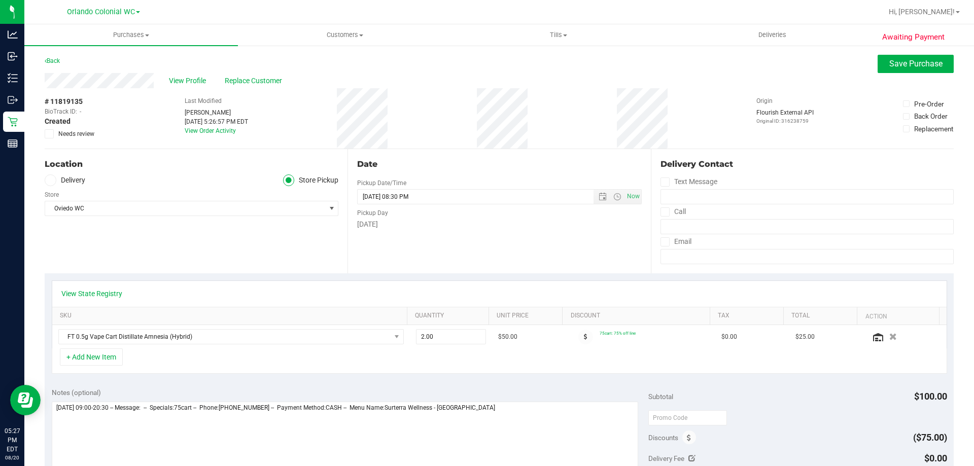
click at [65, 133] on span "Needs review" at bounding box center [76, 133] width 36 height 9
click at [0, 0] on input "Needs review" at bounding box center [0, 0] width 0 height 0
drag, startPoint x: 542, startPoint y: 438, endPoint x: 551, endPoint y: 424, distance: 17.1
click at [543, 438] on textarea at bounding box center [345, 450] width 587 height 97
type textarea "[DATE] 09:00-20:30 -- Message: -- Specials:75cart -- Phone:[PHONE_NUMBER] -- Pa…"
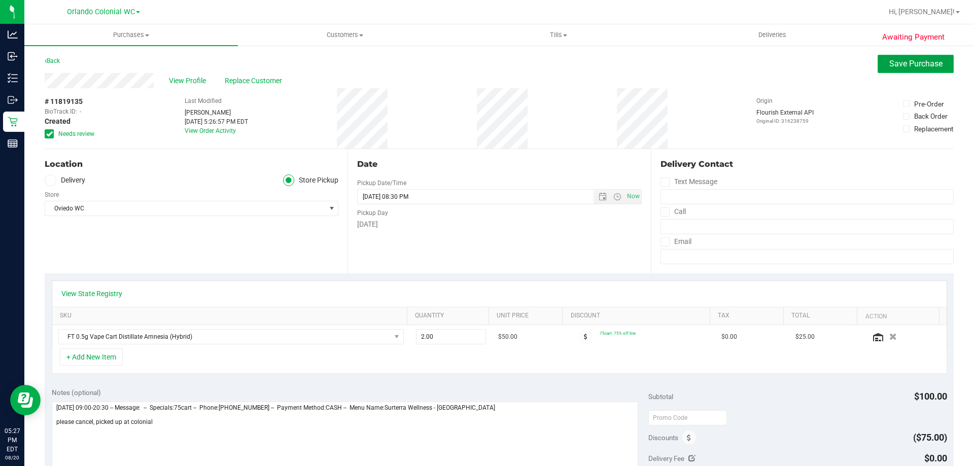
drag, startPoint x: 891, startPoint y: 62, endPoint x: 906, endPoint y: 66, distance: 14.8
click at [892, 62] on span "Save Purchase" at bounding box center [915, 64] width 53 height 10
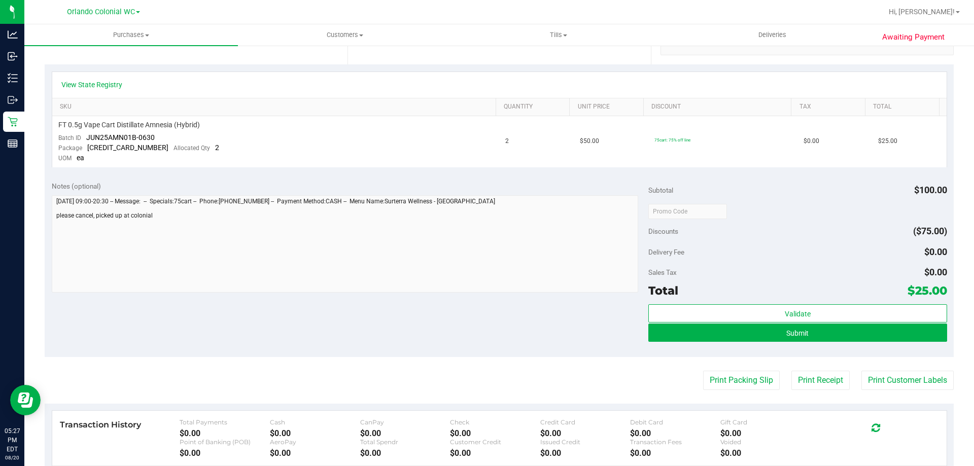
scroll to position [355, 0]
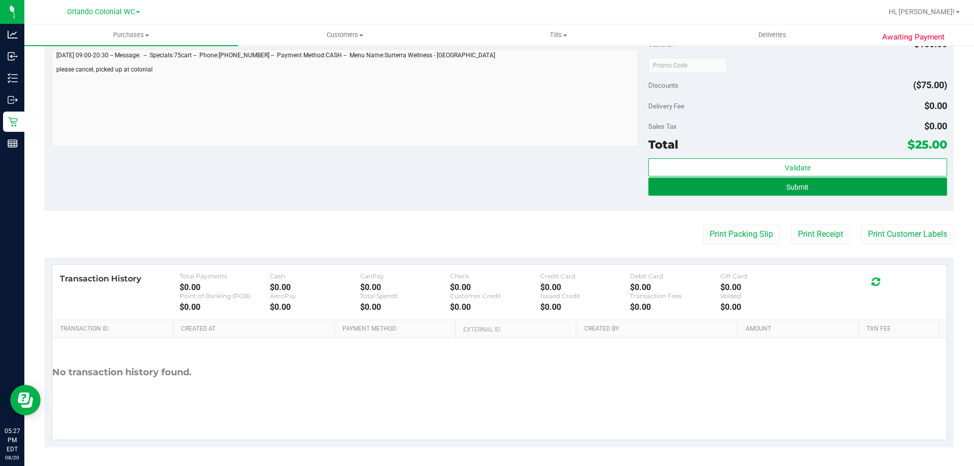
click at [804, 186] on button "Submit" at bounding box center [797, 187] width 298 height 18
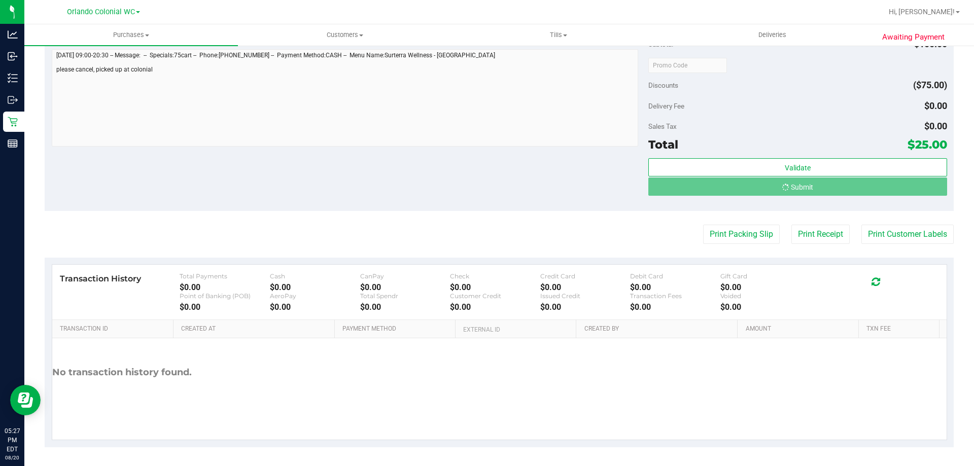
scroll to position [0, 0]
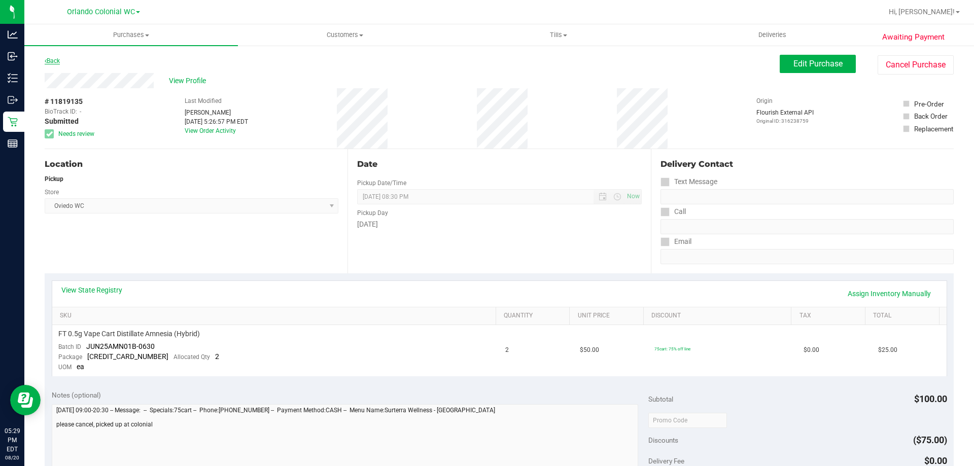
click at [58, 59] on link "Back" at bounding box center [52, 60] width 15 height 7
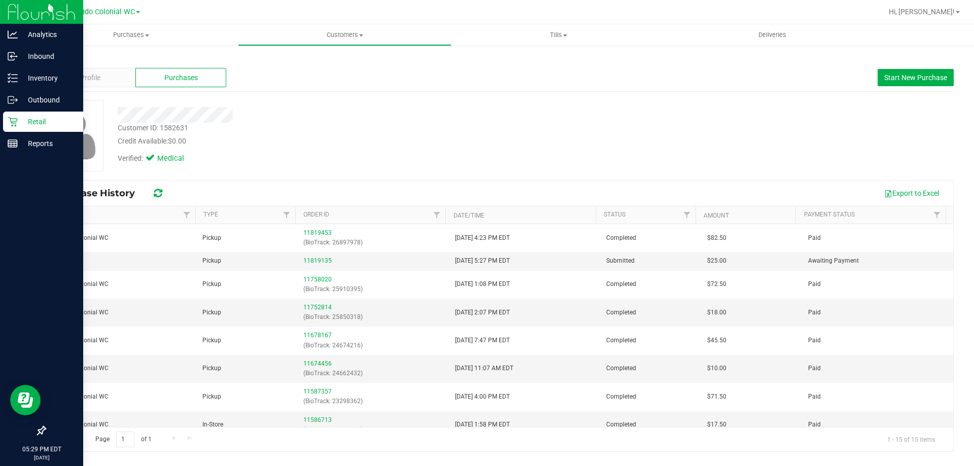
click at [0, 127] on link "Retail" at bounding box center [41, 123] width 83 height 22
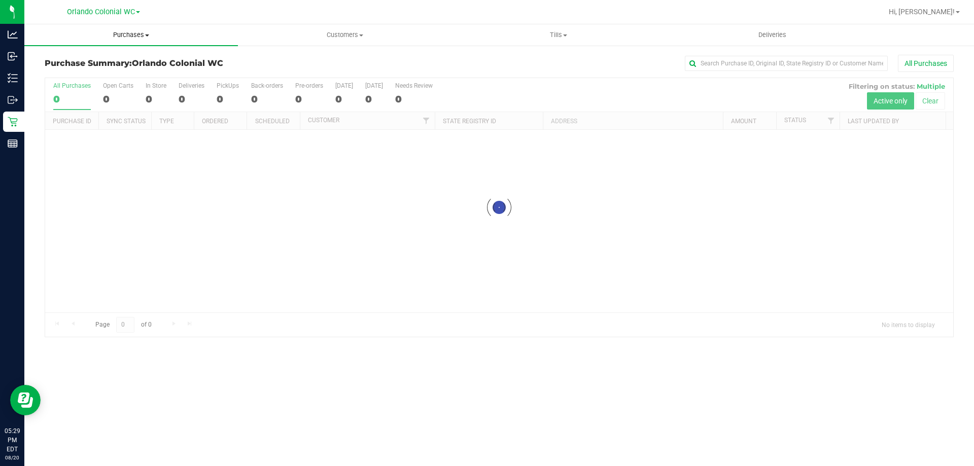
click at [149, 30] on uib-tab-heading "Purchases Summary of purchases Fulfillment All purchases" at bounding box center [131, 34] width 214 height 21
click at [76, 76] on span "Fulfillment" at bounding box center [55, 73] width 63 height 9
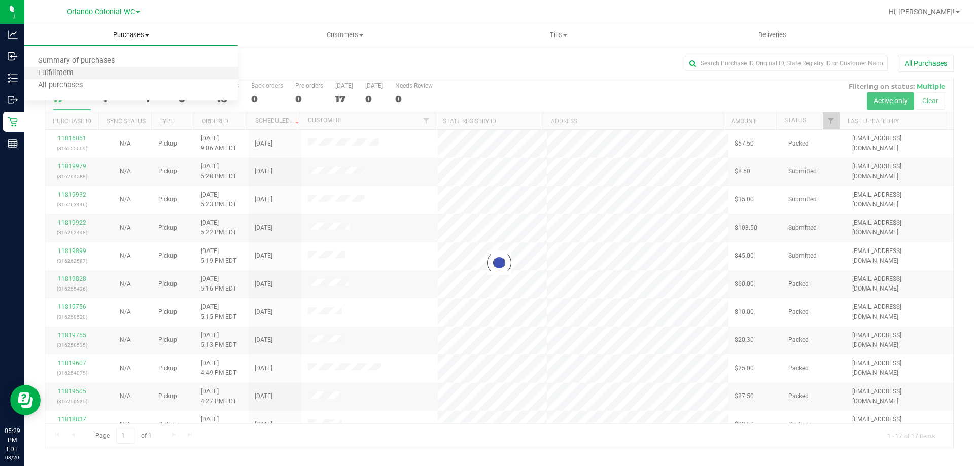
click at [88, 74] on li "Fulfillment" at bounding box center [131, 73] width 214 height 12
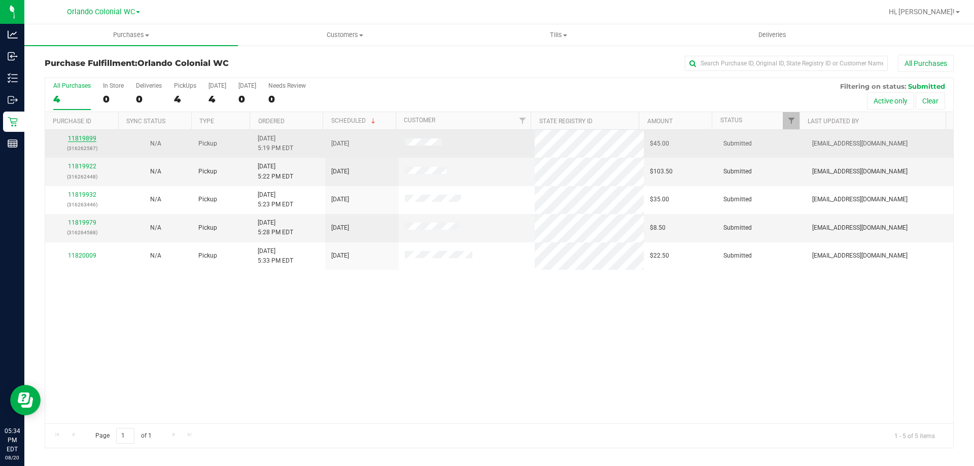
click at [73, 139] on link "11819899" at bounding box center [82, 138] width 28 height 7
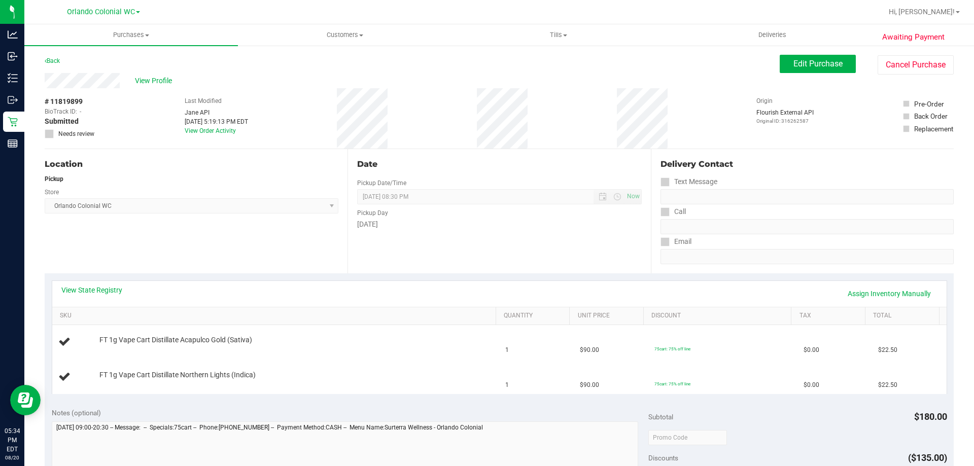
click at [423, 281] on div "View State Registry Assign Inventory Manually" at bounding box center [499, 294] width 895 height 26
click at [431, 278] on div "View State Registry Assign Inventory Manually SKU Quantity Unit Price Discount …" at bounding box center [499, 336] width 909 height 127
click at [299, 285] on div "View State Registry Assign Inventory Manually" at bounding box center [499, 294] width 895 height 26
click at [467, 251] on div "Date Pickup Date/Time [DATE] Now [DATE] 08:30 PM Now Pickup Day [DATE]" at bounding box center [499, 211] width 303 height 124
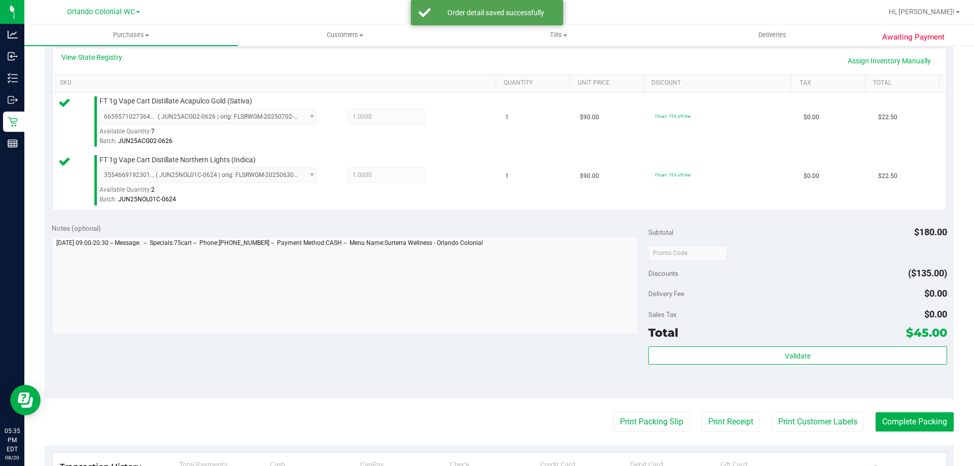
scroll to position [254, 0]
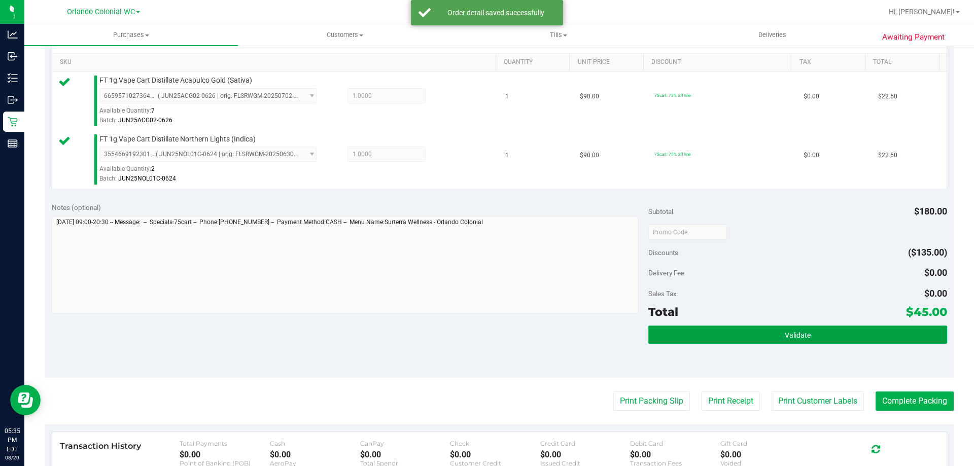
click at [765, 337] on button "Validate" at bounding box center [797, 335] width 298 height 18
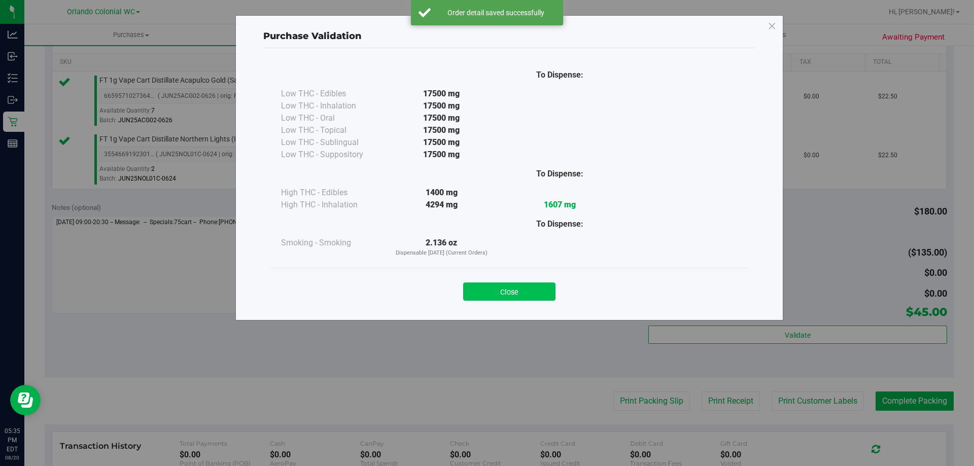
click at [518, 291] on button "Close" at bounding box center [509, 292] width 92 height 18
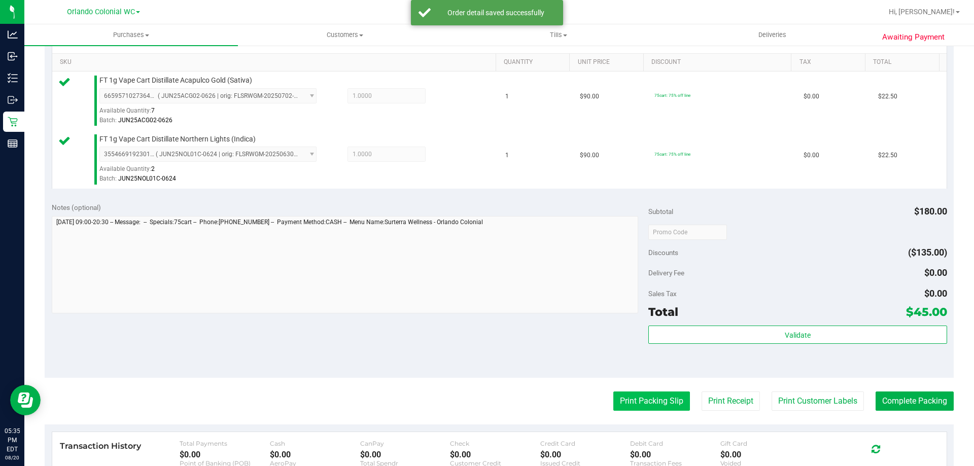
click at [640, 404] on button "Print Packing Slip" at bounding box center [651, 401] width 77 height 19
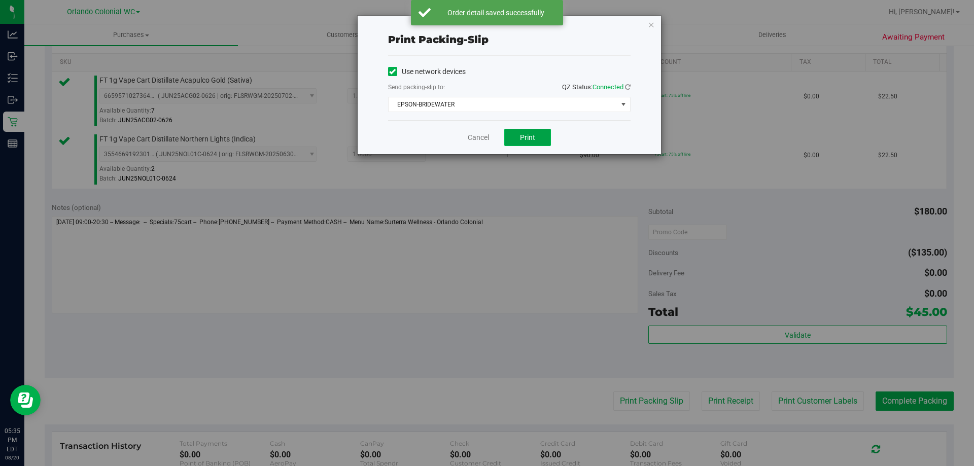
drag, startPoint x: 524, startPoint y: 139, endPoint x: 532, endPoint y: 136, distance: 7.9
click at [525, 139] on span "Print" at bounding box center [527, 137] width 15 height 8
drag, startPoint x: 649, startPoint y: 24, endPoint x: 850, endPoint y: 119, distance: 222.0
click at [650, 22] on icon "button" at bounding box center [651, 24] width 7 height 12
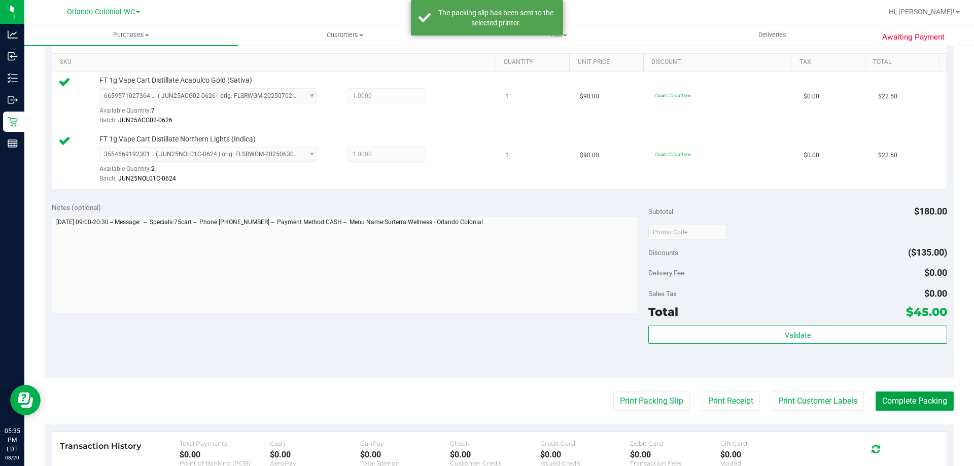
click at [924, 399] on button "Complete Packing" at bounding box center [915, 401] width 78 height 19
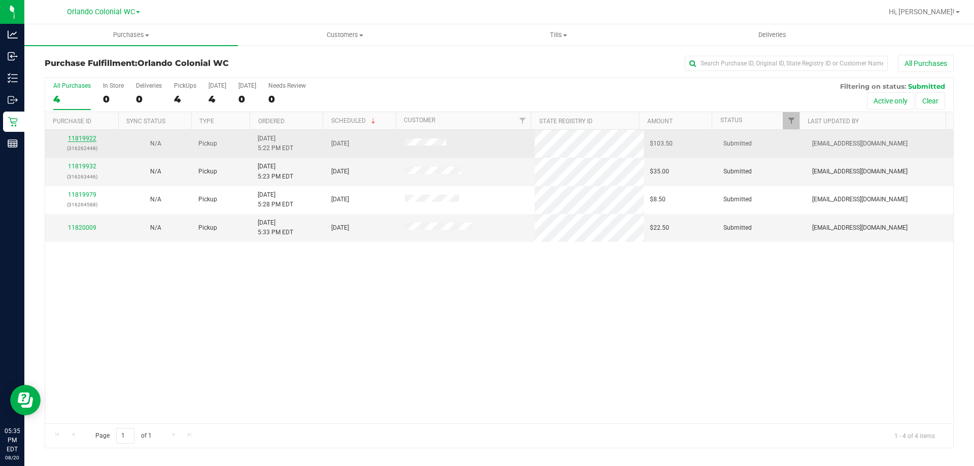
click at [86, 139] on link "11819922" at bounding box center [82, 138] width 28 height 7
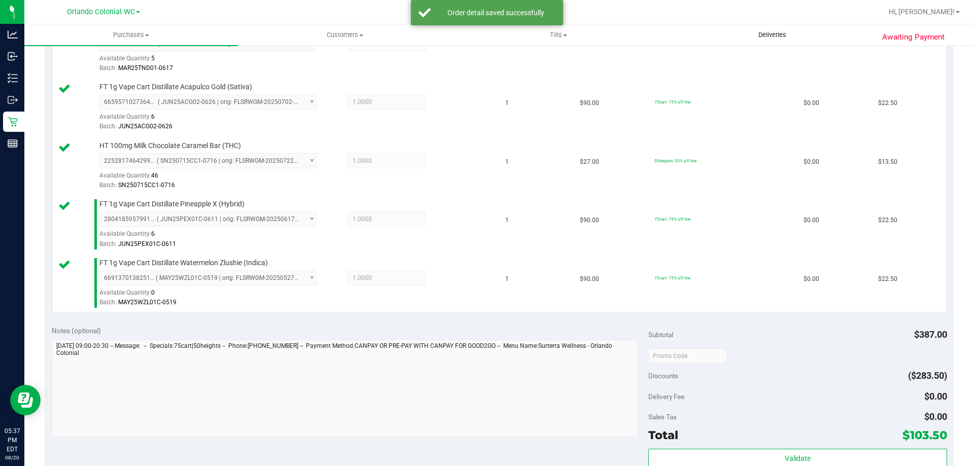
scroll to position [421, 0]
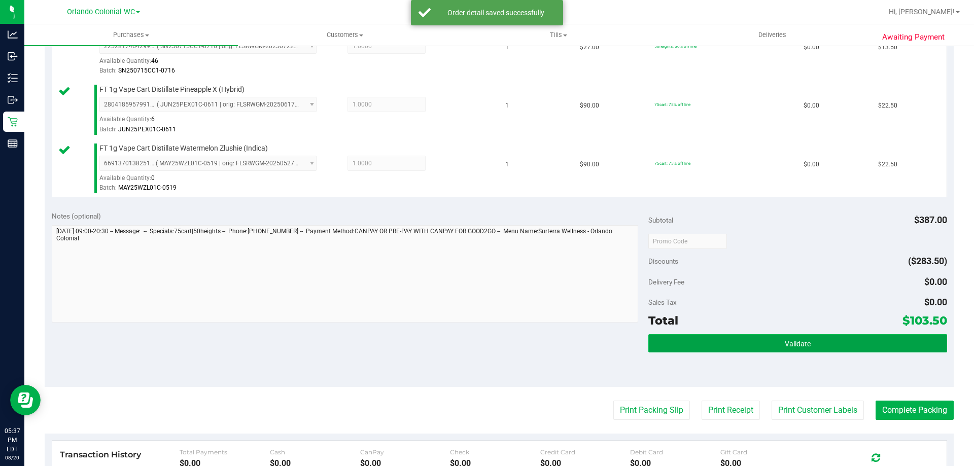
click at [801, 343] on span "Validate" at bounding box center [798, 344] width 26 height 8
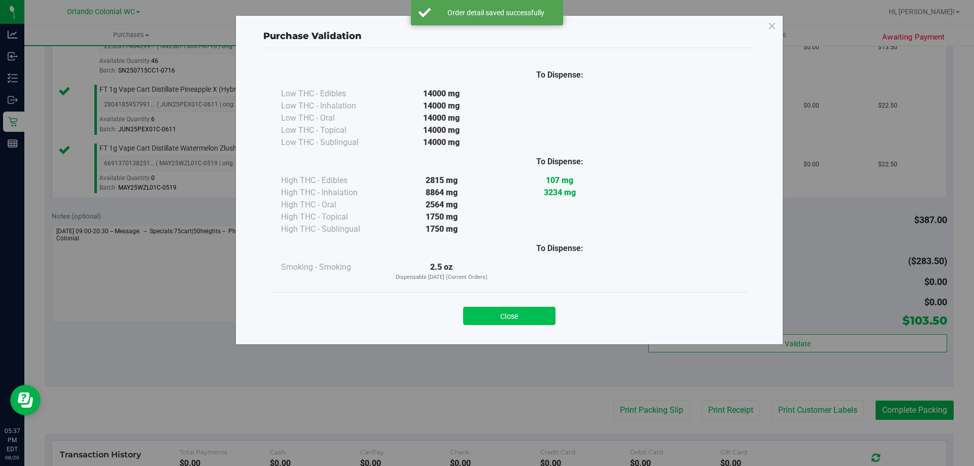
drag, startPoint x: 541, startPoint y: 327, endPoint x: 542, endPoint y: 321, distance: 5.7
click at [542, 323] on div "Close" at bounding box center [509, 312] width 477 height 41
click at [543, 319] on button "Close" at bounding box center [509, 316] width 92 height 18
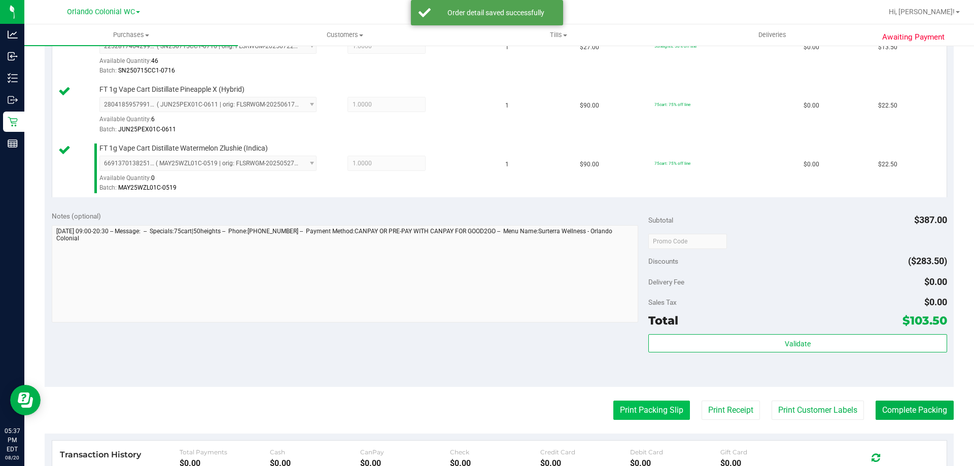
click at [656, 408] on button "Print Packing Slip" at bounding box center [651, 410] width 77 height 19
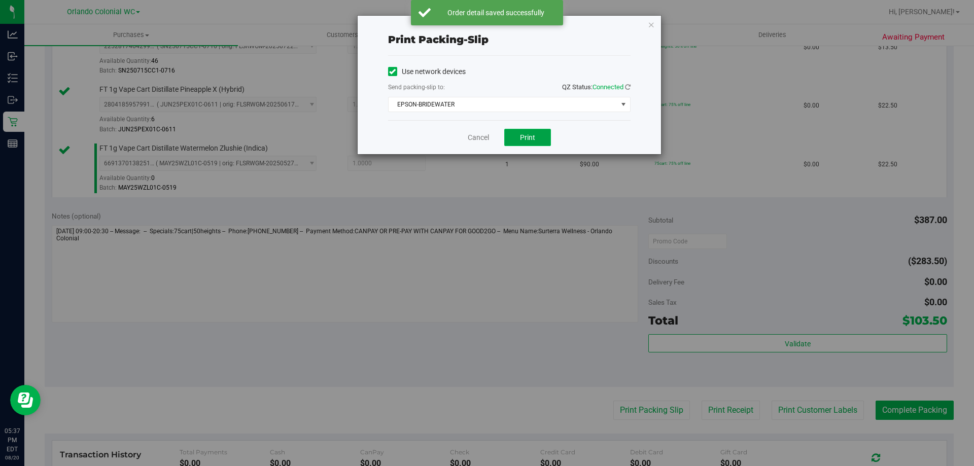
click at [531, 140] on span "Print" at bounding box center [527, 137] width 15 height 8
click at [652, 22] on icon "button" at bounding box center [651, 24] width 7 height 12
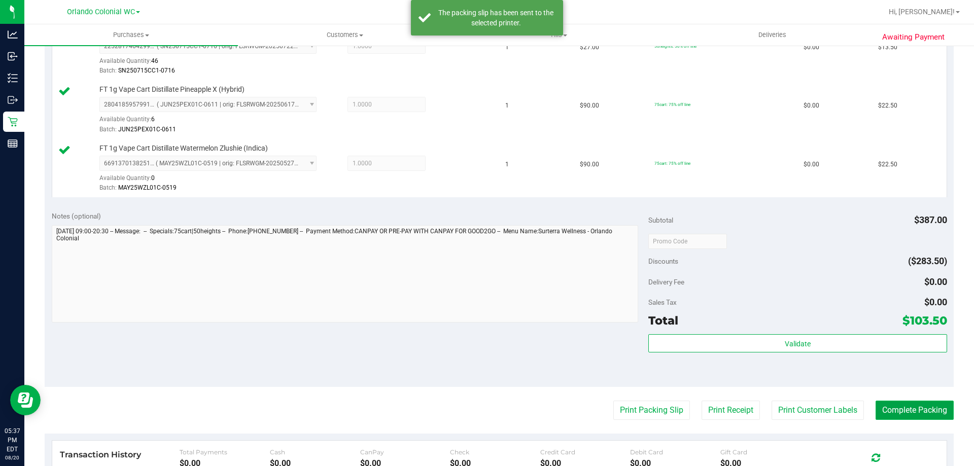
click at [916, 411] on button "Complete Packing" at bounding box center [915, 410] width 78 height 19
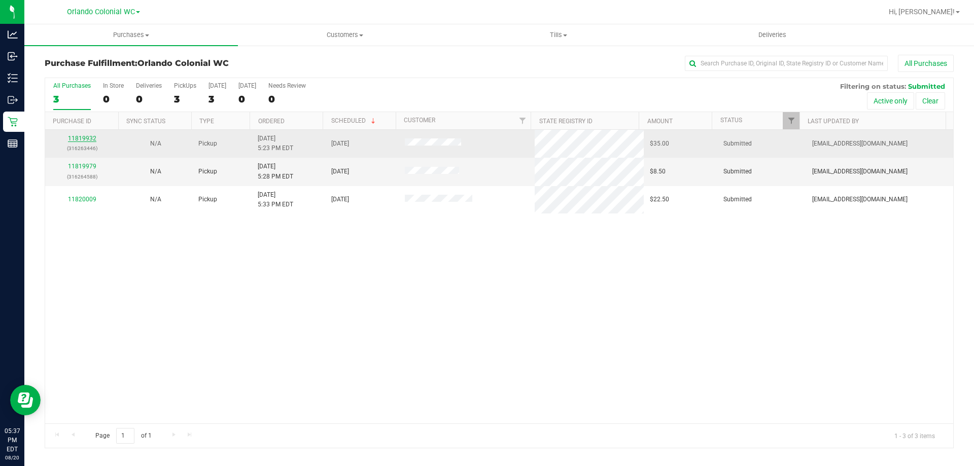
click at [74, 140] on link "11819932" at bounding box center [82, 138] width 28 height 7
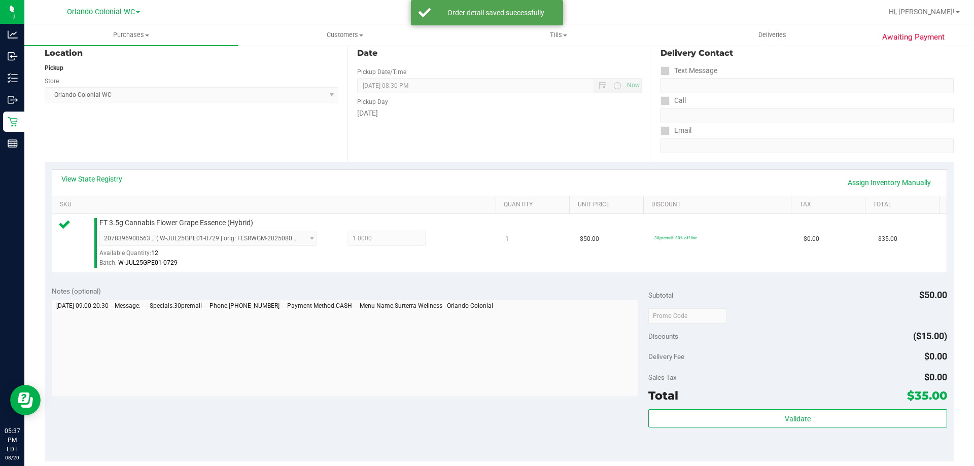
scroll to position [211, 0]
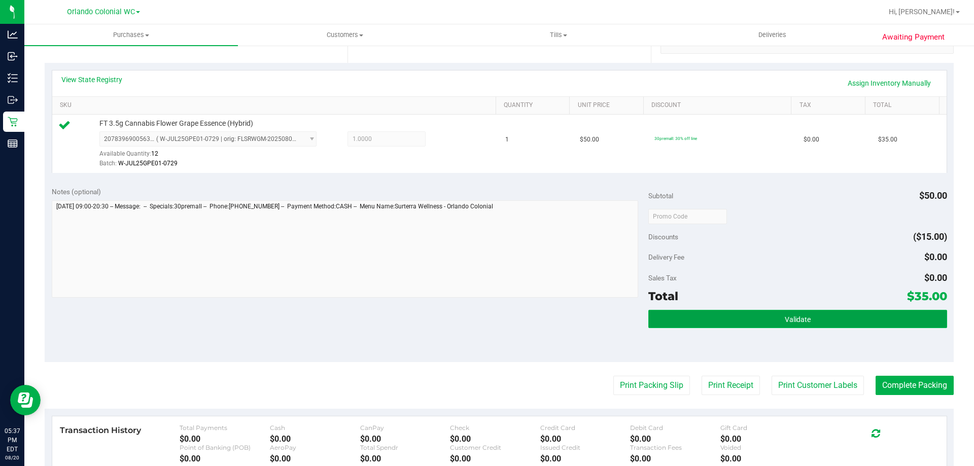
click at [826, 328] on button "Validate" at bounding box center [797, 319] width 298 height 18
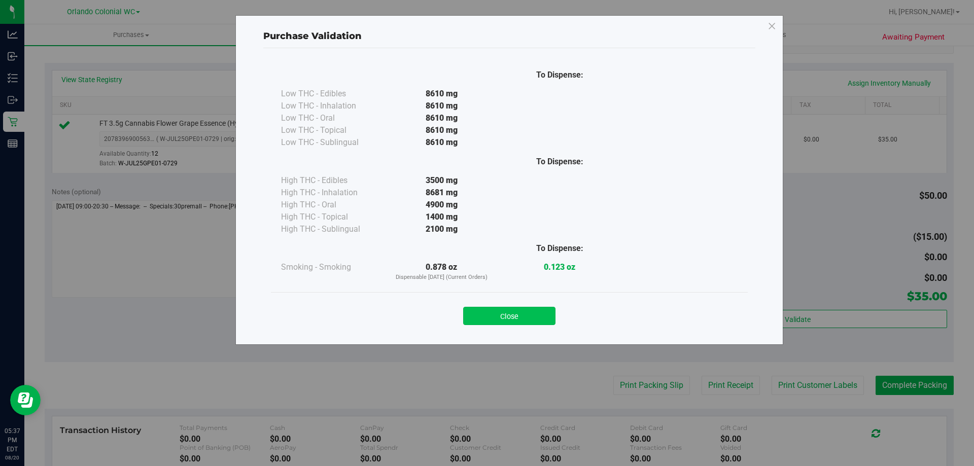
click at [532, 308] on button "Close" at bounding box center [509, 316] width 92 height 18
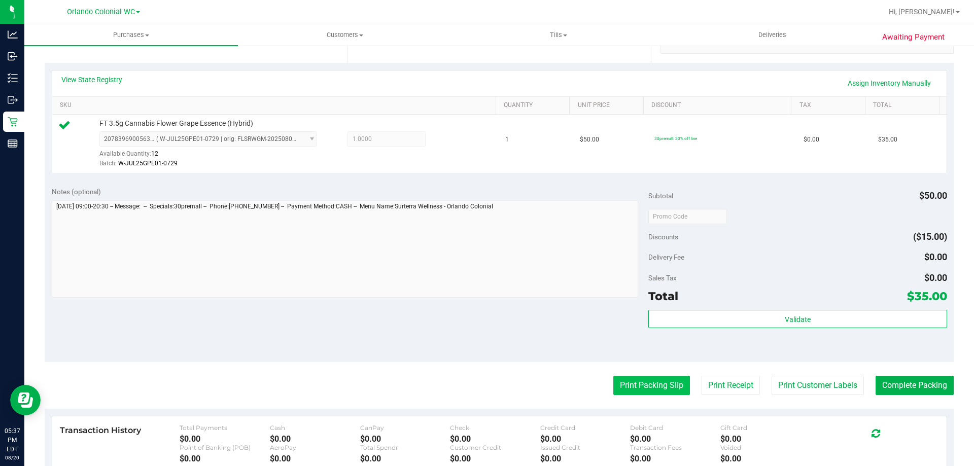
click at [661, 381] on button "Print Packing Slip" at bounding box center [651, 385] width 77 height 19
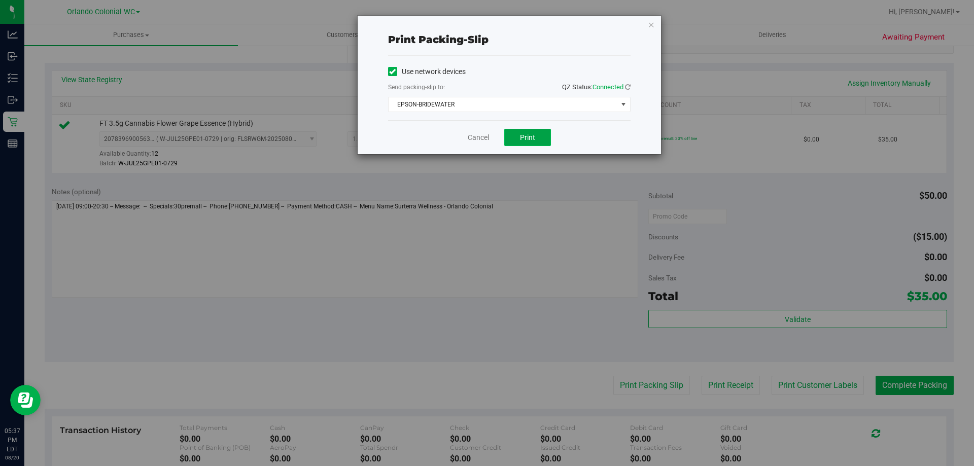
click at [536, 133] on button "Print" at bounding box center [527, 137] width 47 height 17
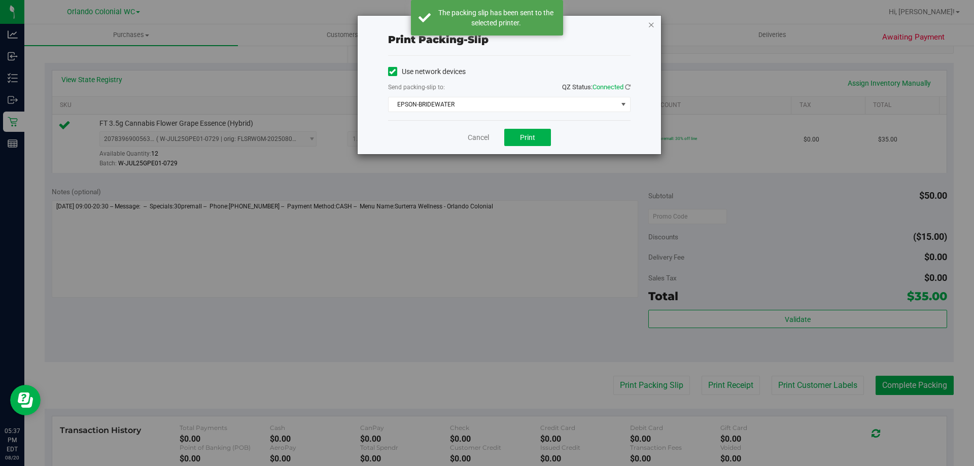
click at [651, 21] on icon "button" at bounding box center [651, 24] width 7 height 12
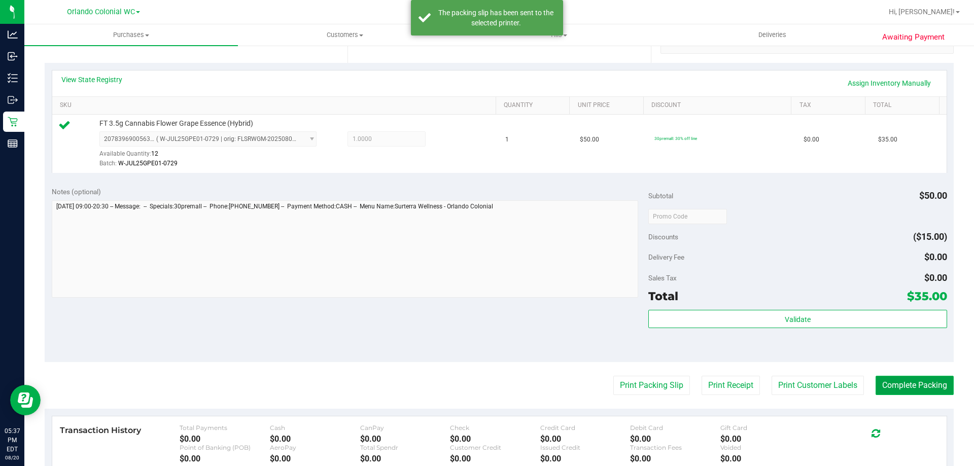
click at [918, 379] on button "Complete Packing" at bounding box center [915, 385] width 78 height 19
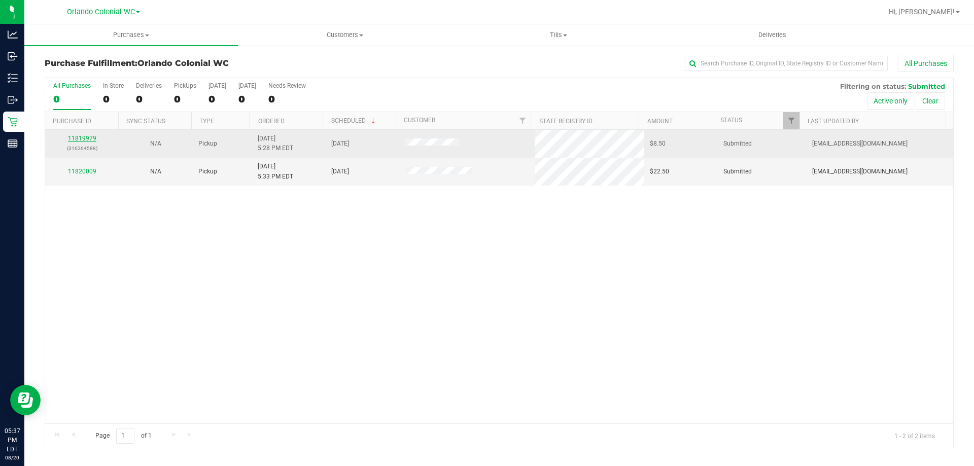
click at [76, 136] on link "11819979" at bounding box center [82, 138] width 28 height 7
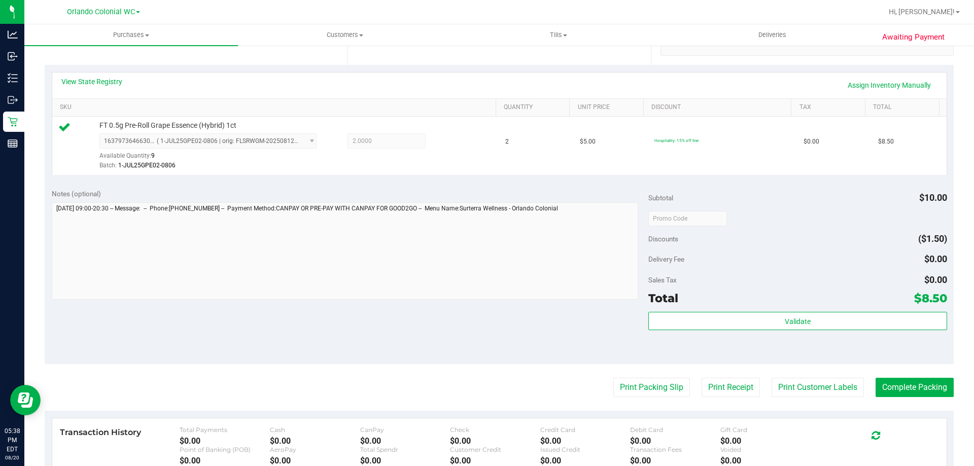
scroll to position [355, 0]
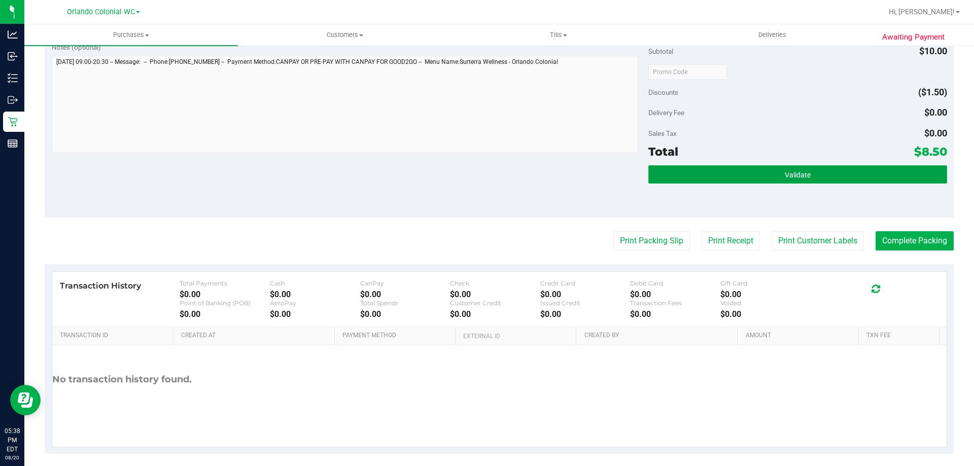
click at [786, 171] on span "Validate" at bounding box center [798, 175] width 26 height 8
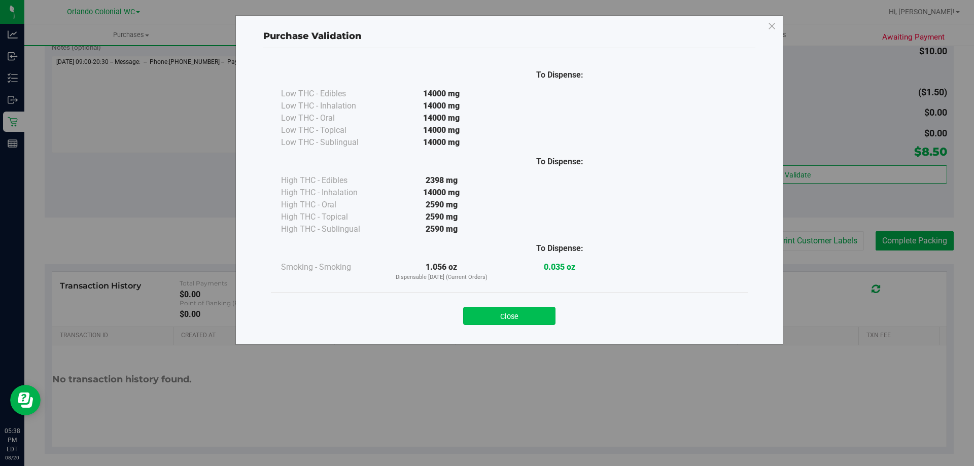
click at [530, 319] on button "Close" at bounding box center [509, 316] width 92 height 18
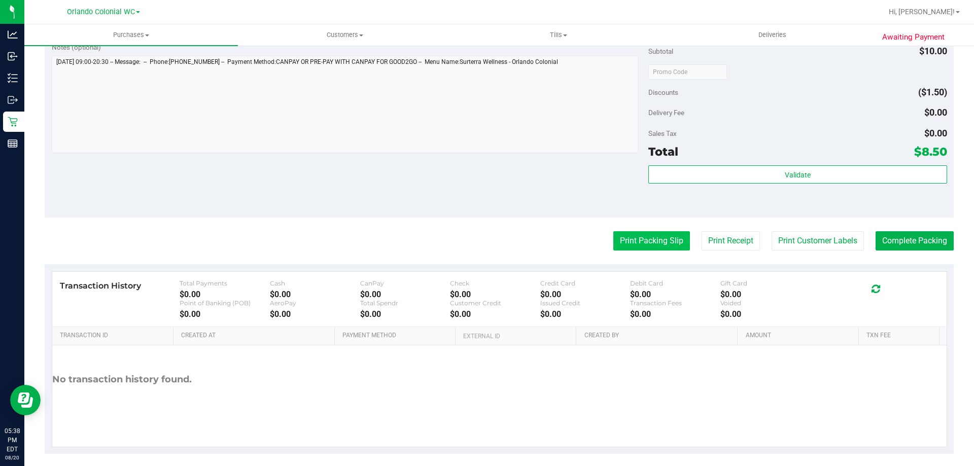
click at [644, 238] on button "Print Packing Slip" at bounding box center [651, 240] width 77 height 19
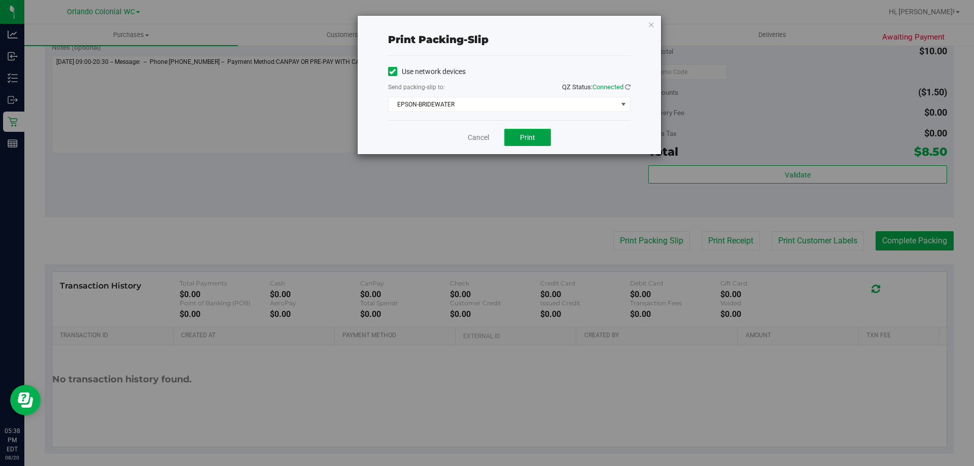
click at [523, 139] on span "Print" at bounding box center [527, 137] width 15 height 8
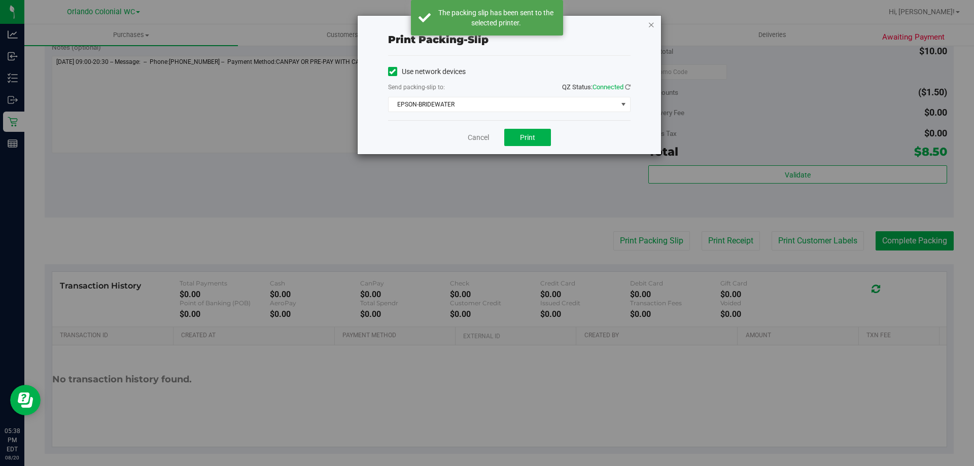
click at [649, 24] on icon "button" at bounding box center [651, 24] width 7 height 12
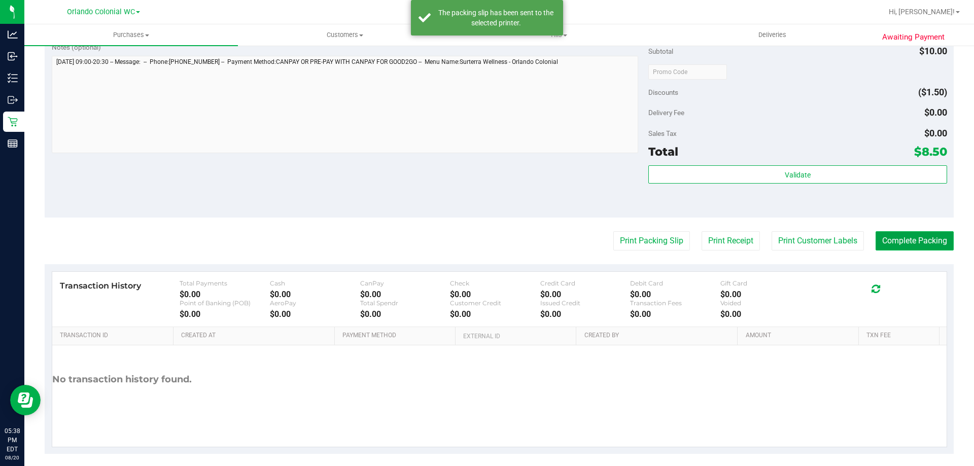
click at [932, 239] on button "Complete Packing" at bounding box center [915, 240] width 78 height 19
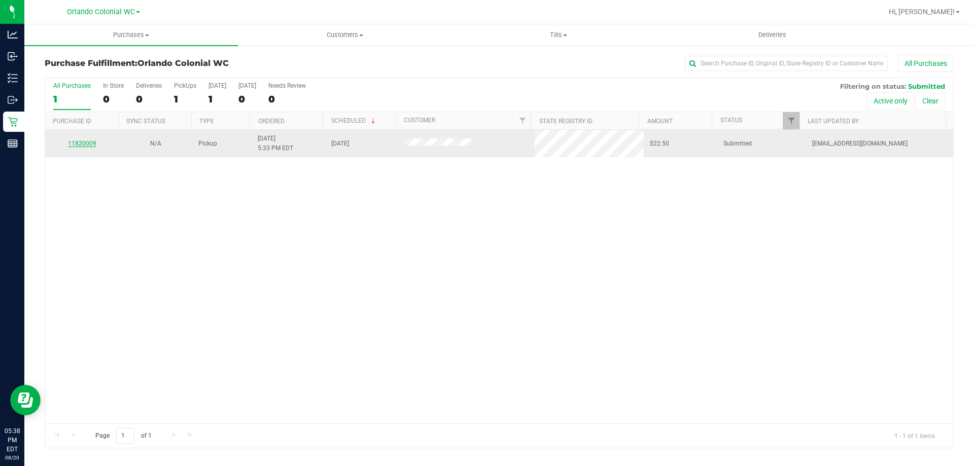
click at [85, 142] on link "11820009" at bounding box center [82, 143] width 28 height 7
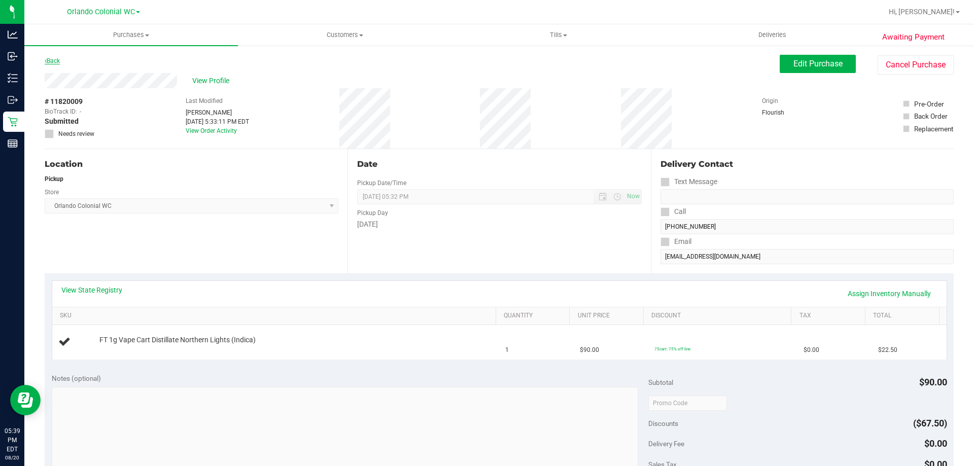
click at [60, 63] on link "Back" at bounding box center [52, 60] width 15 height 7
